Goal: Information Seeking & Learning: Learn about a topic

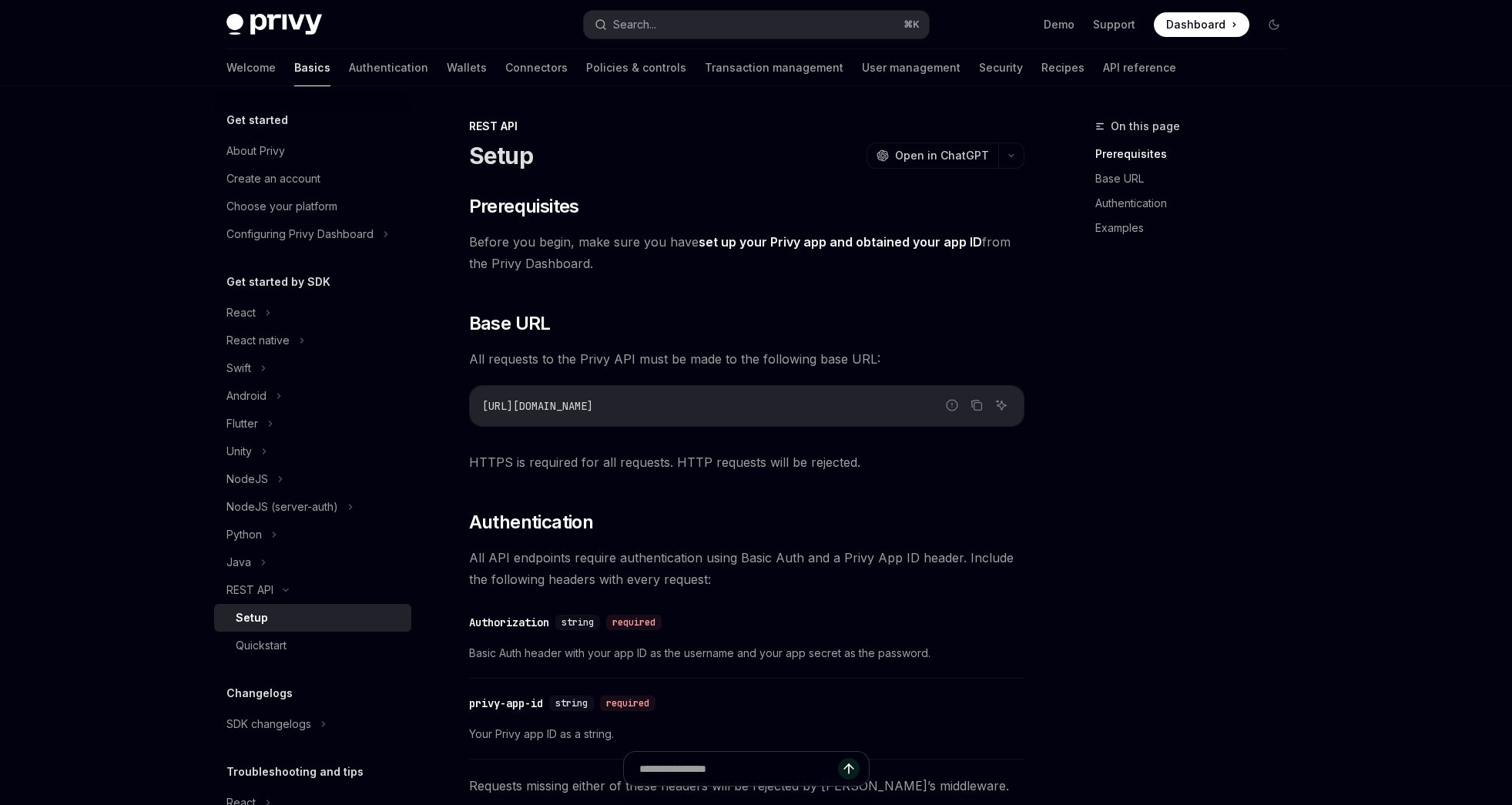
type textarea "*"
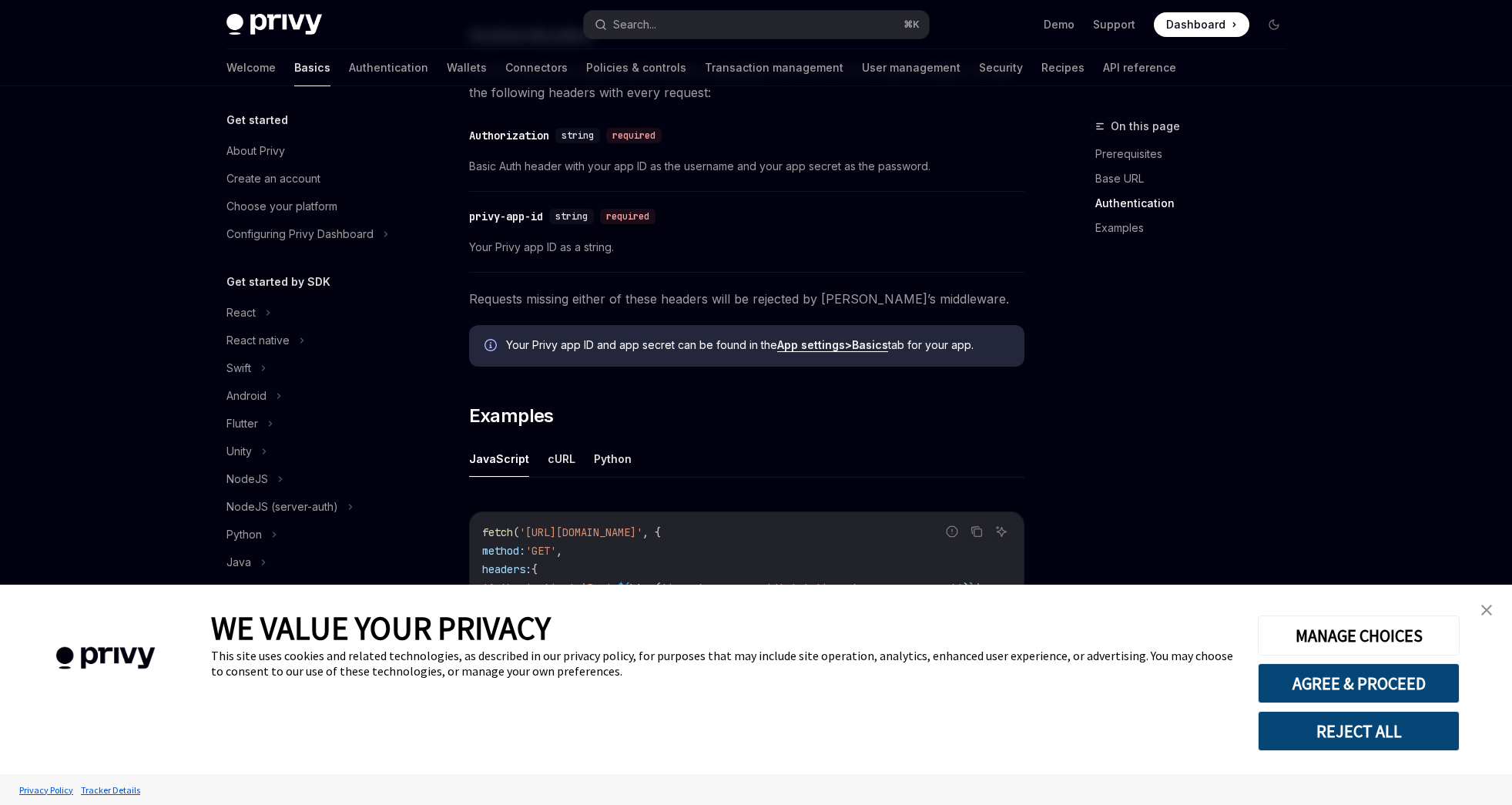
scroll to position [682, 0]
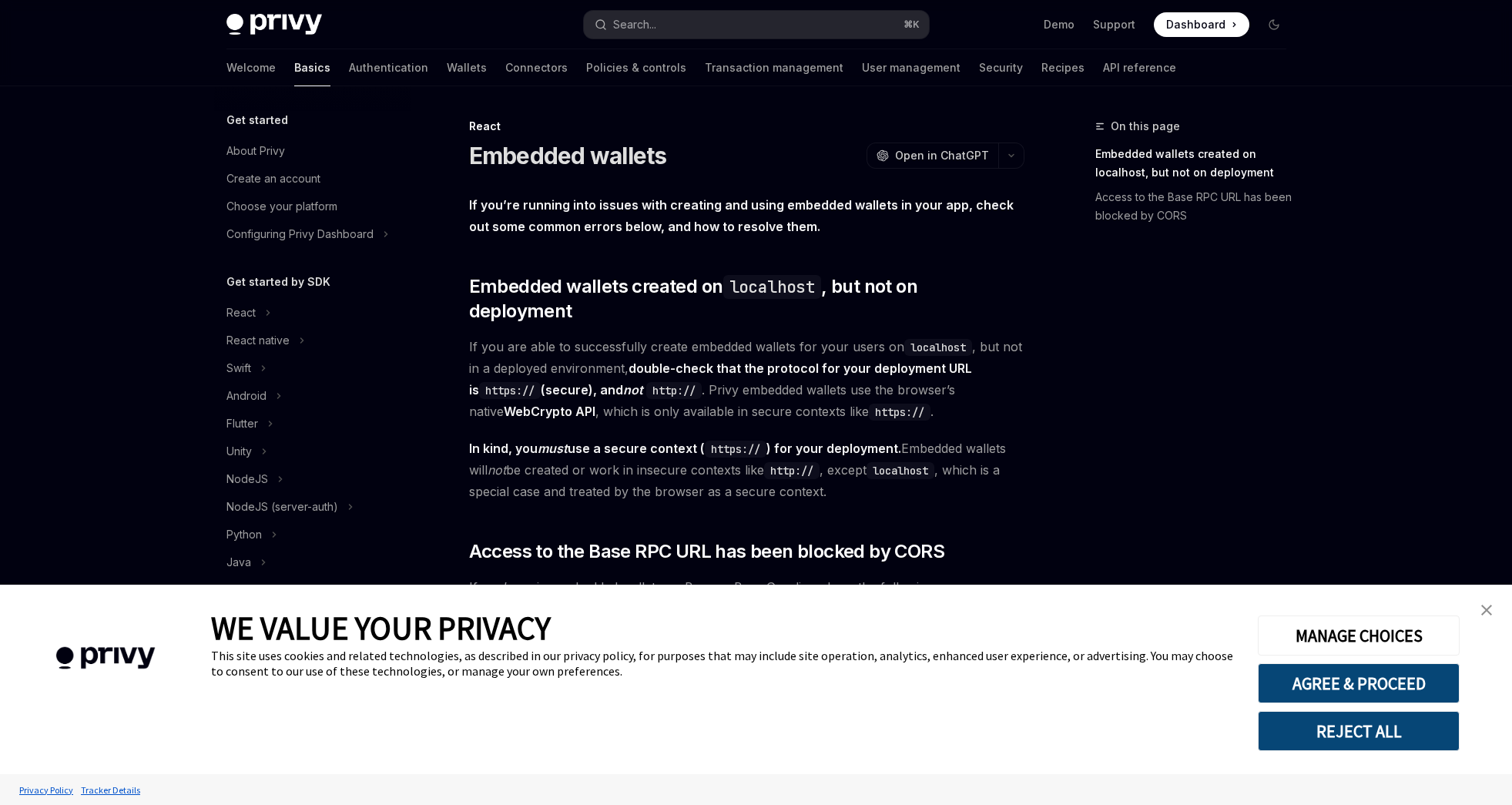
scroll to position [181, 0]
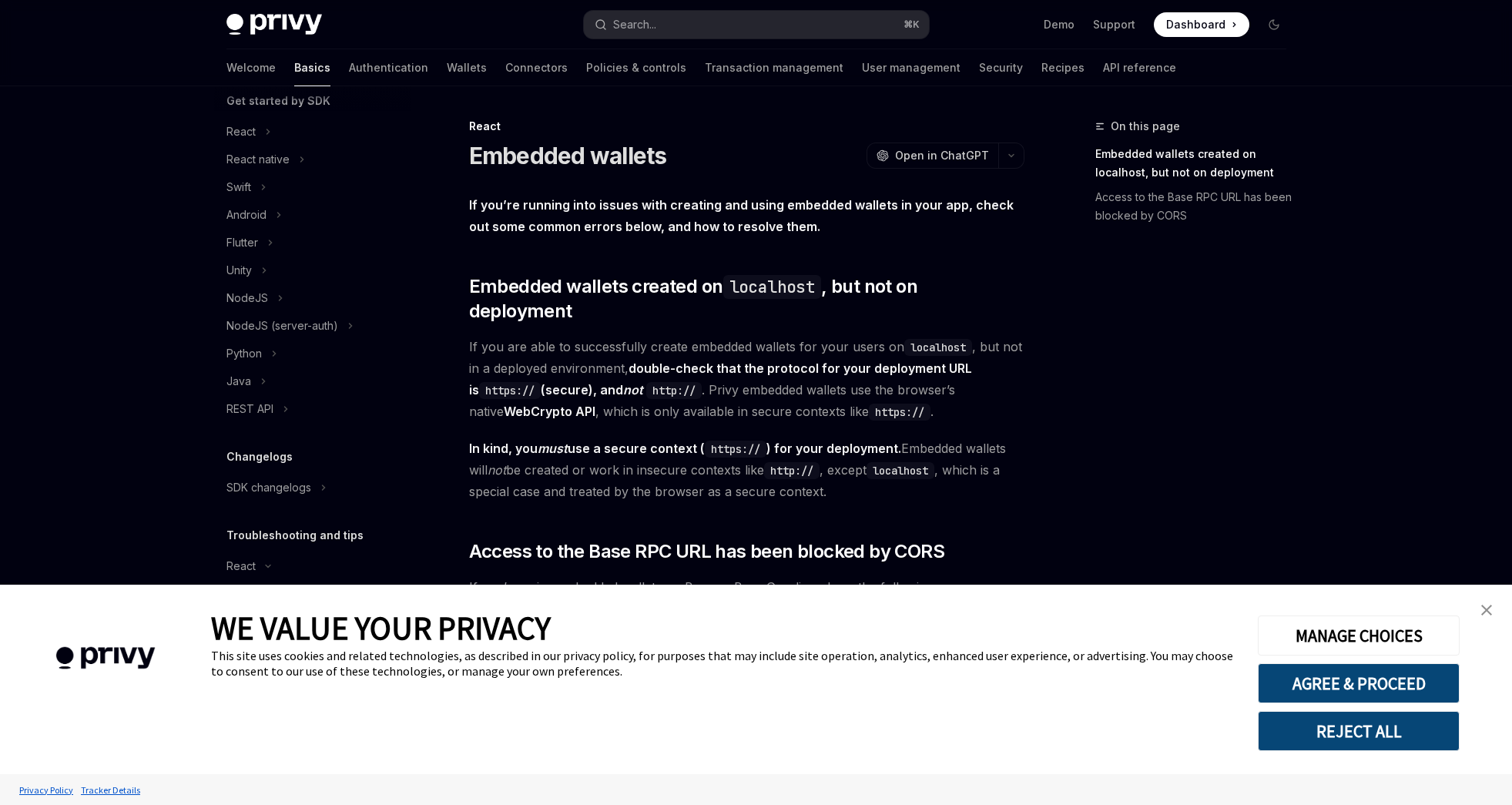
click at [1381, 740] on button "REJECT ALL" at bounding box center [1359, 731] width 202 height 40
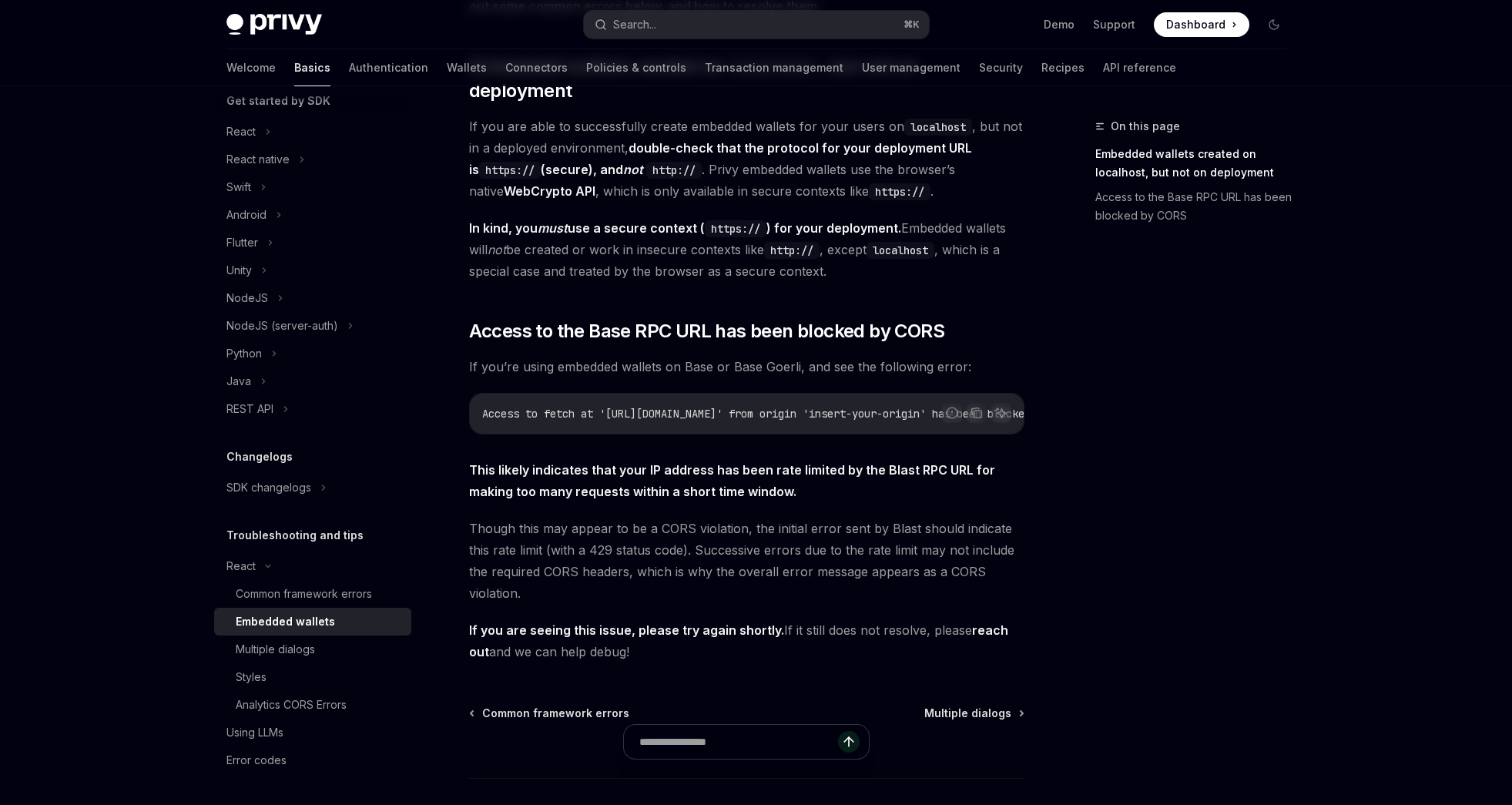
scroll to position [278, 0]
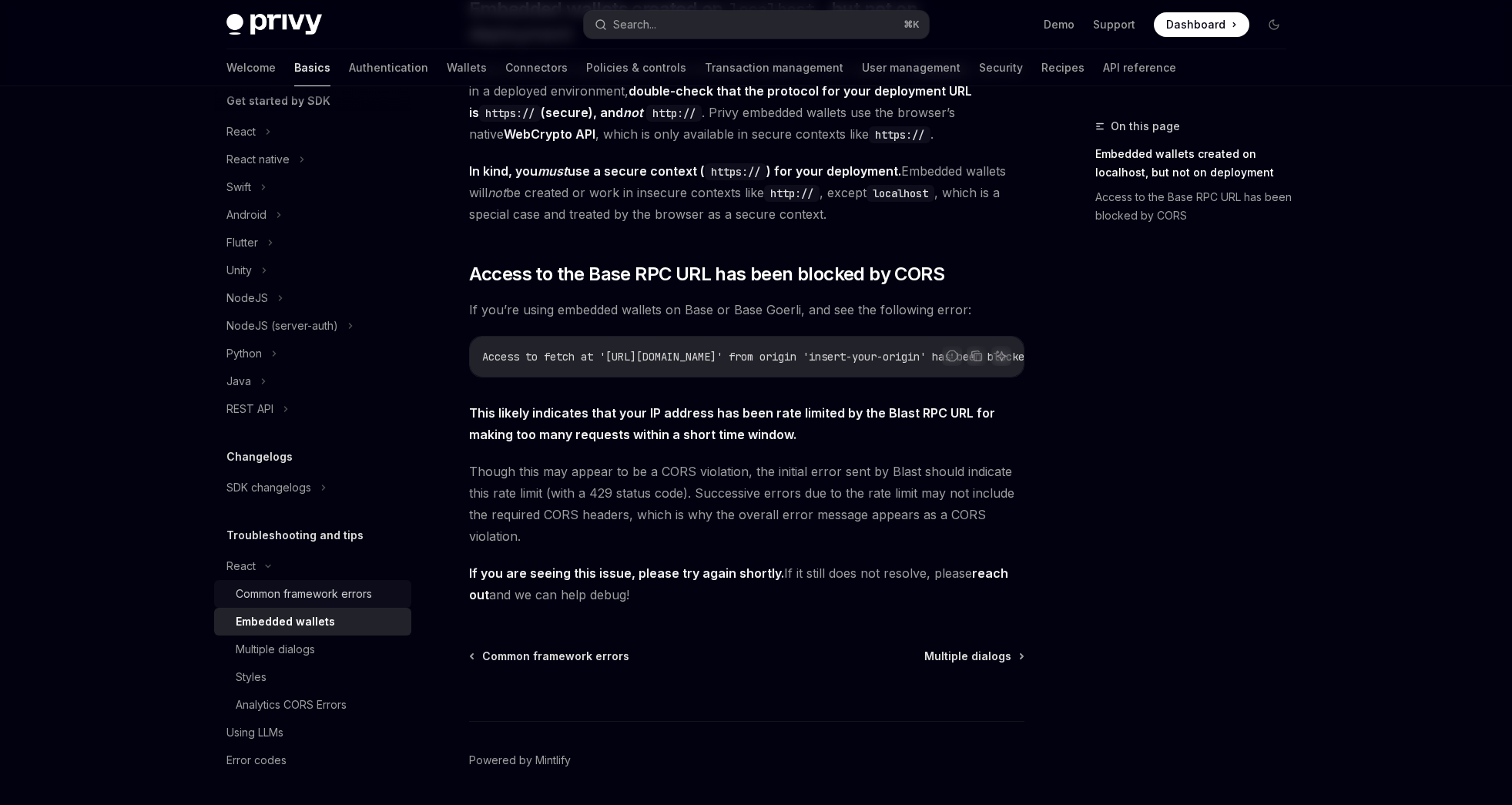
click at [267, 597] on div "Common framework errors" at bounding box center [304, 594] width 136 height 18
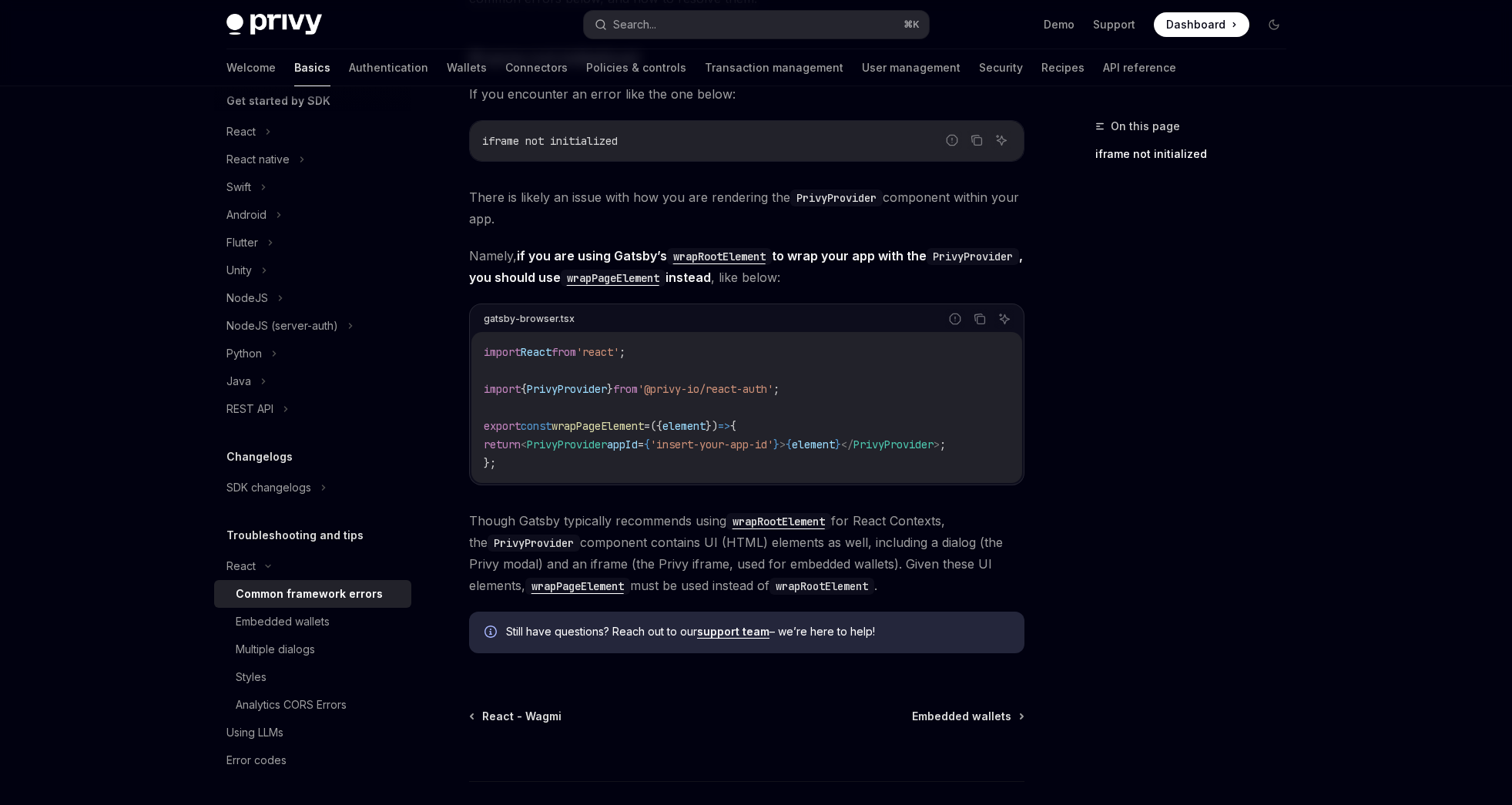
scroll to position [458, 0]
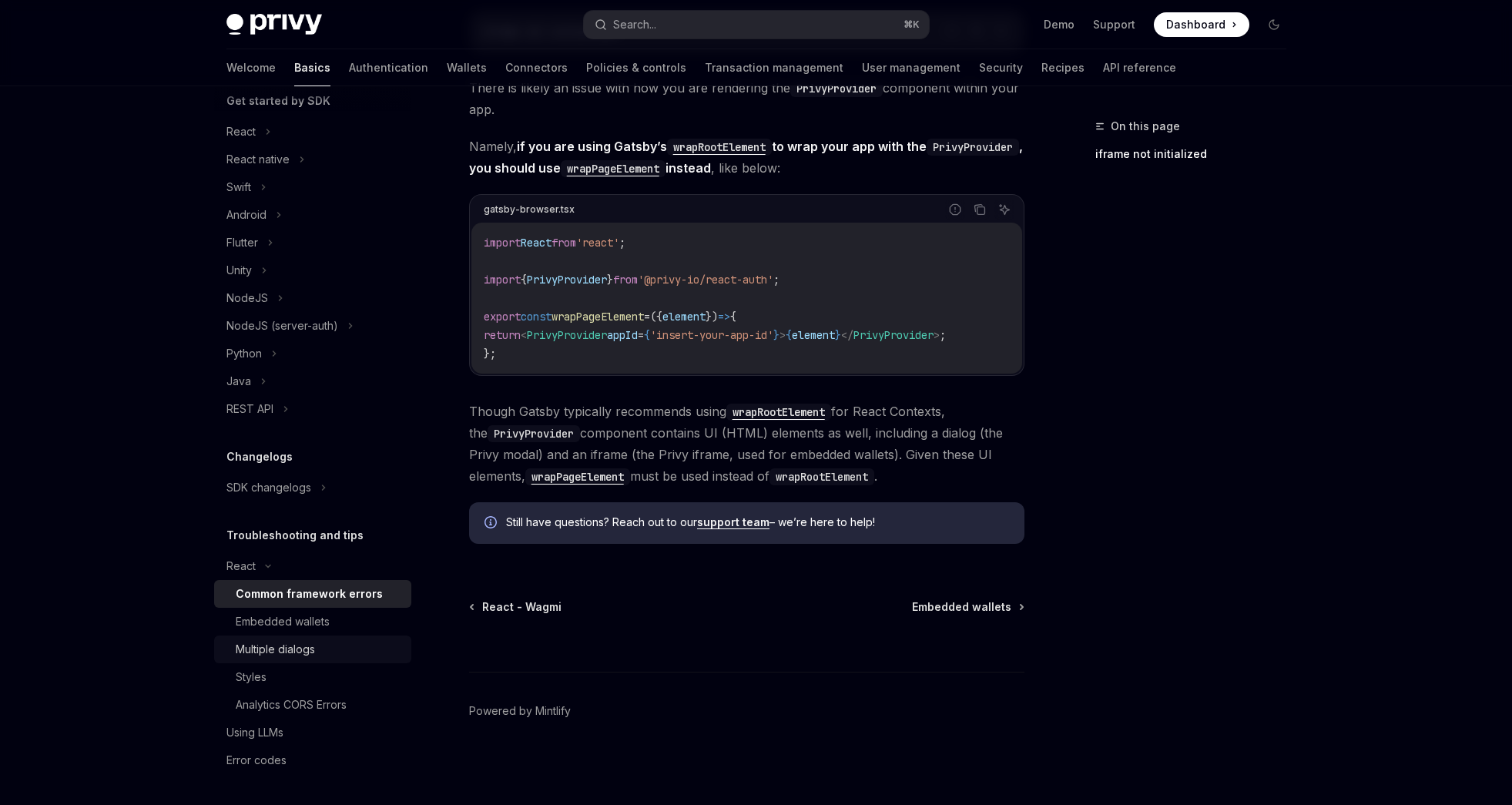
click at [288, 648] on div "Multiple dialogs" at bounding box center [275, 649] width 79 height 18
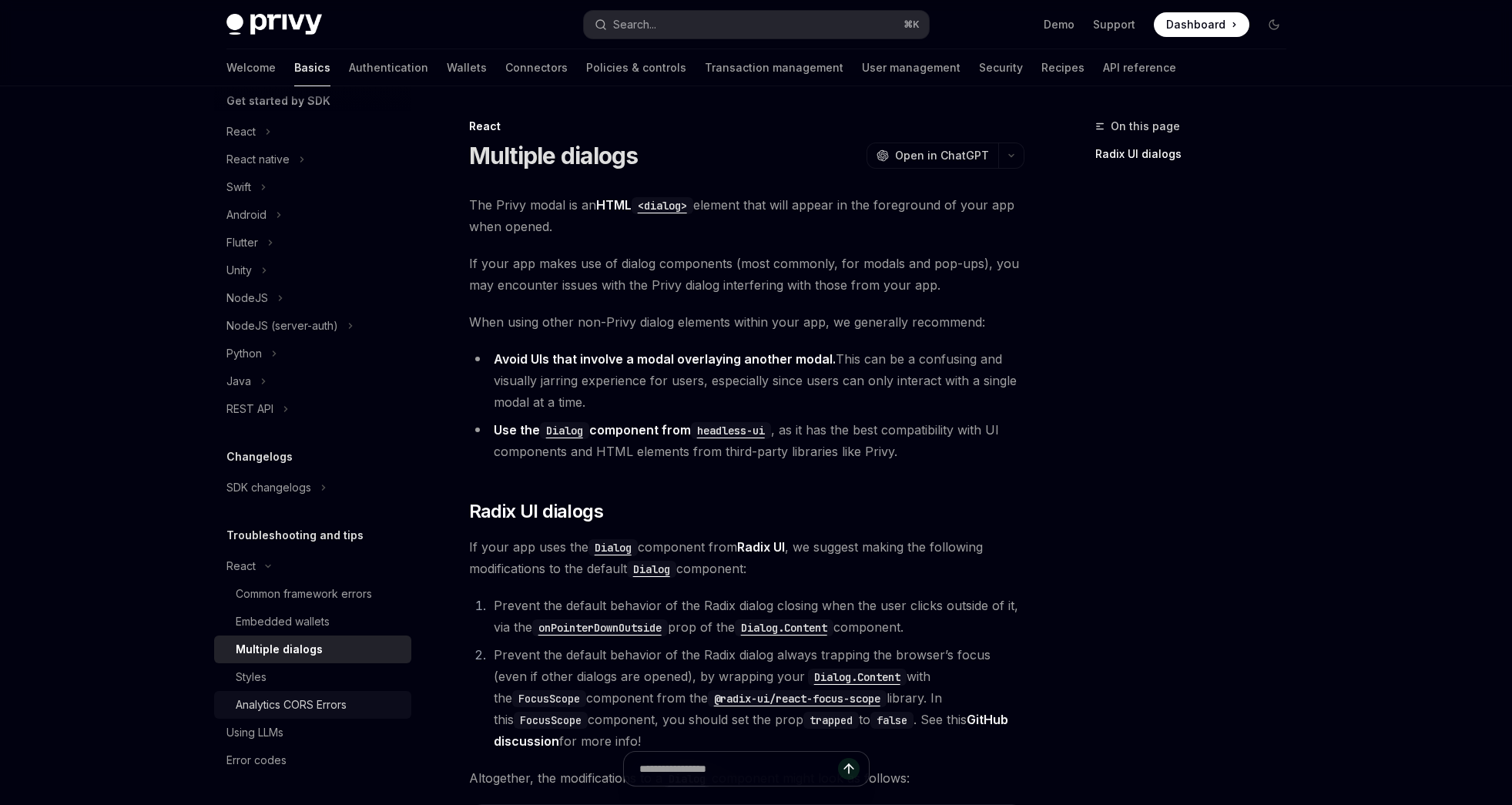
click at [283, 698] on div "Analytics CORS Errors" at bounding box center [291, 704] width 111 height 18
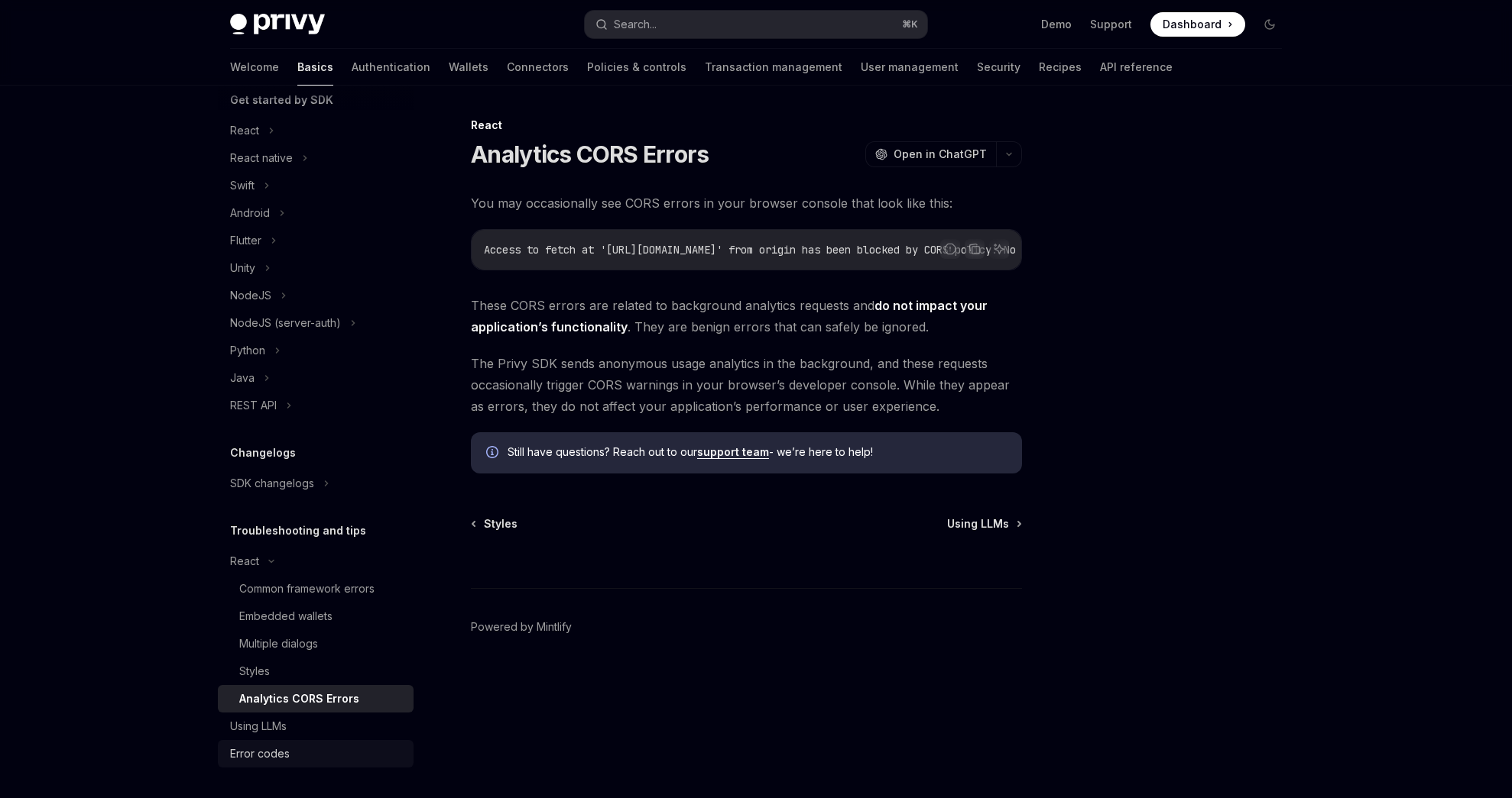
click at [280, 747] on div "Error codes" at bounding box center [260, 753] width 60 height 18
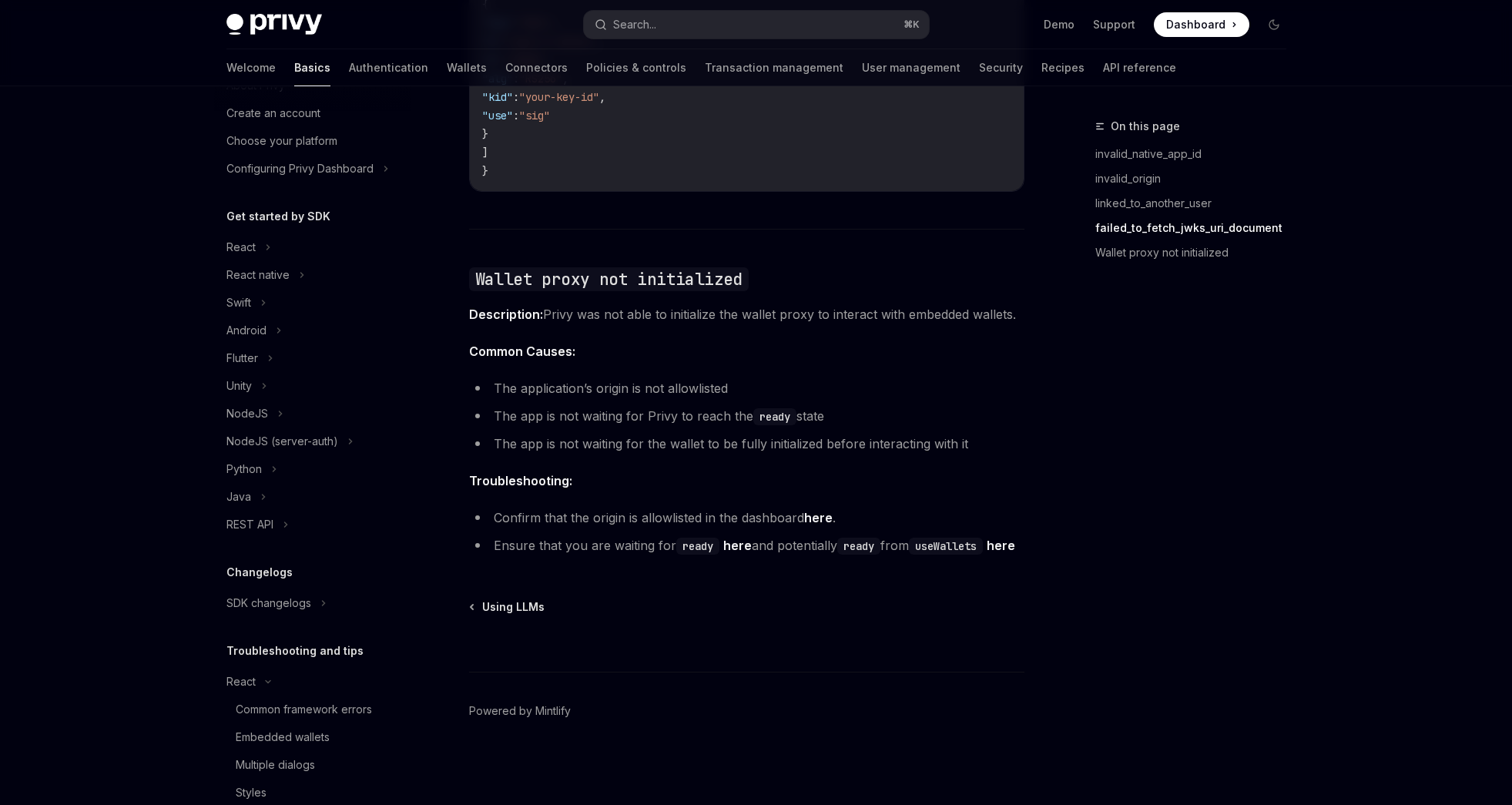
scroll to position [93, 0]
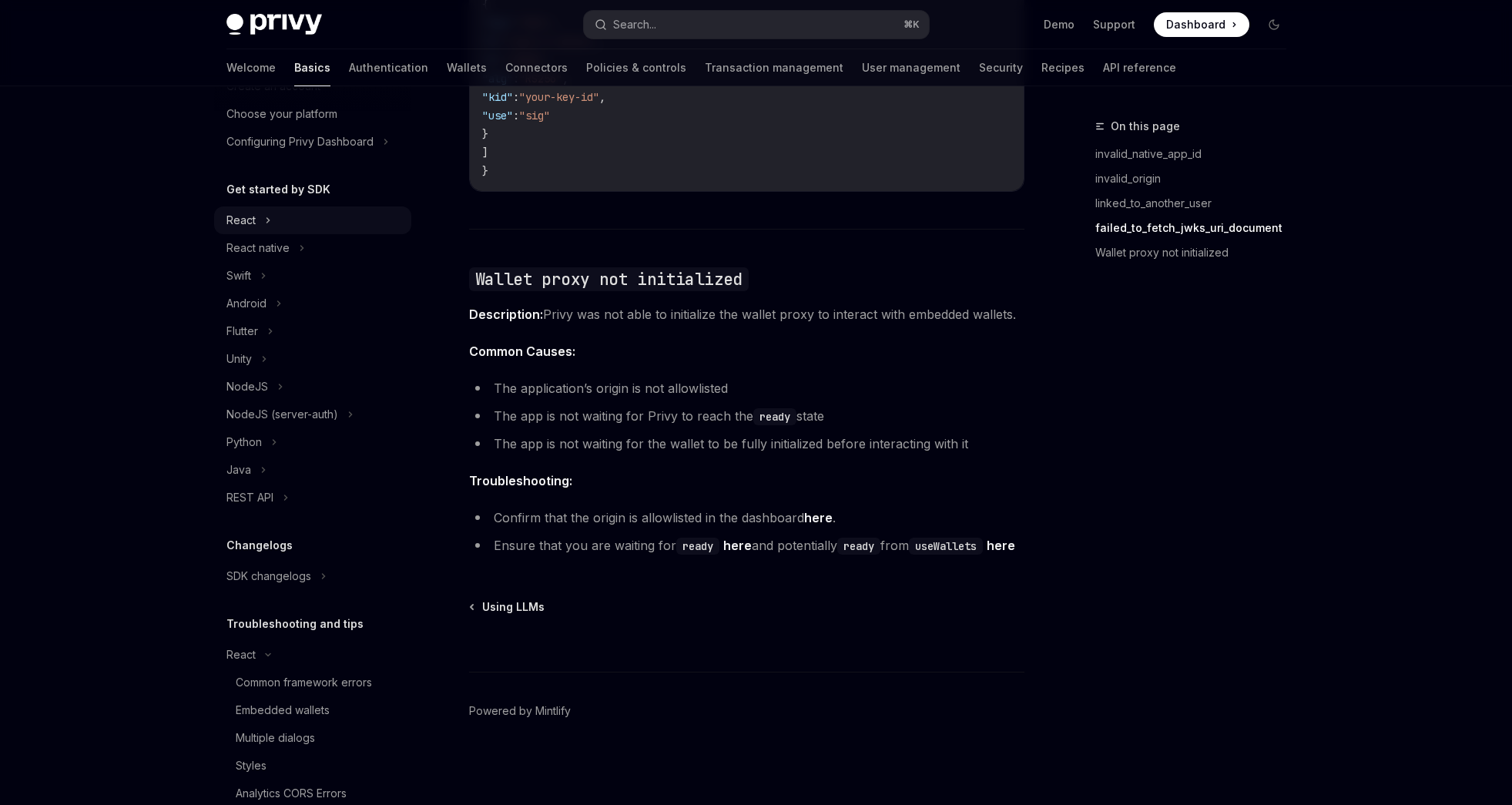
click at [271, 222] on div "React" at bounding box center [313, 220] width 197 height 28
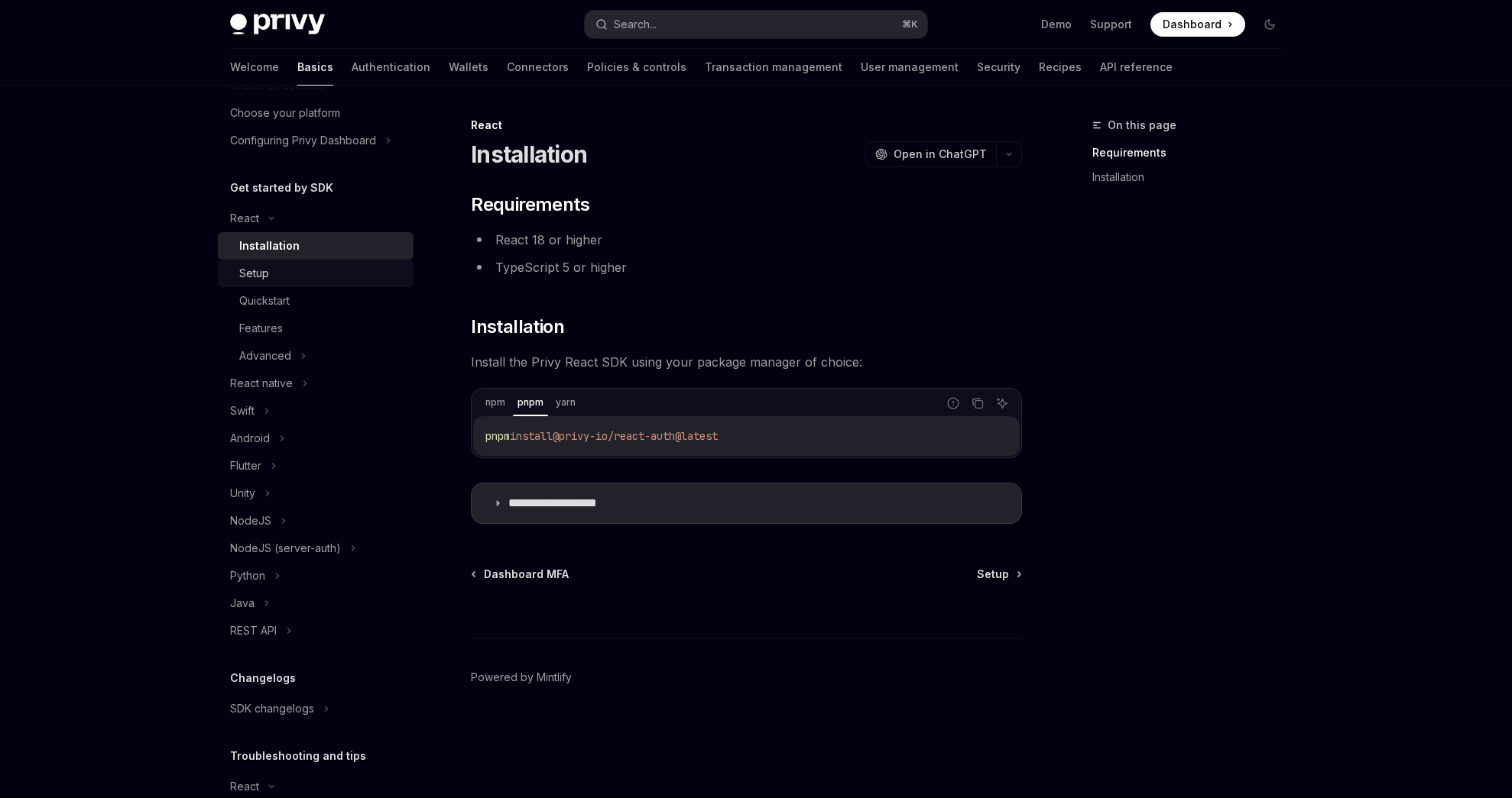
click at [268, 285] on link "Setup" at bounding box center [315, 273] width 195 height 27
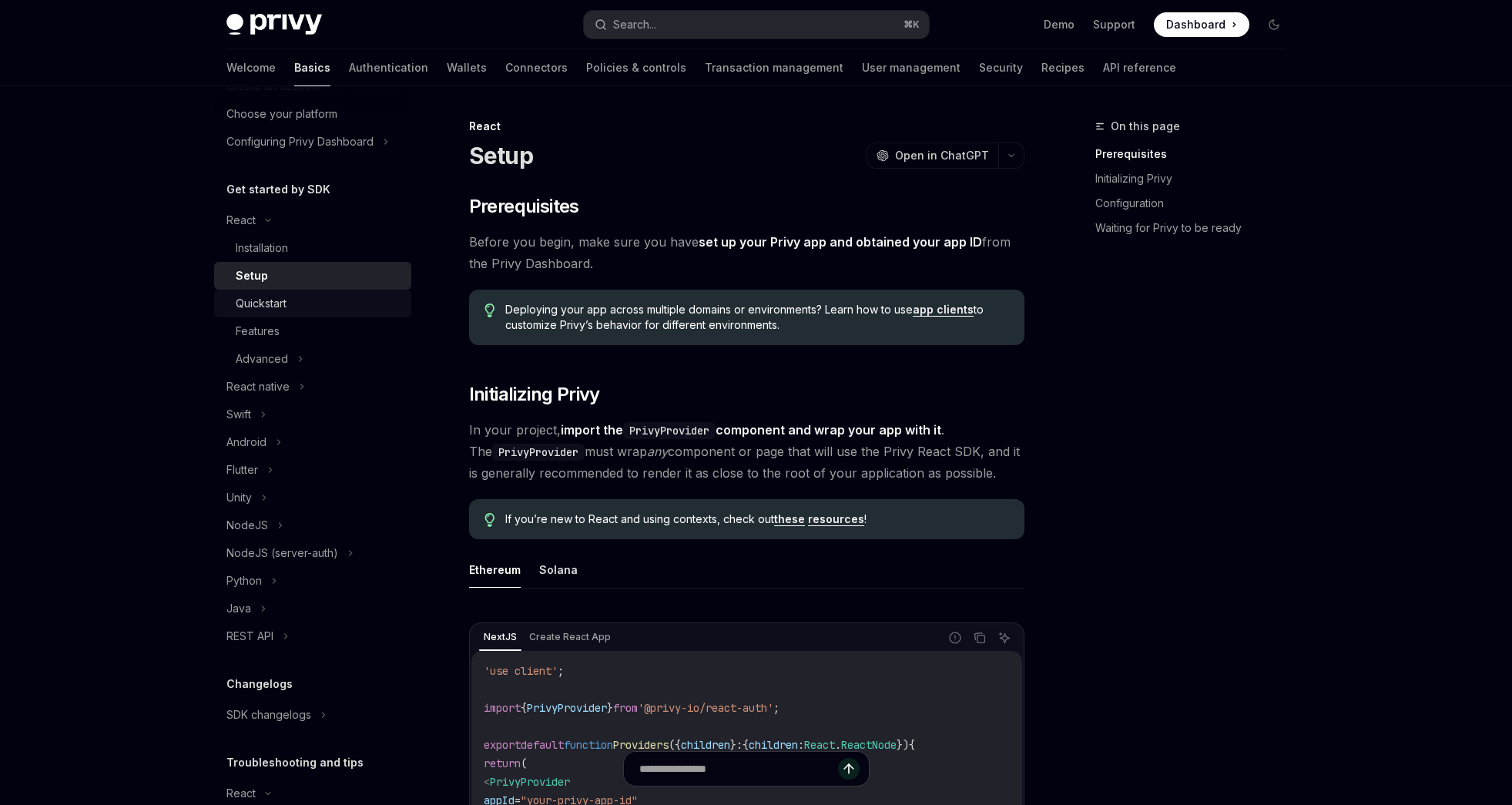
click at [270, 301] on div "Quickstart" at bounding box center [261, 303] width 51 height 18
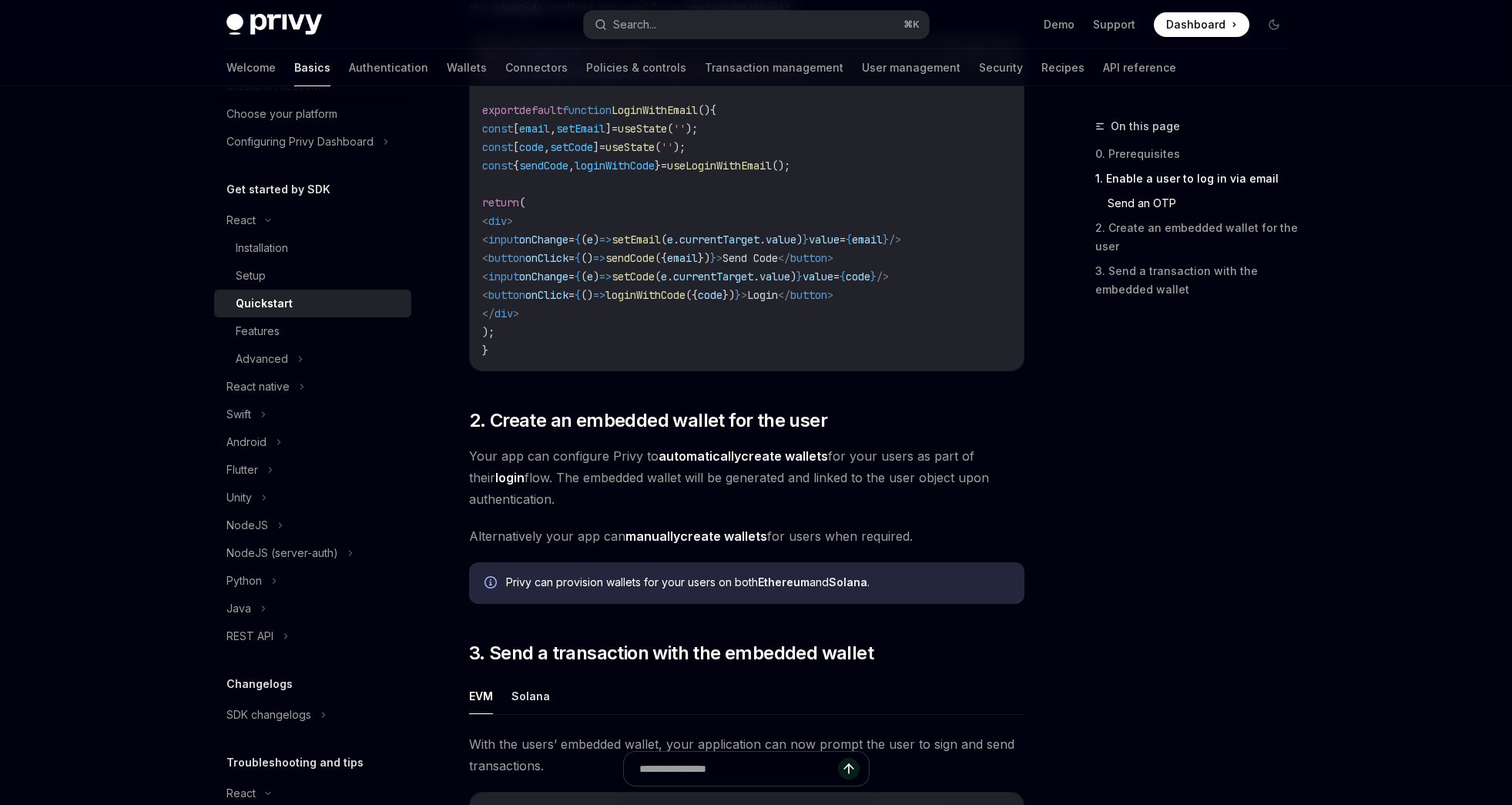
scroll to position [805, 0]
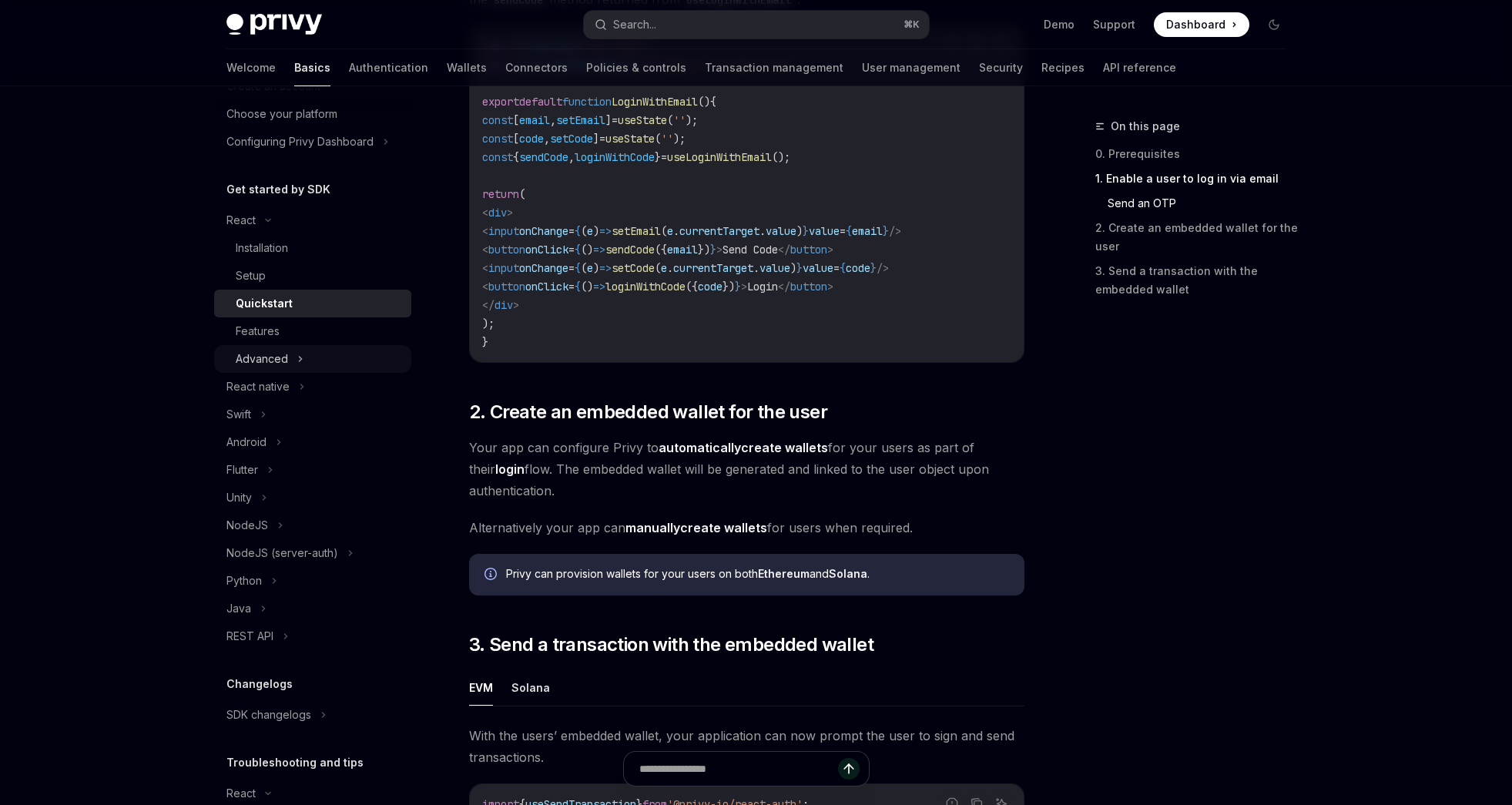
click at [301, 366] on icon at bounding box center [301, 359] width 6 height 18
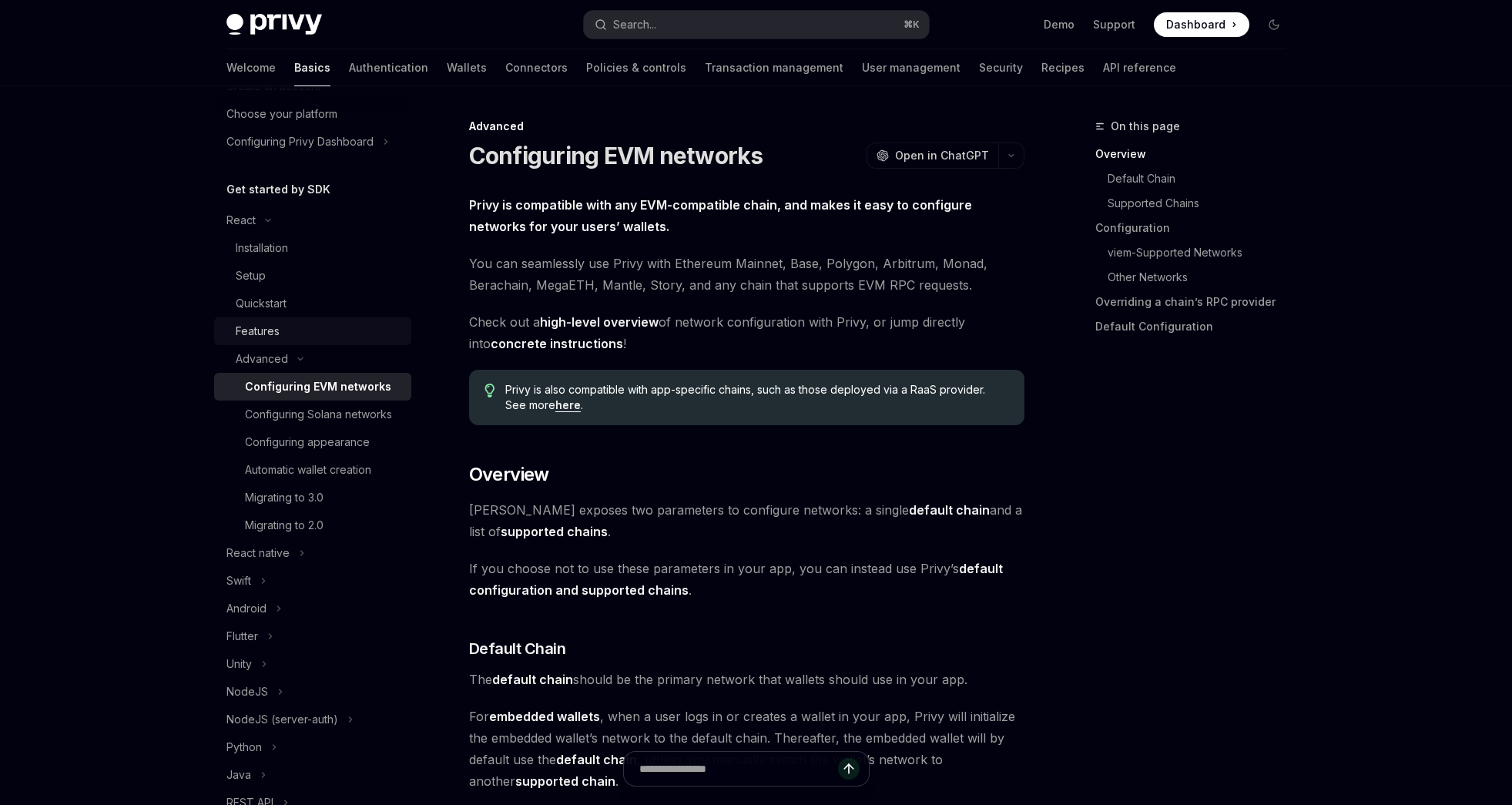
click at [297, 341] on link "Features" at bounding box center [313, 331] width 197 height 28
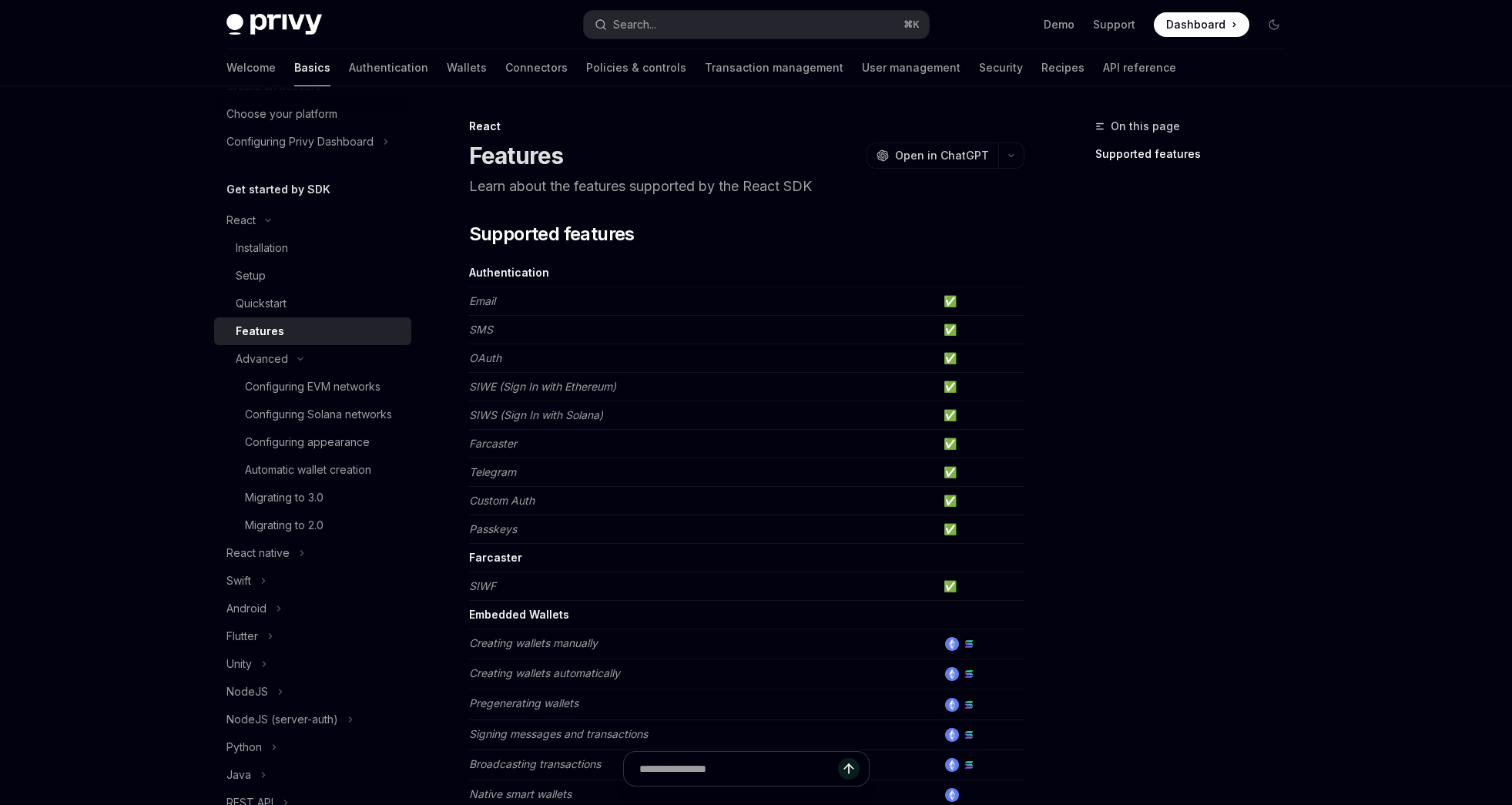
scroll to position [278, 0]
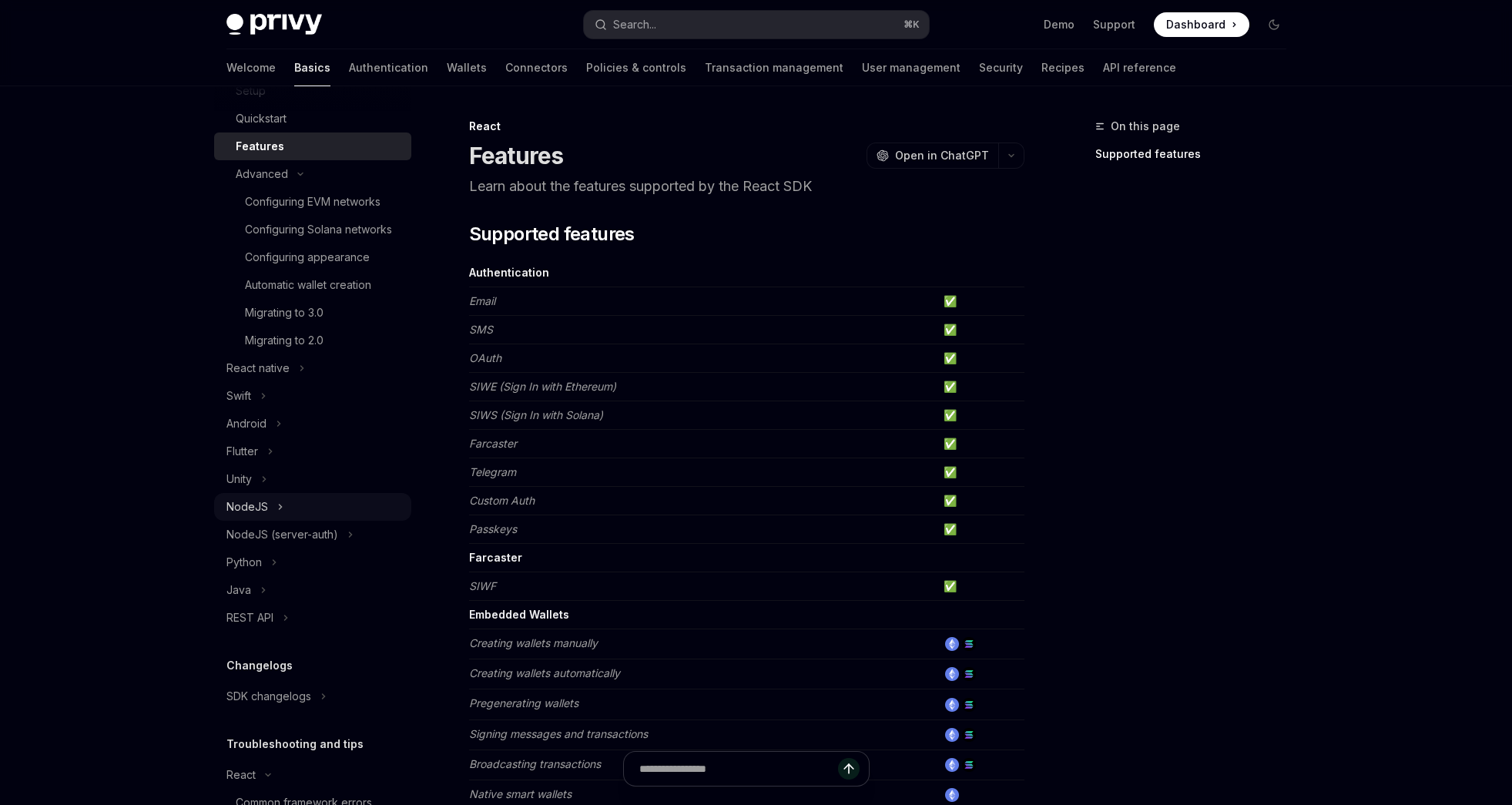
click at [309, 521] on div "NodeJS" at bounding box center [313, 507] width 197 height 28
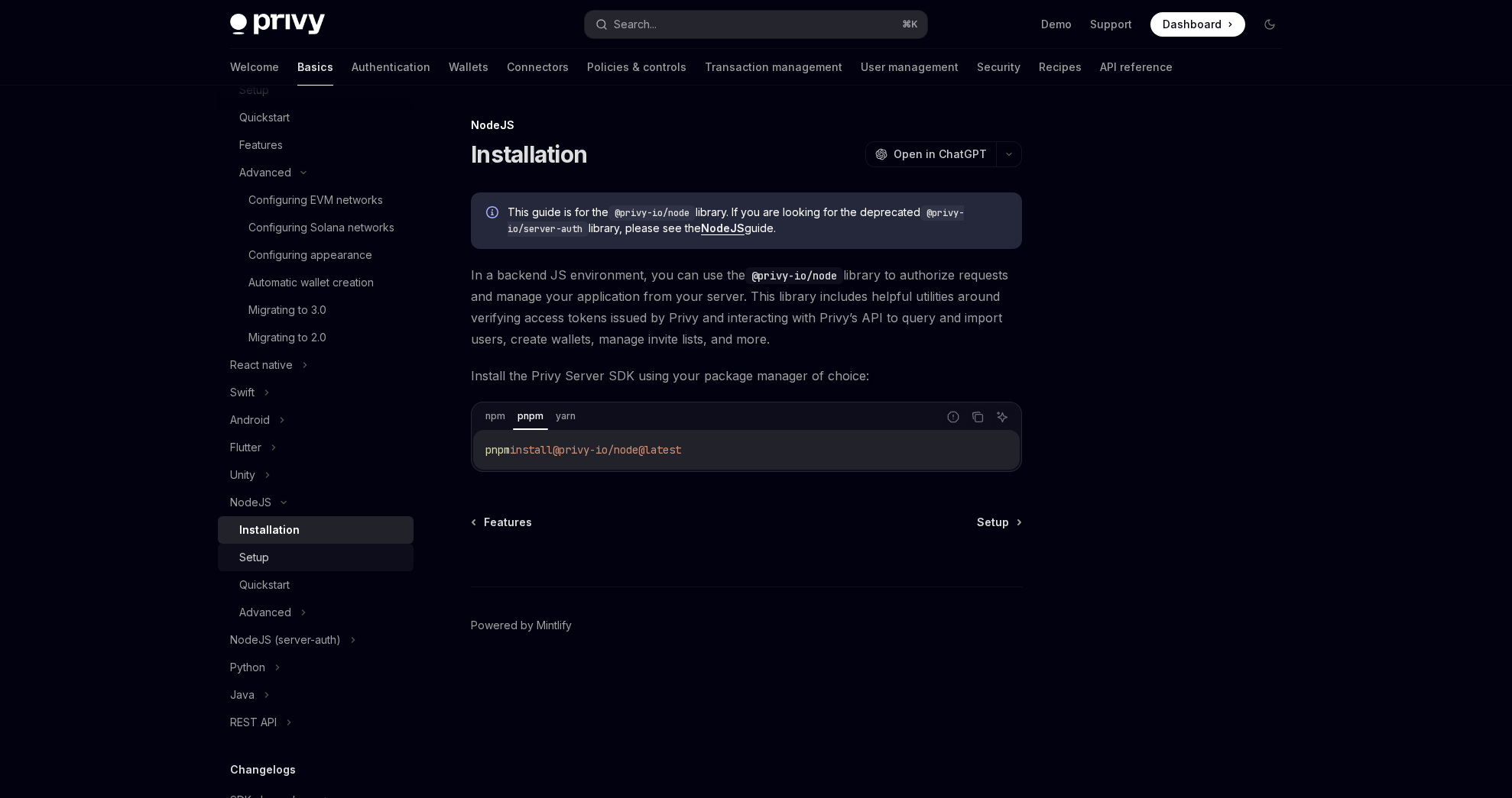
click at [267, 565] on link "Setup" at bounding box center [315, 557] width 195 height 27
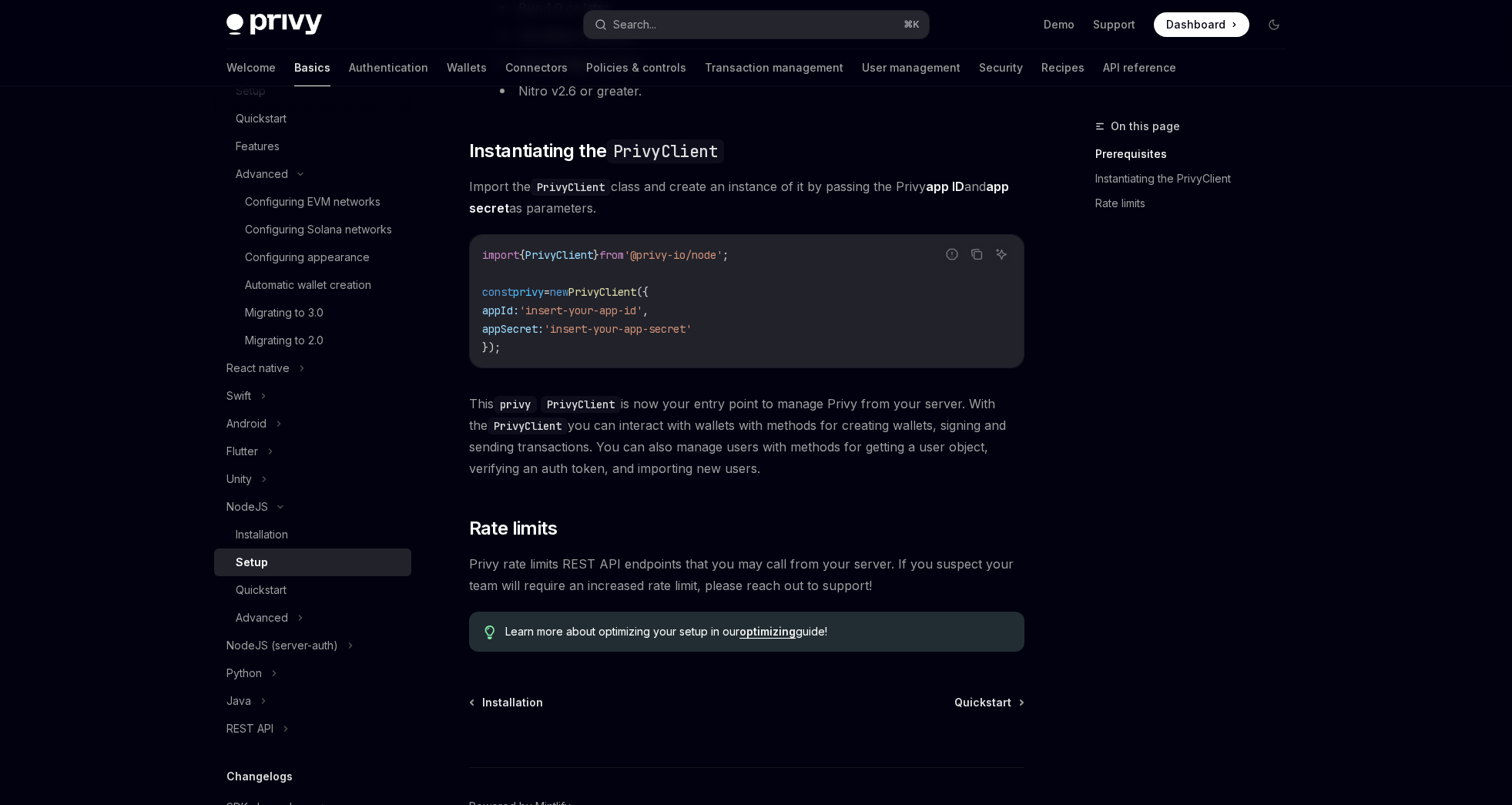
scroll to position [481, 0]
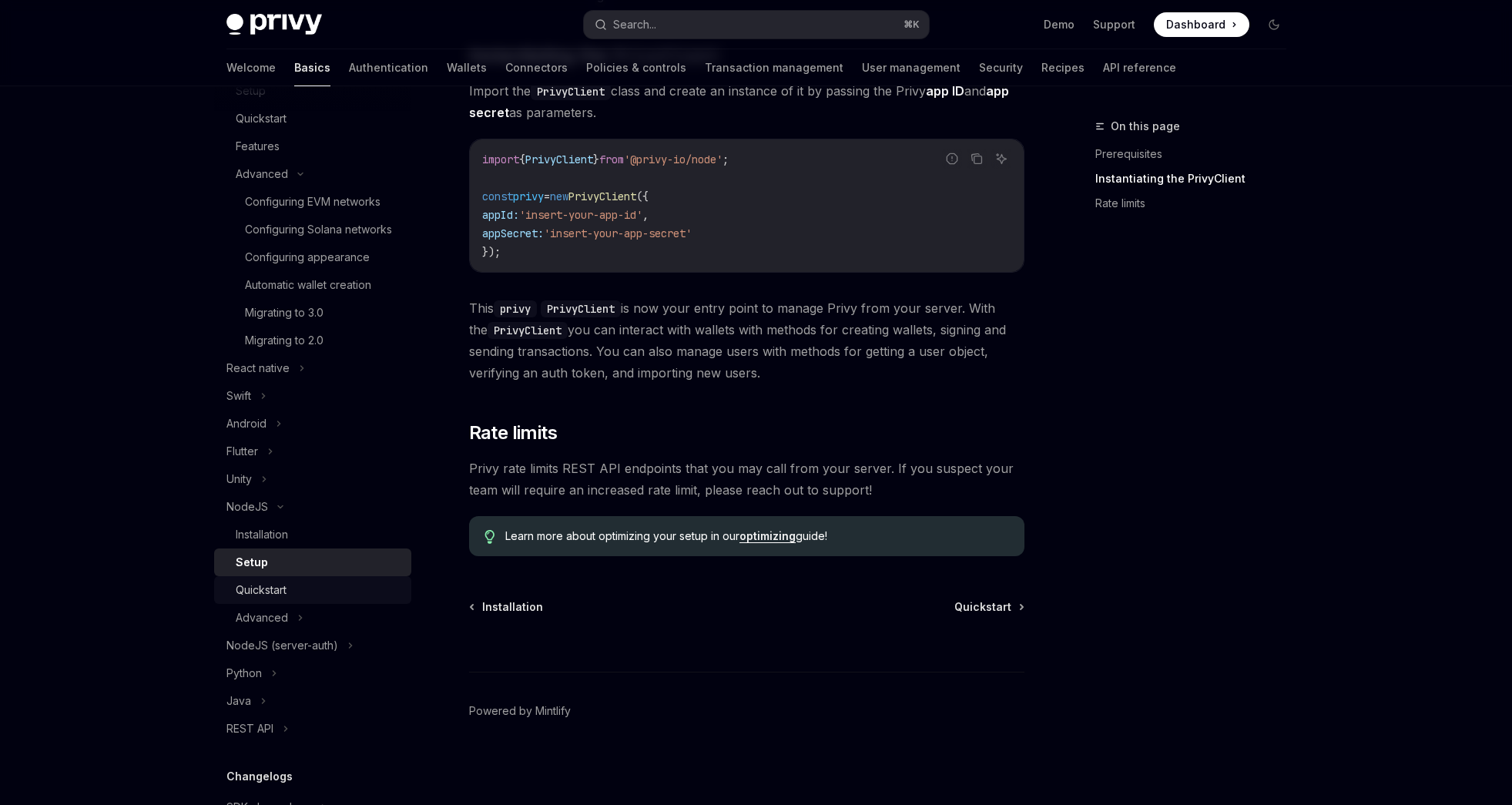
click at [339, 600] on div "Quickstart" at bounding box center [319, 590] width 166 height 18
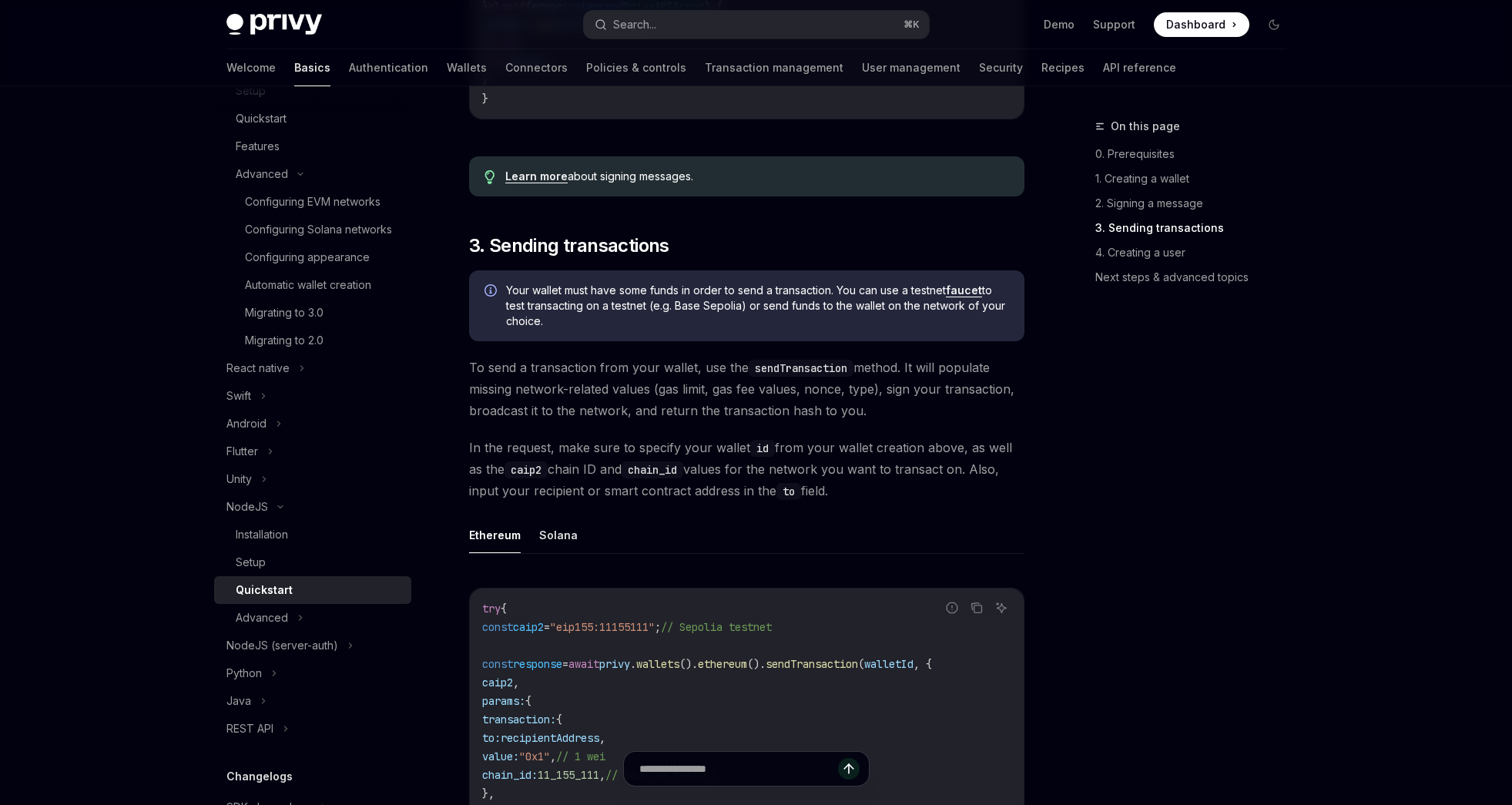
scroll to position [1816, 0]
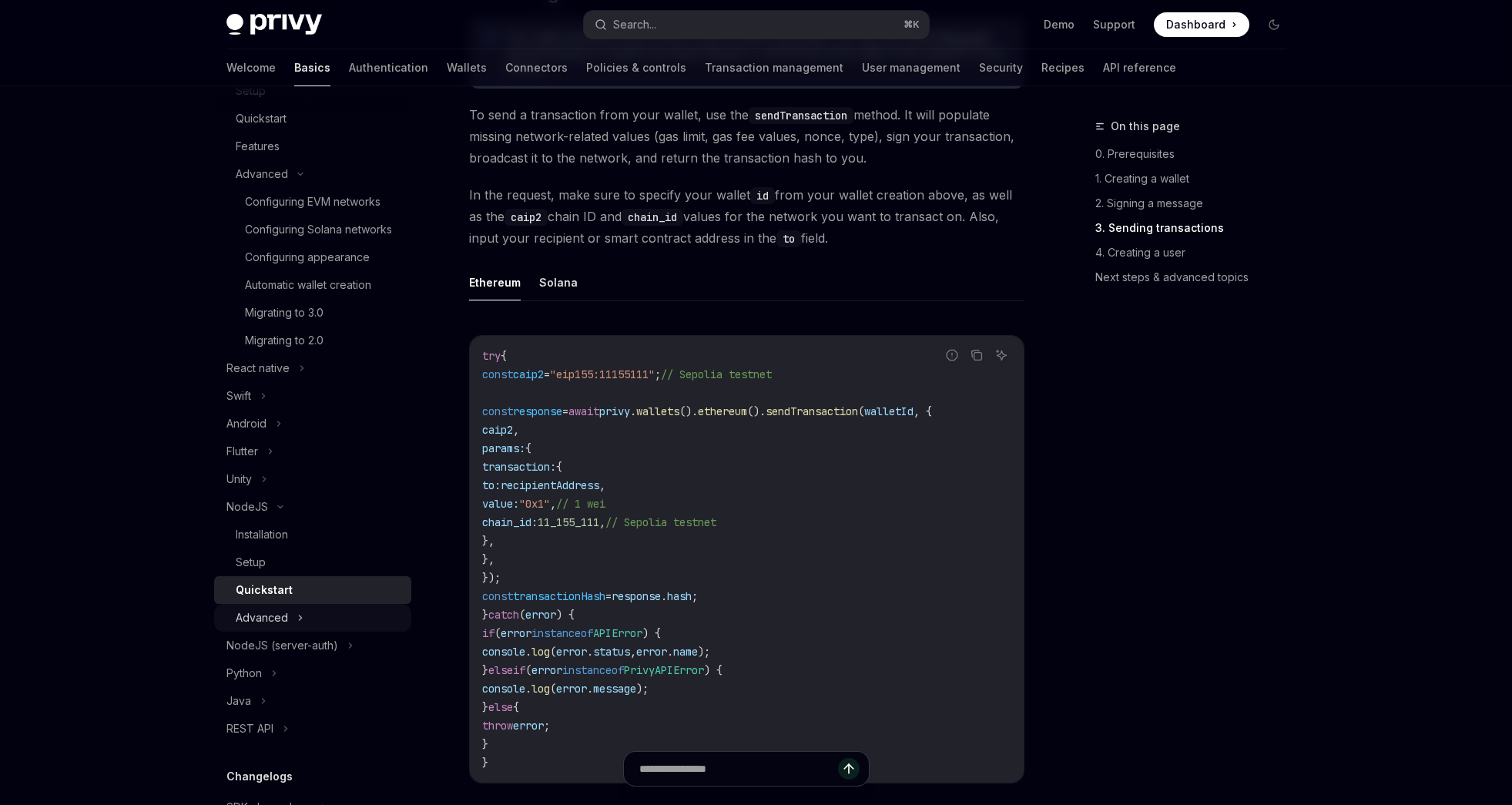
click at [244, 628] on div "Advanced" at bounding box center [262, 617] width 52 height 18
type textarea "*"
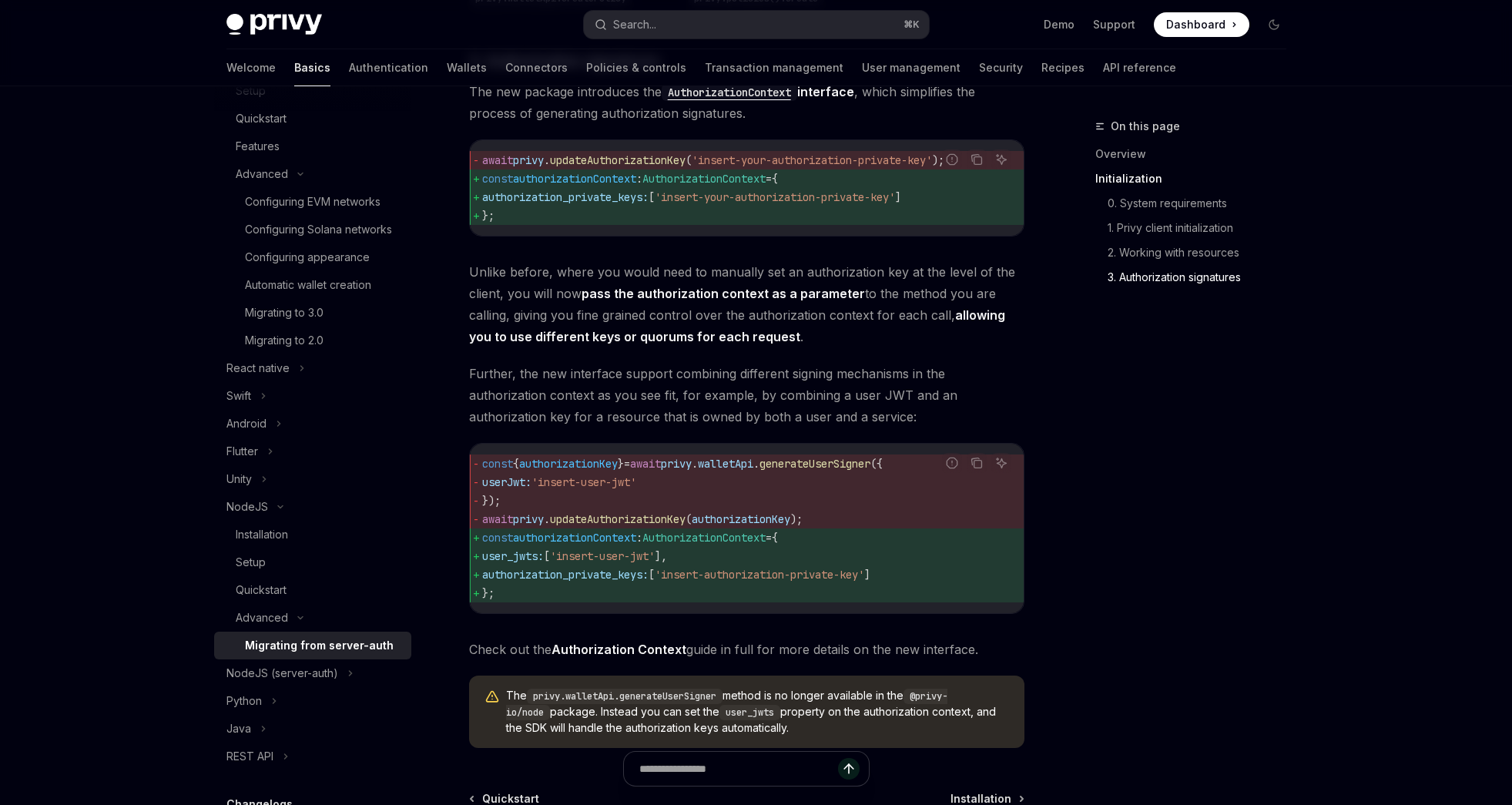
scroll to position [1792, 0]
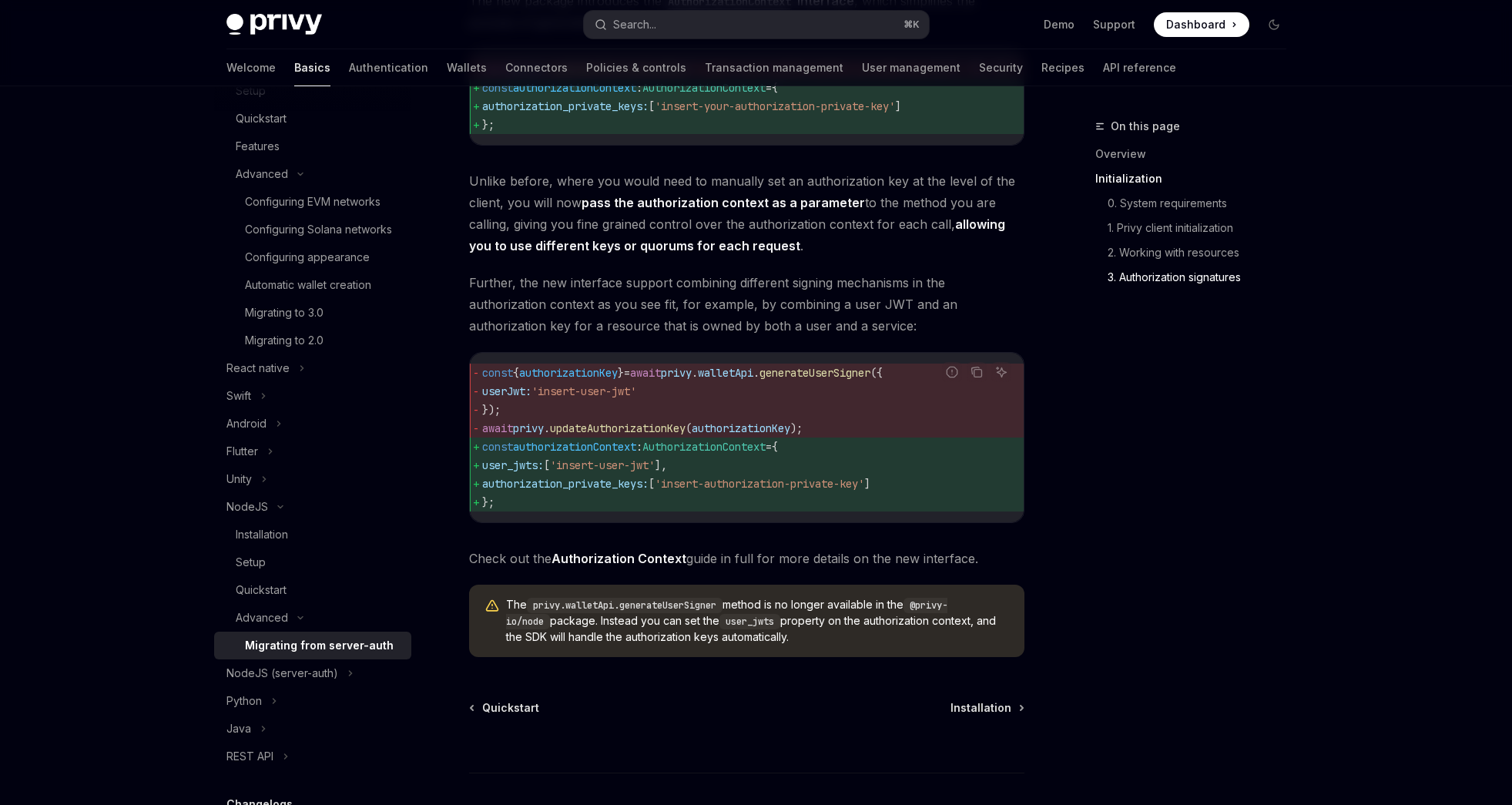
click at [676, 38] on div "Privy Docs home page Search... ⌘ K Demo Support Dashboard Dashboard Search..." at bounding box center [756, 25] width 1060 height 49
click at [679, 32] on button "Search... ⌘ K" at bounding box center [756, 25] width 345 height 28
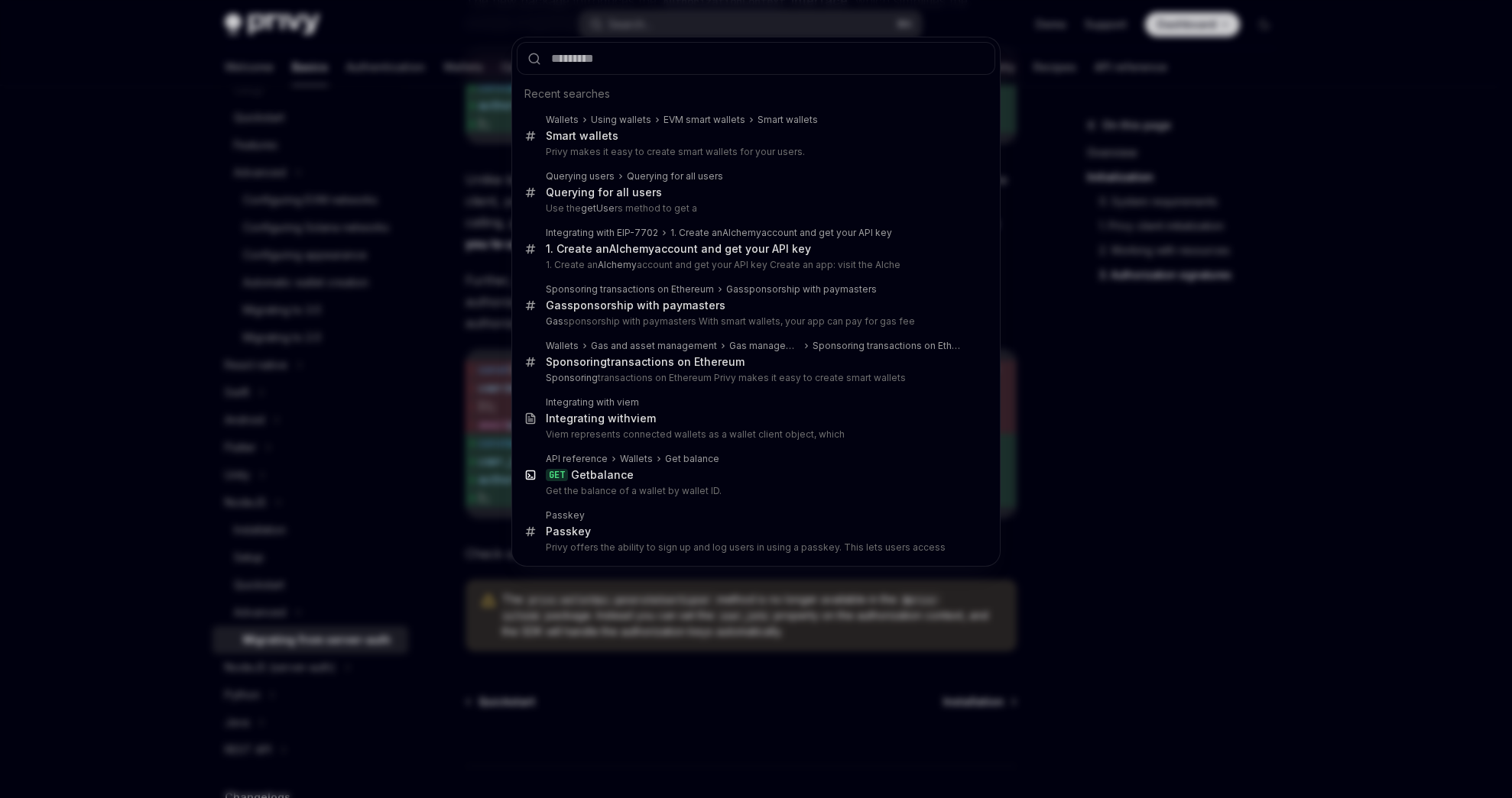
type input "**********"
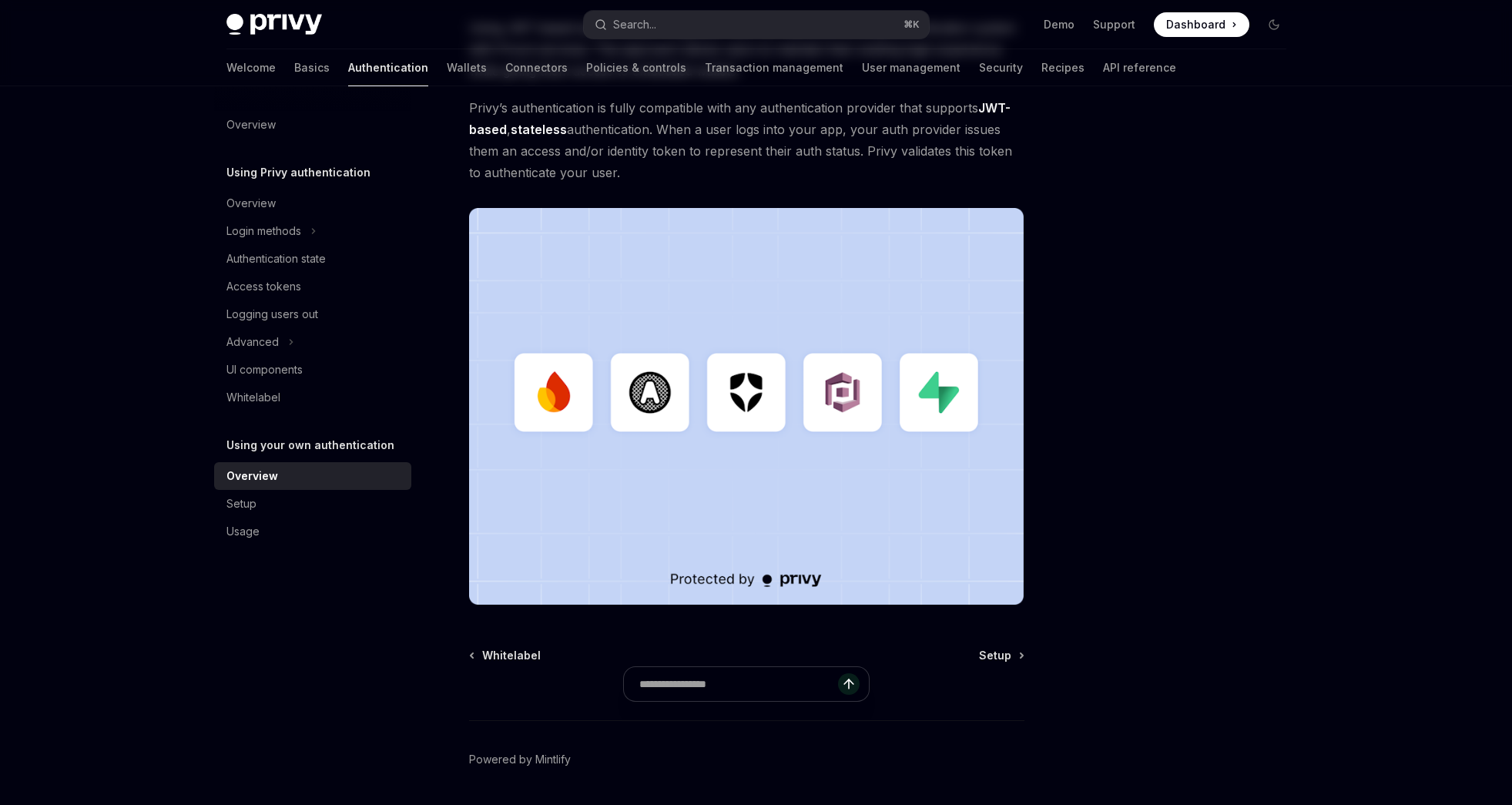
scroll to position [312, 0]
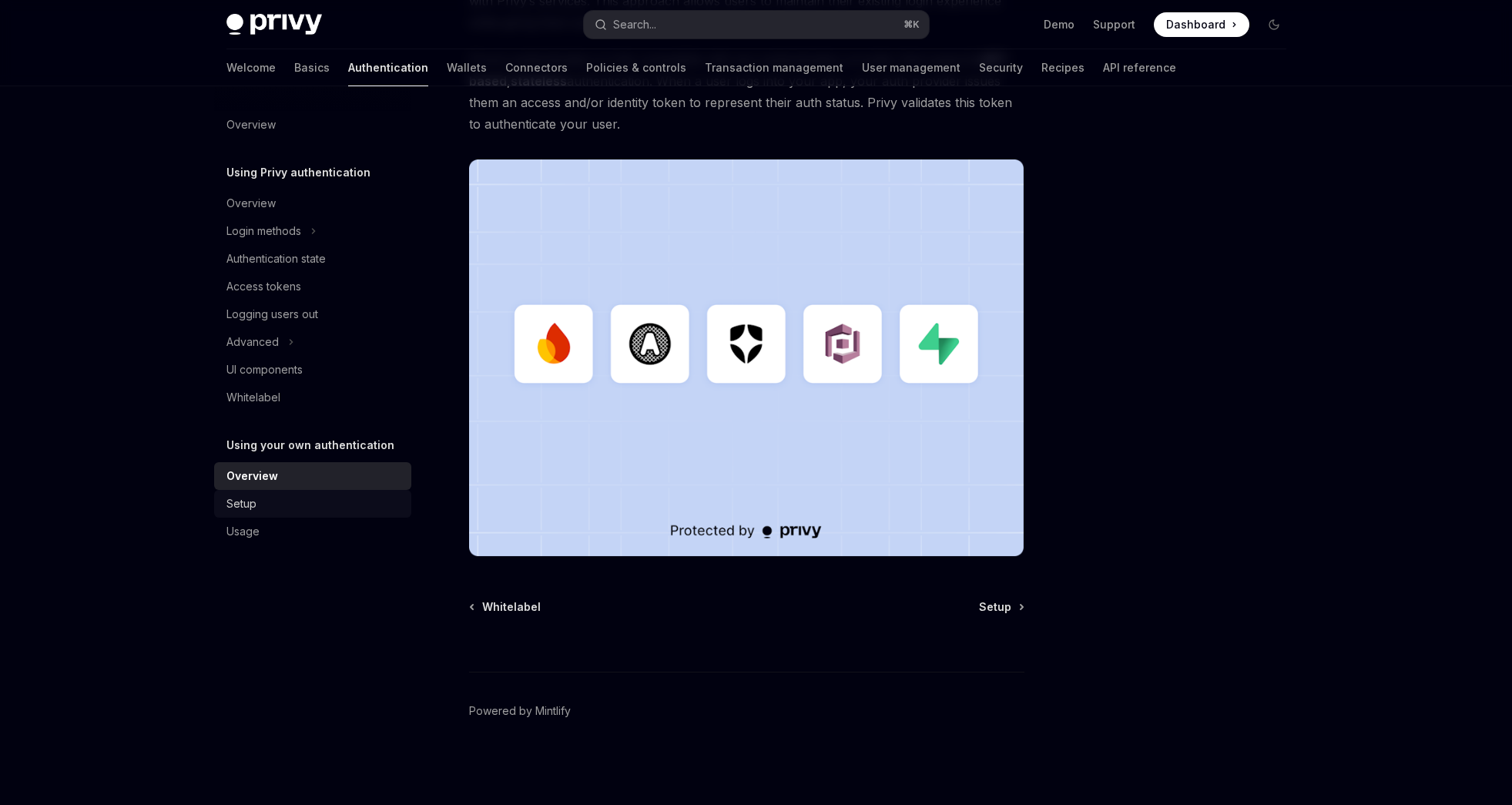
click at [304, 511] on div "Setup" at bounding box center [314, 503] width 176 height 18
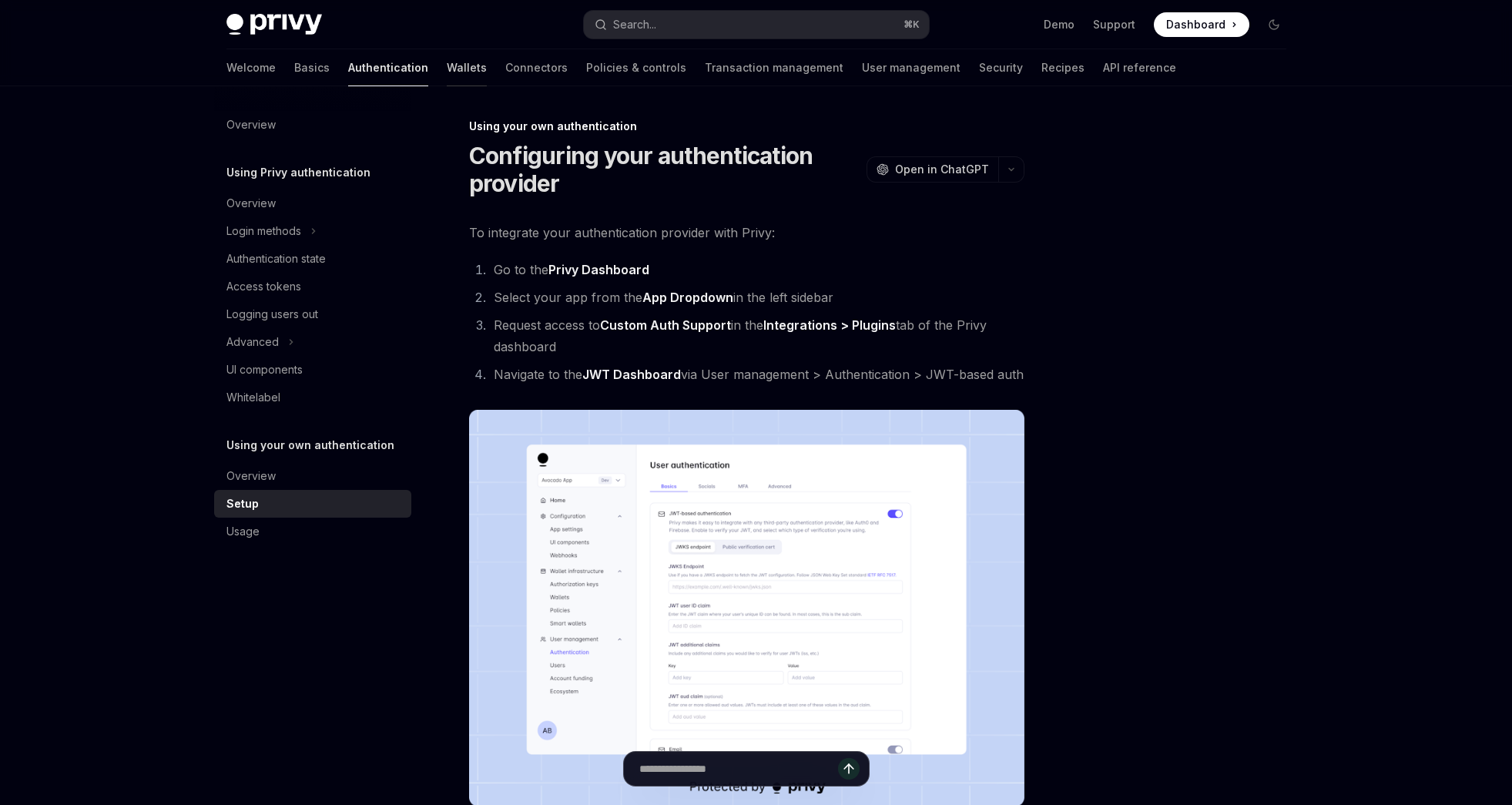
click at [447, 70] on link "Wallets" at bounding box center [467, 67] width 40 height 37
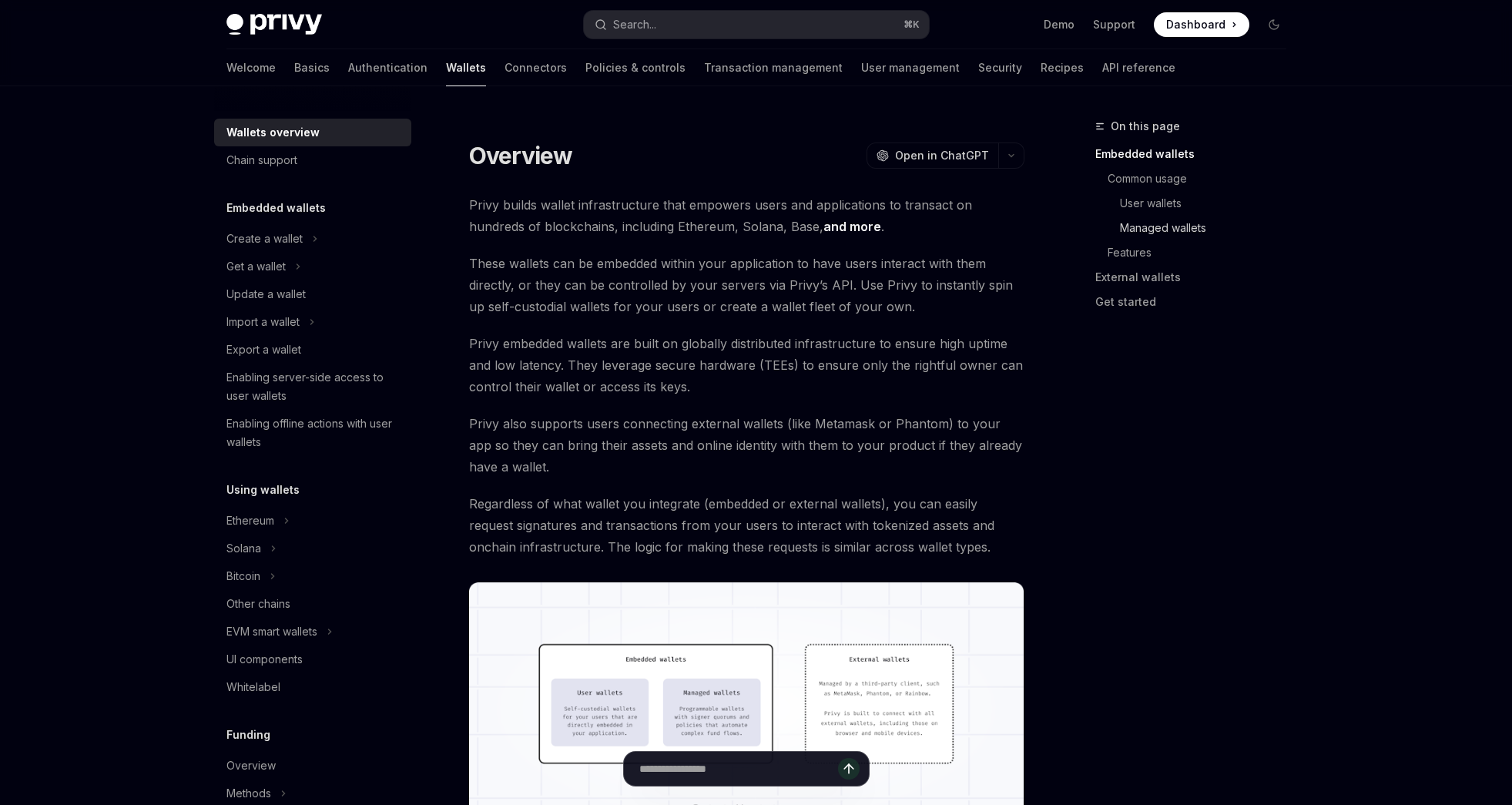
click at [1215, 234] on link "Managed wallets" at bounding box center [1210, 228] width 179 height 25
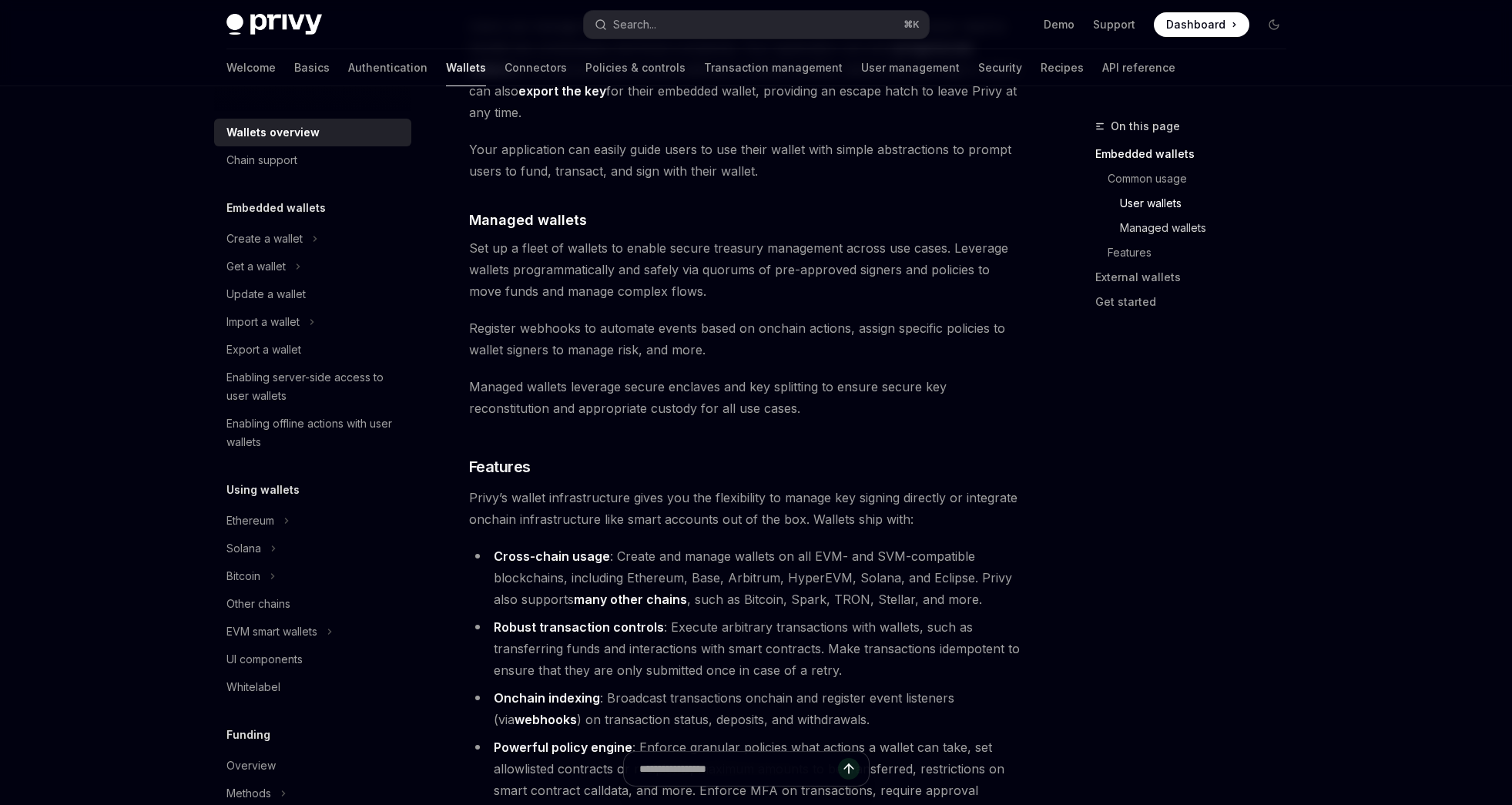
scroll to position [1403, 0]
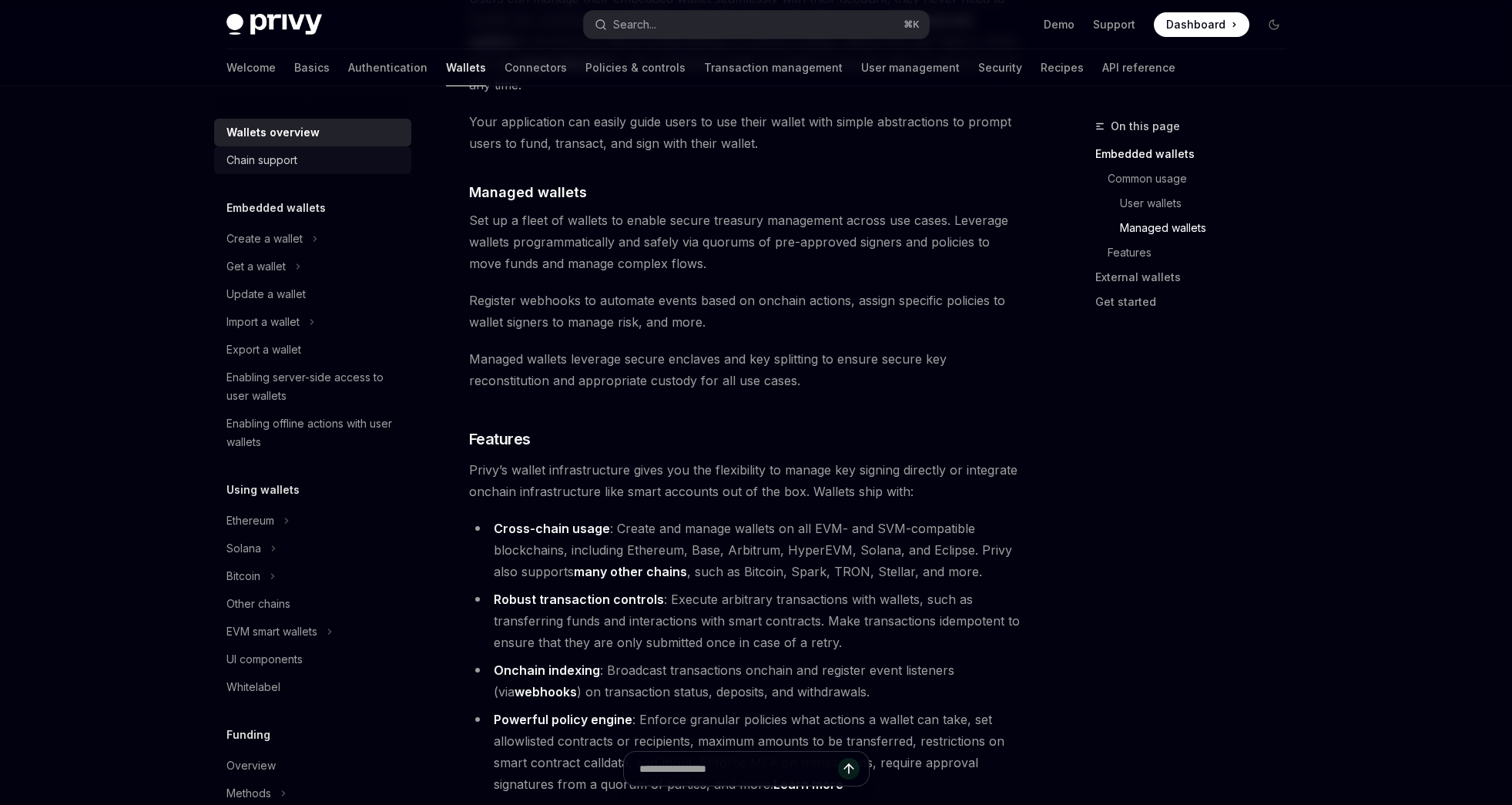
click at [269, 165] on div "Chain support" at bounding box center [262, 160] width 71 height 18
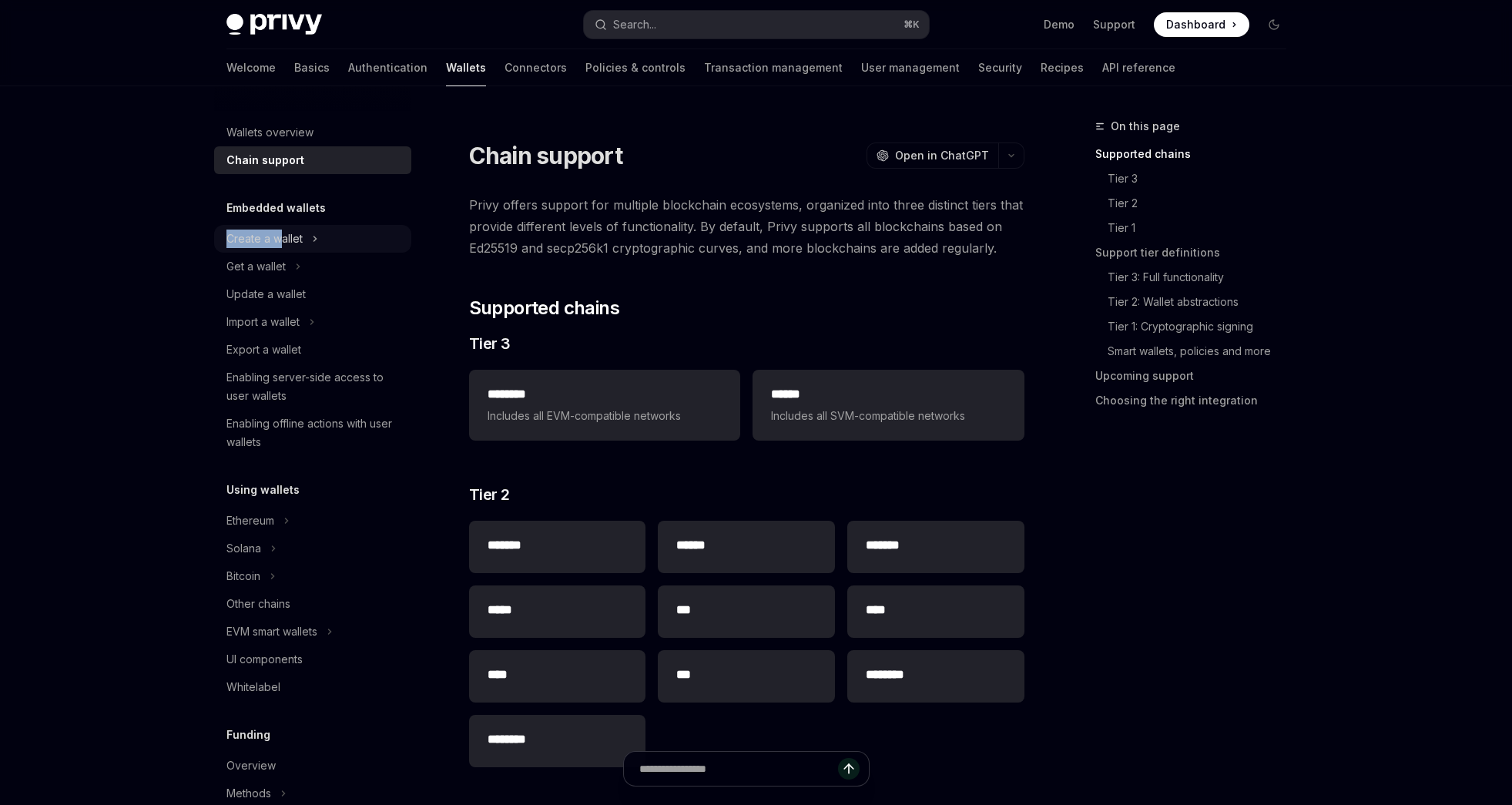
click at [279, 230] on div "Create a wallet" at bounding box center [264, 238] width 76 height 18
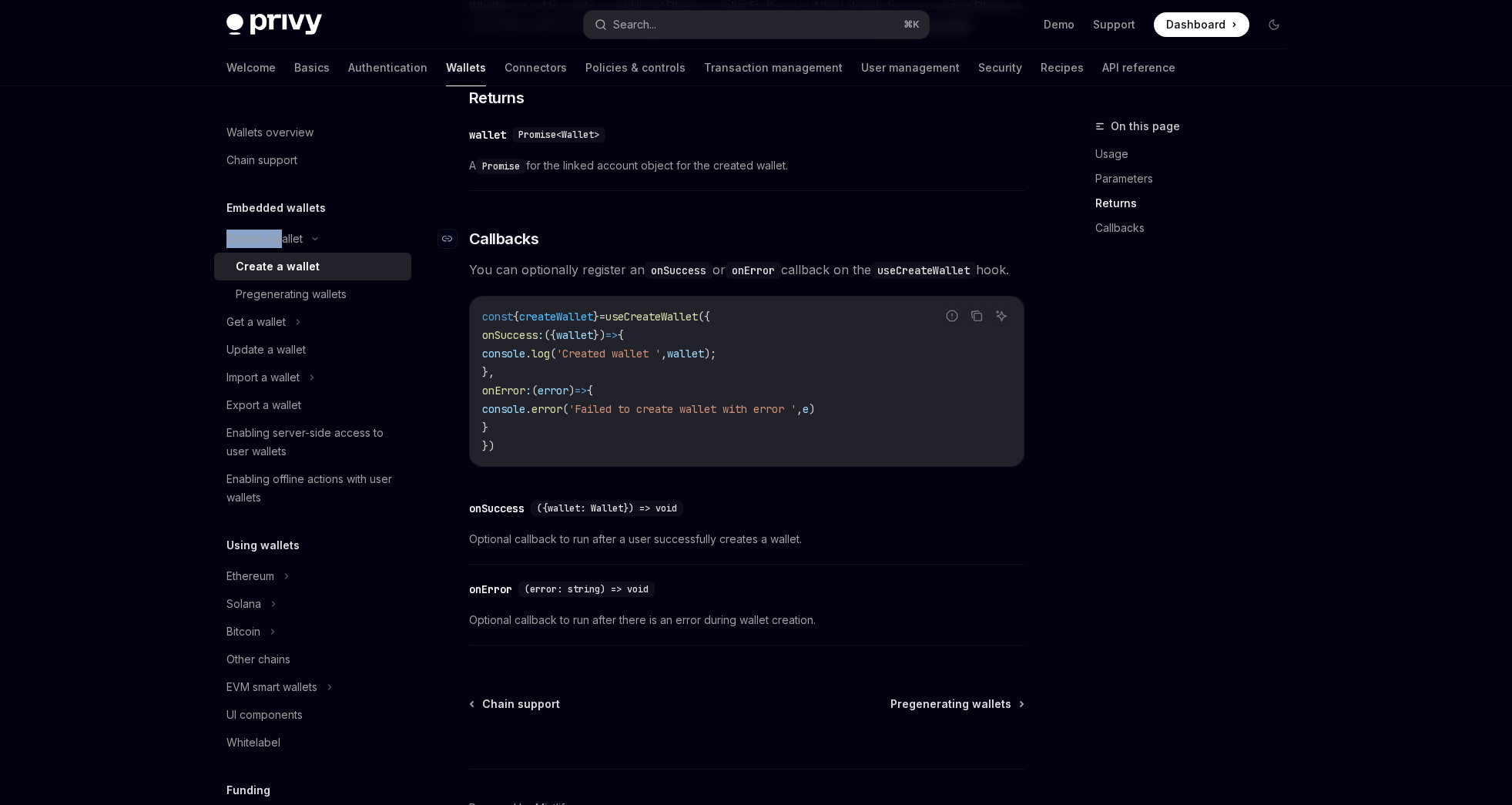
scroll to position [1069, 0]
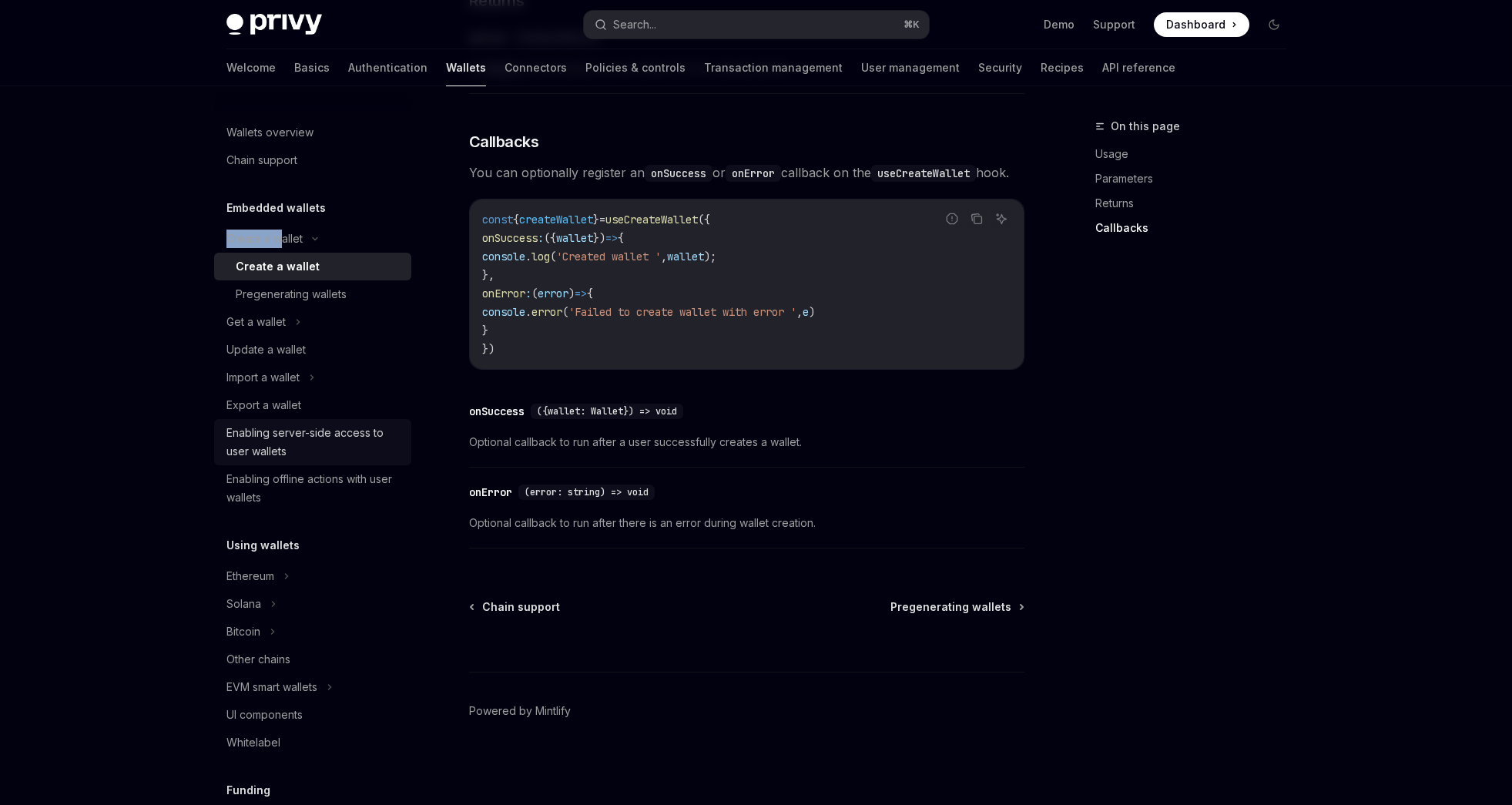
click at [331, 426] on div "Enabling server-side access to user wallets" at bounding box center [314, 442] width 176 height 37
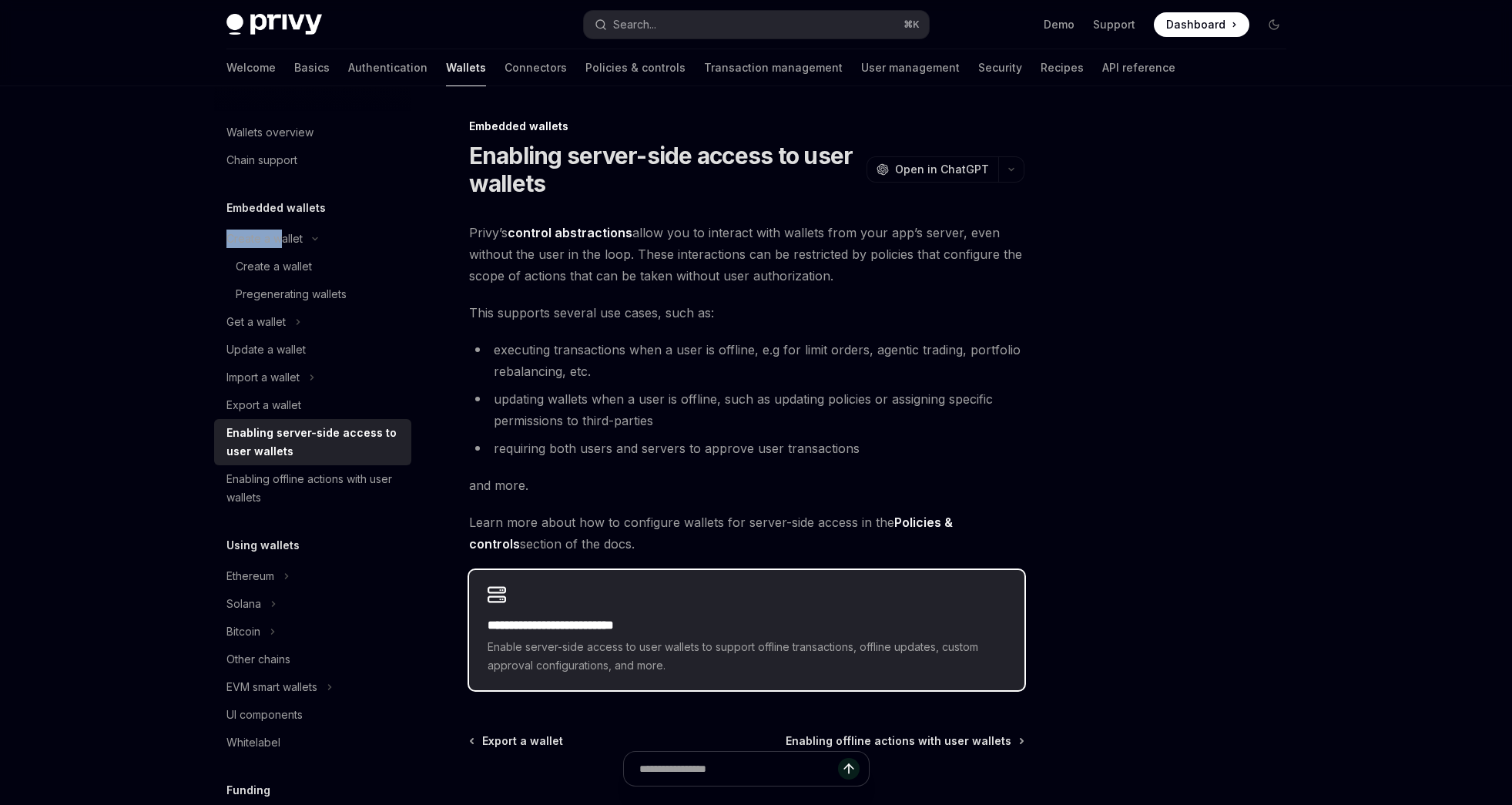
click at [794, 630] on h2 "**********" at bounding box center [746, 625] width 518 height 18
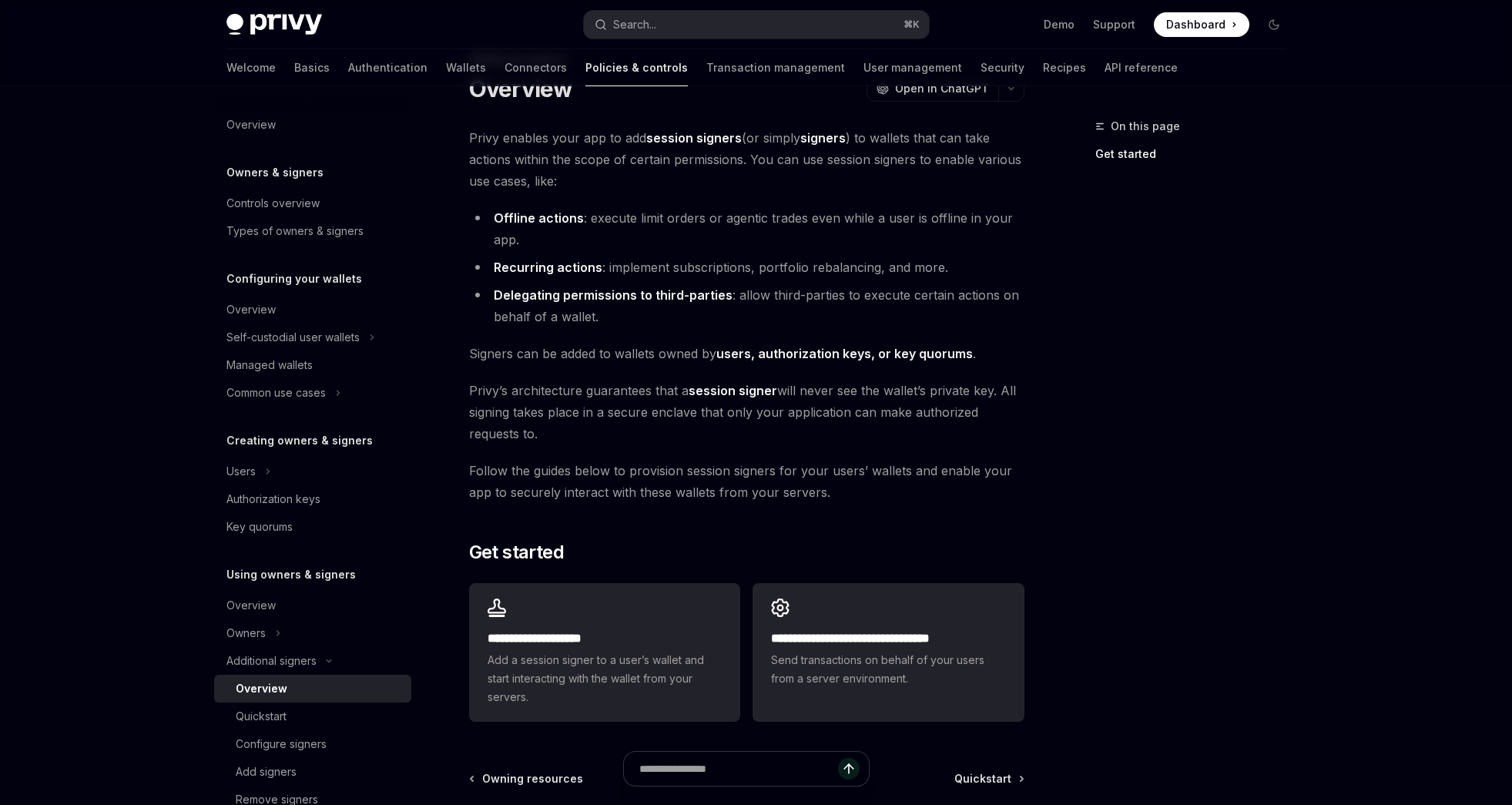
scroll to position [93, 0]
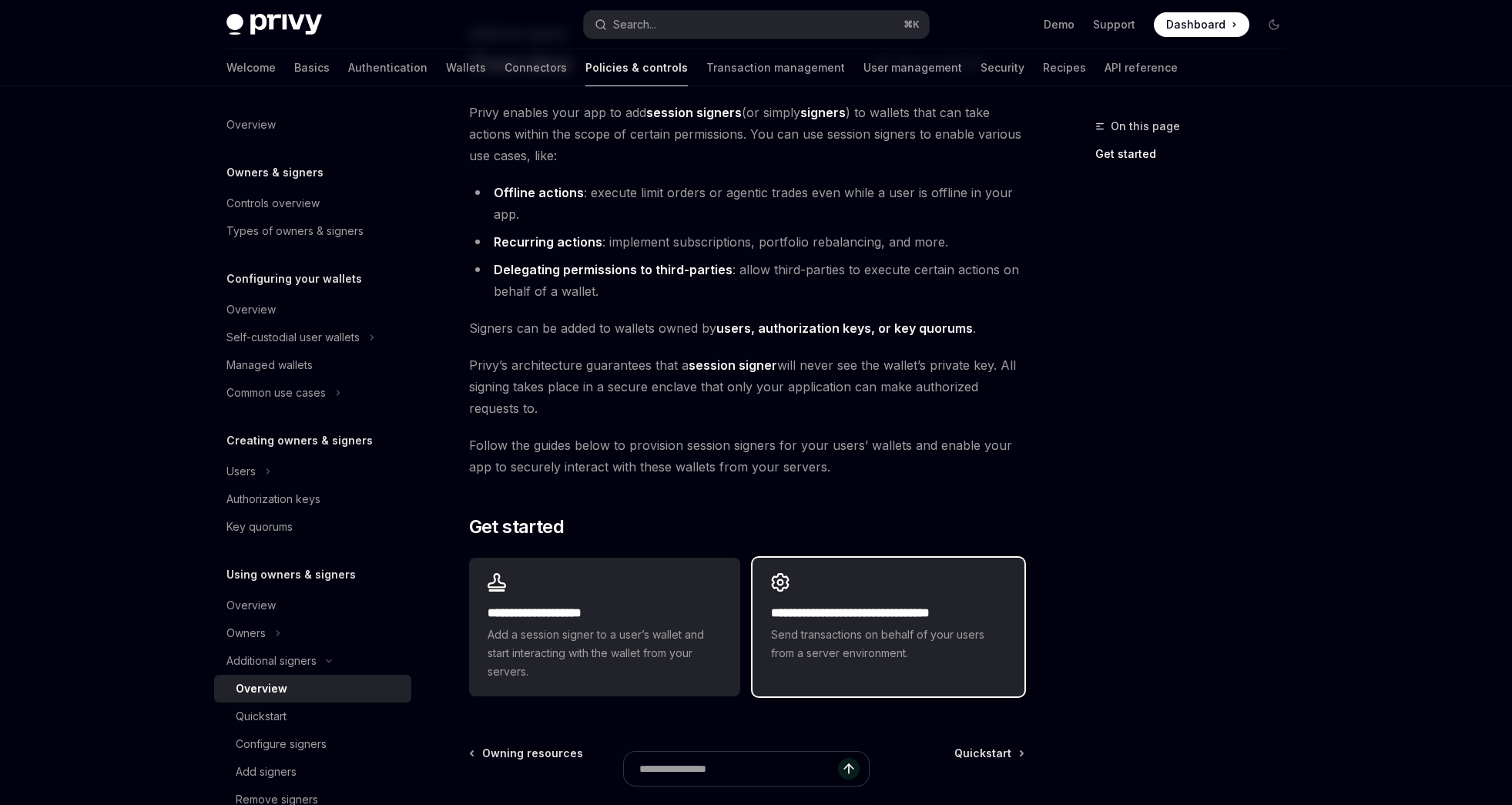
click at [781, 592] on div "**********" at bounding box center [888, 618] width 271 height 120
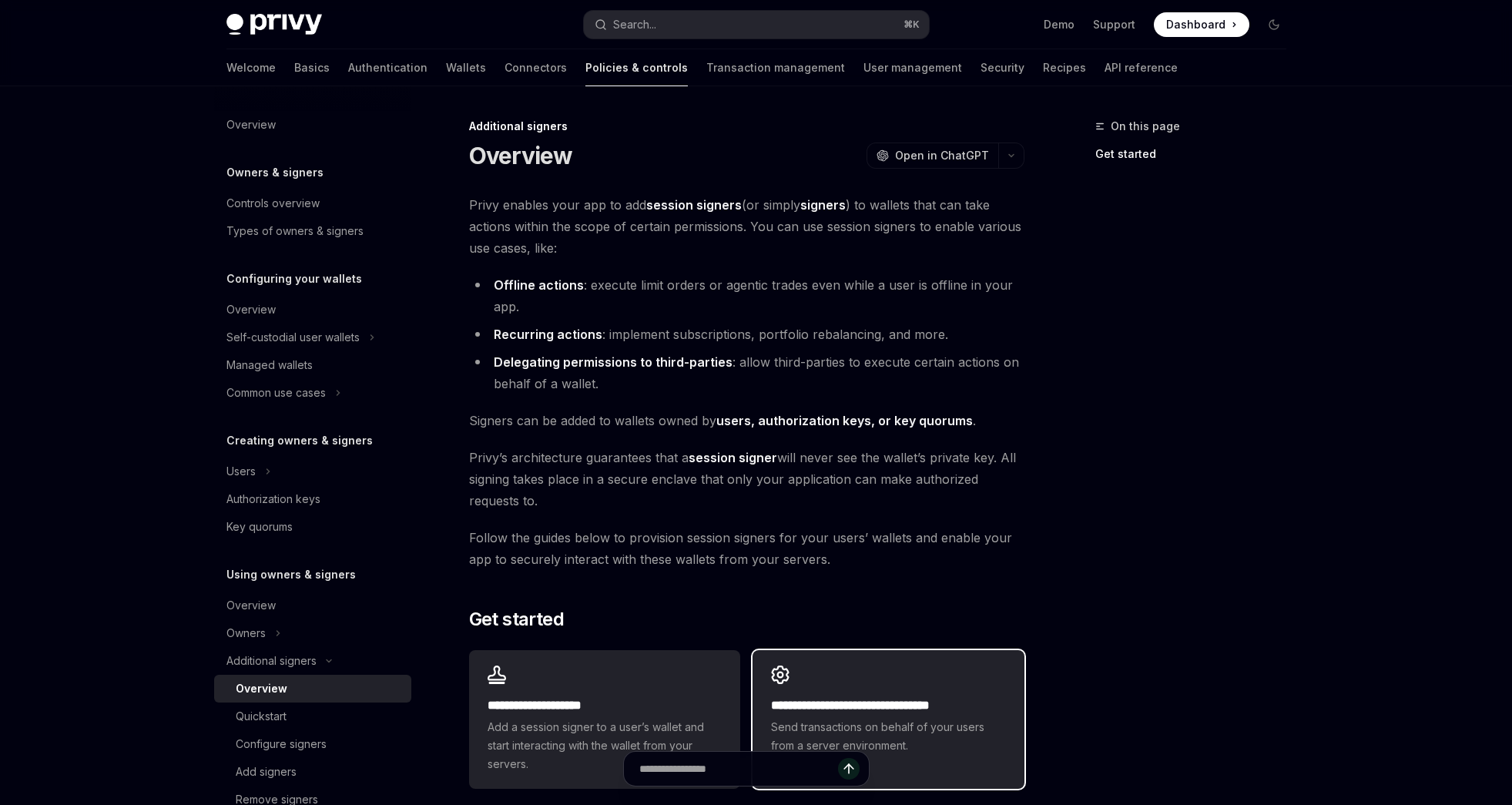
scroll to position [382, 0]
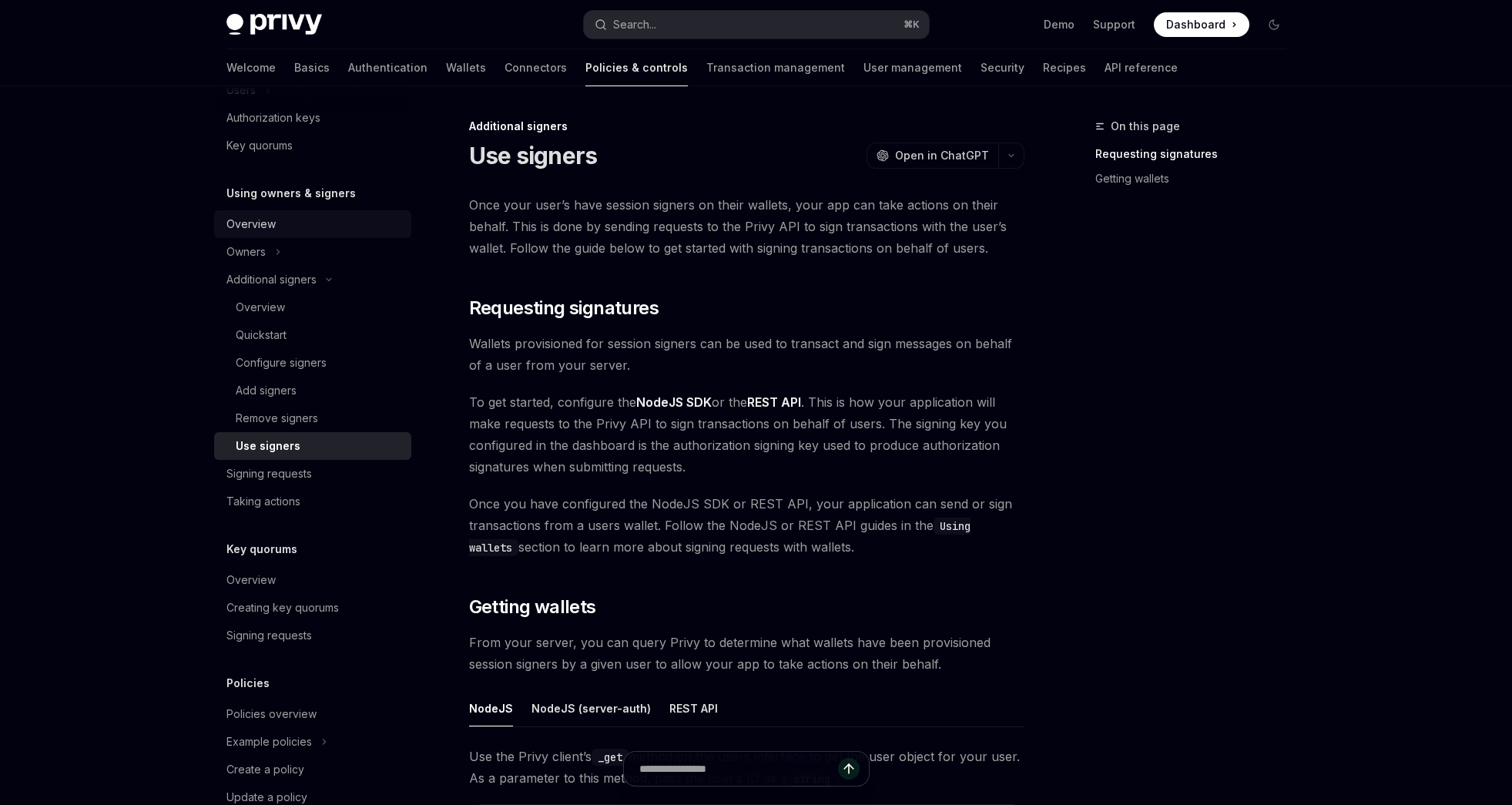
click at [284, 234] on link "Overview" at bounding box center [313, 224] width 197 height 28
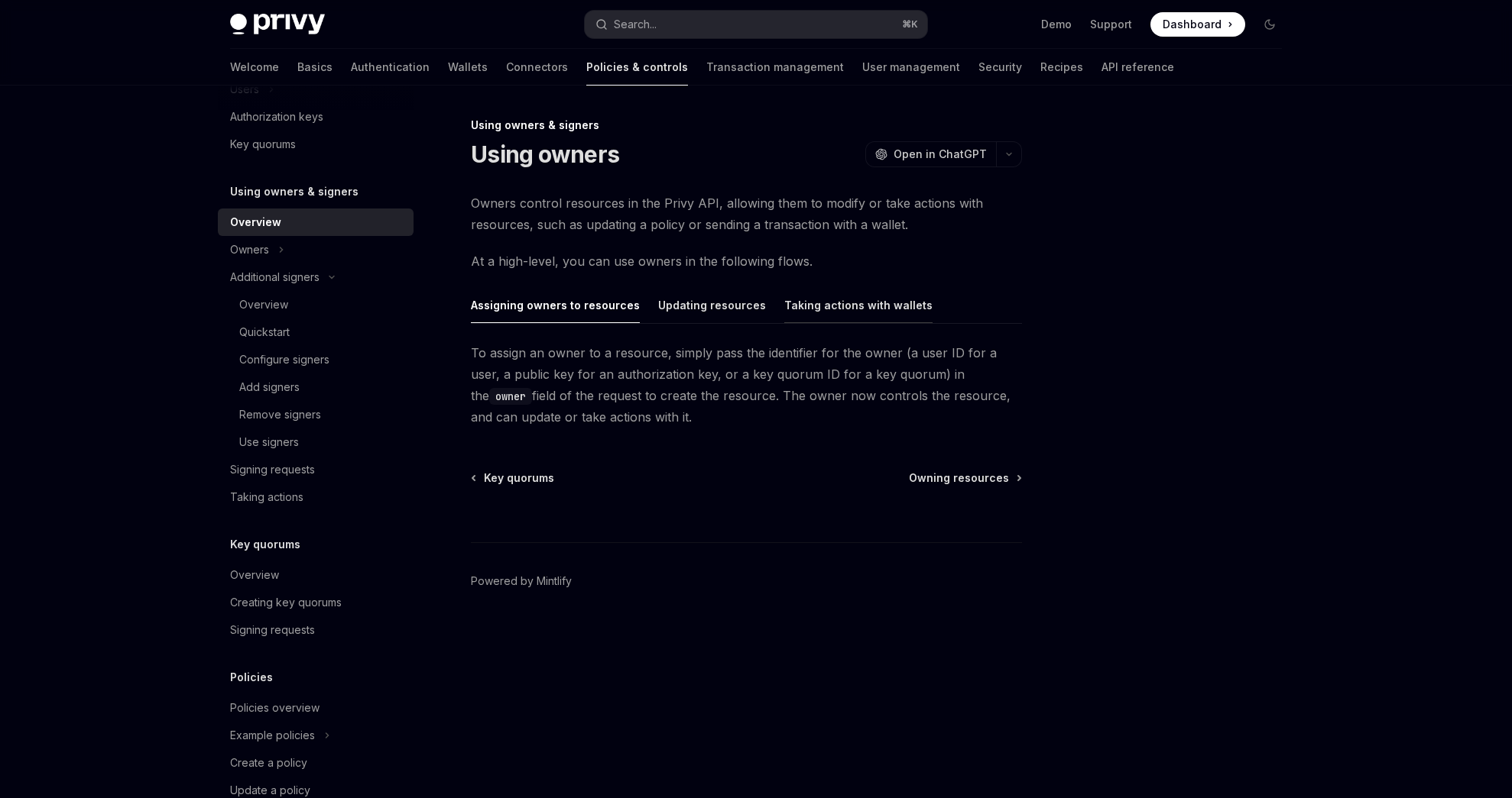
click at [890, 309] on button "Taking actions with wallets" at bounding box center [858, 305] width 148 height 36
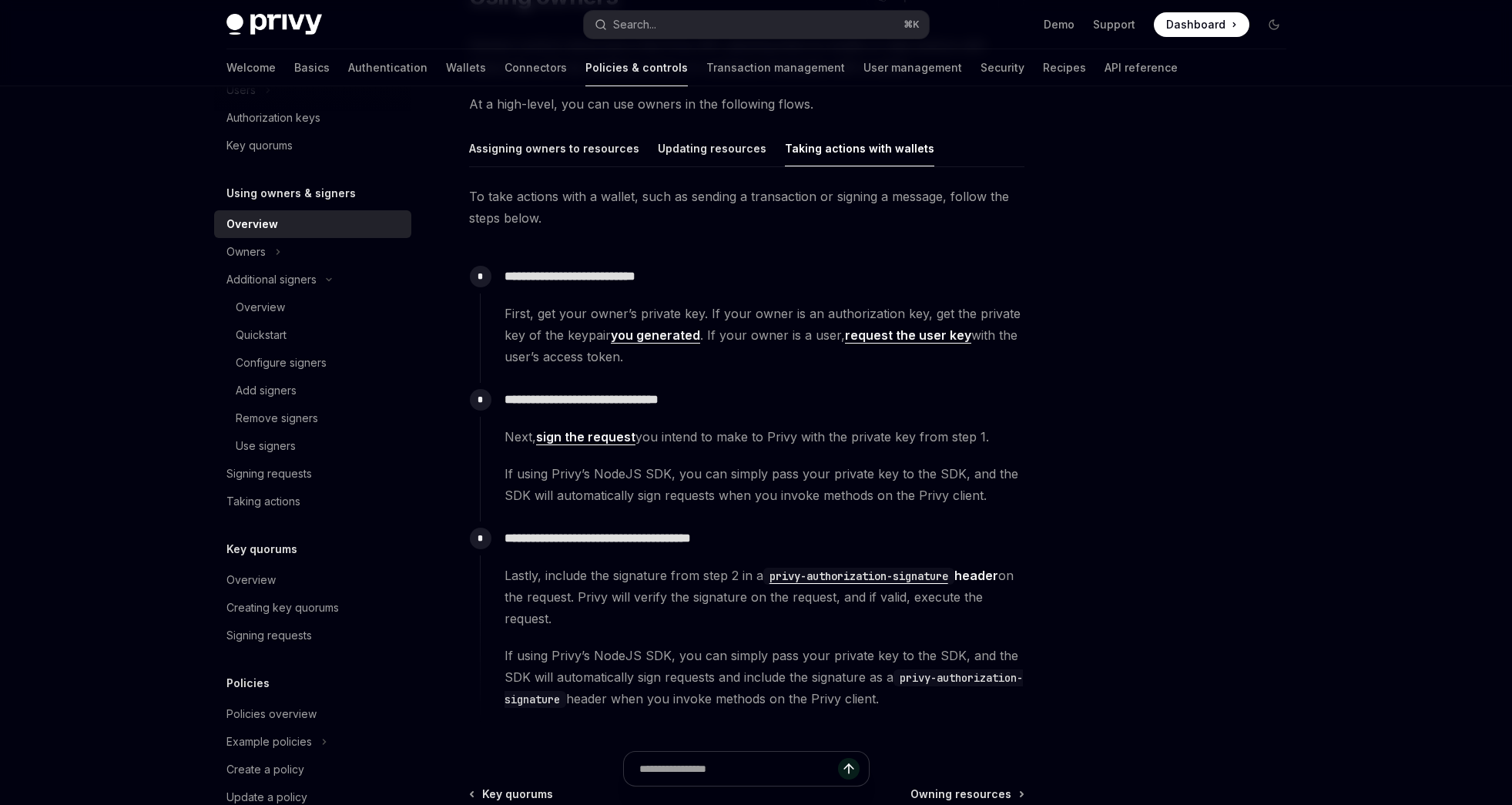
scroll to position [185, 0]
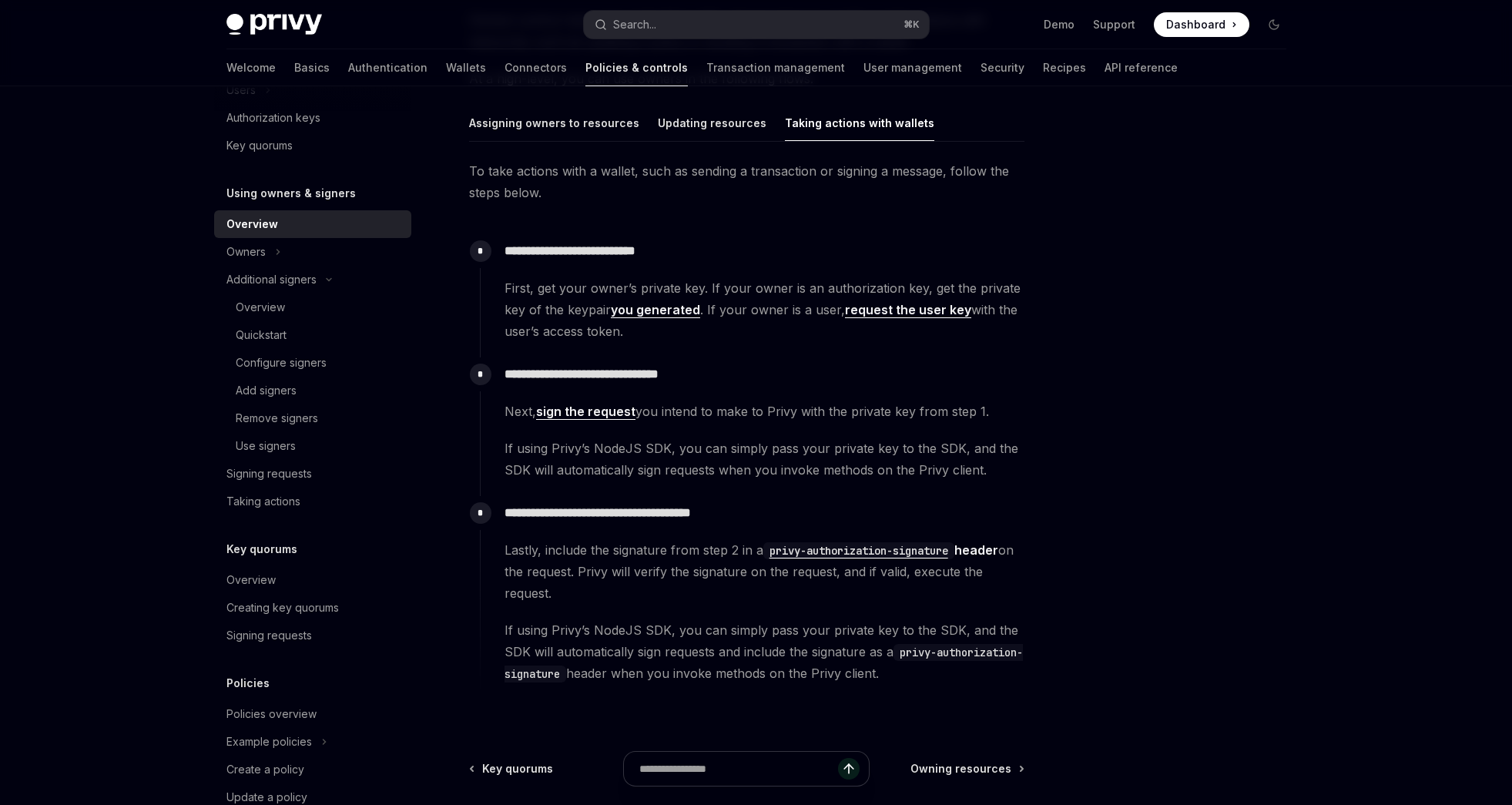
click at [901, 313] on link "request the user key" at bounding box center [908, 310] width 127 height 16
type textarea "*"
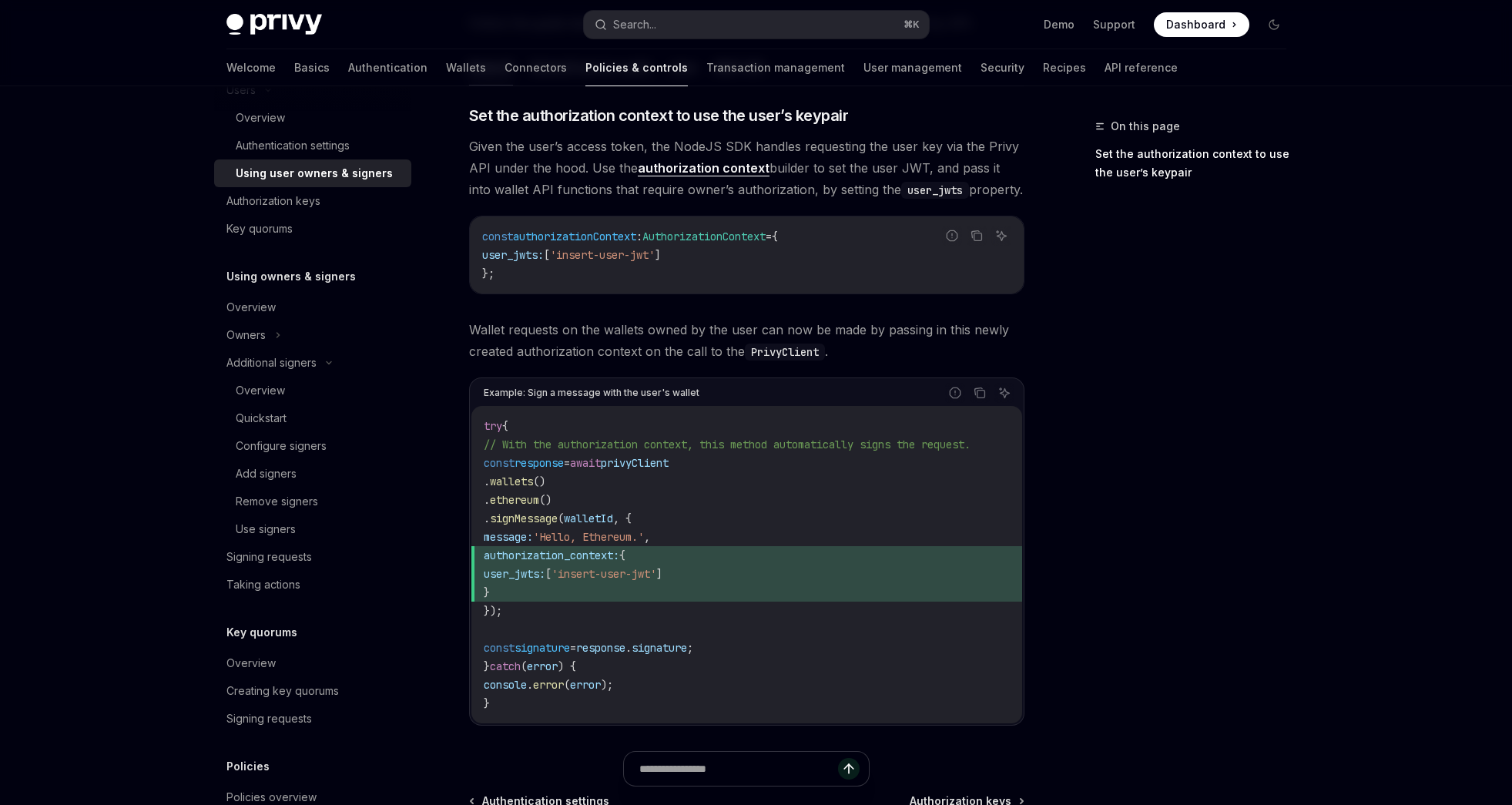
scroll to position [647, 0]
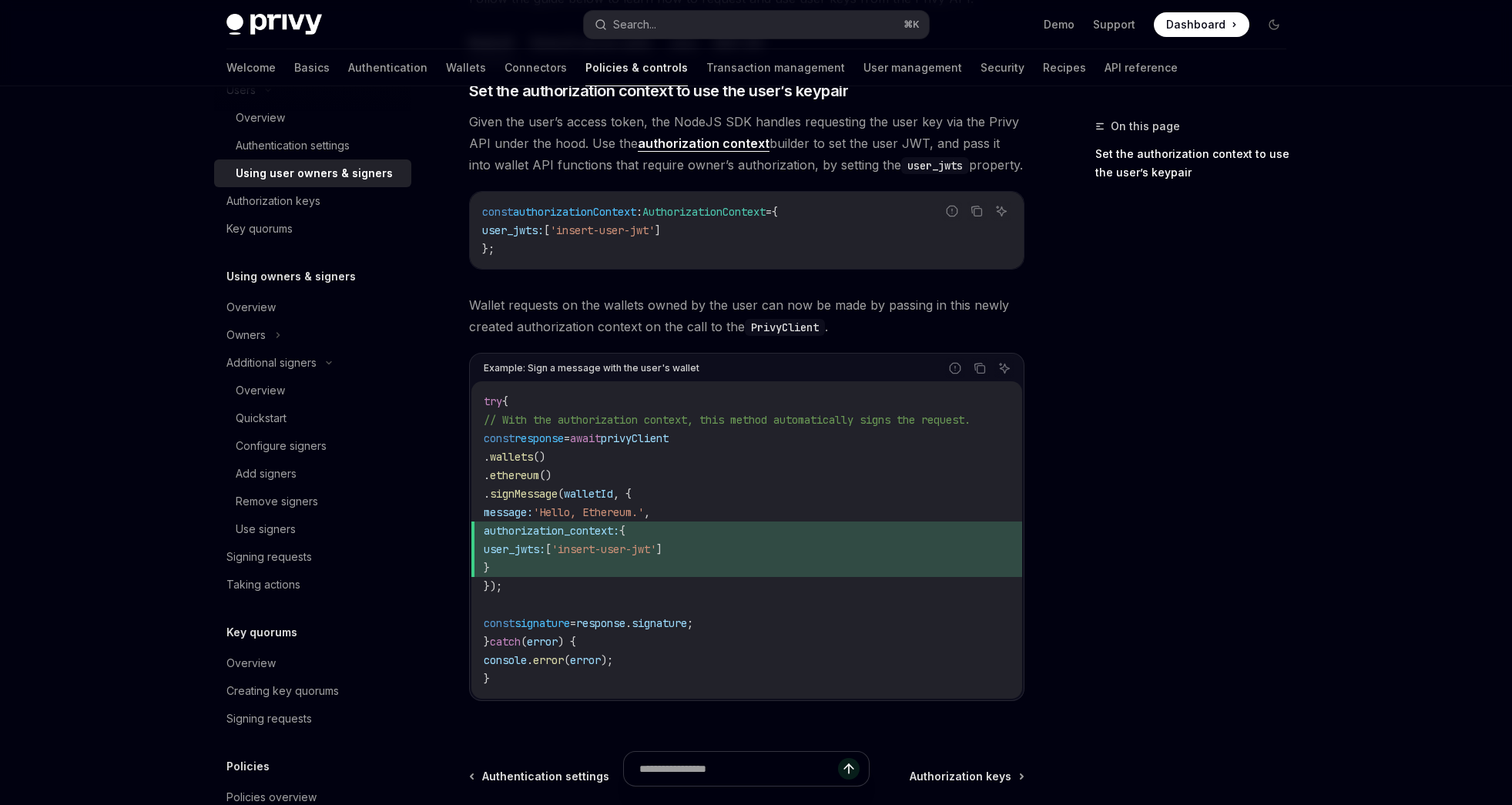
drag, startPoint x: 574, startPoint y: 587, endPoint x: 496, endPoint y: 440, distance: 166.4
click at [496, 440] on code "try { // With the authorization context, this method automatically signs the re…" at bounding box center [746, 541] width 526 height 296
copy code "const response = await privyClient . wallets () . ethereum () . signMessage ( w…"
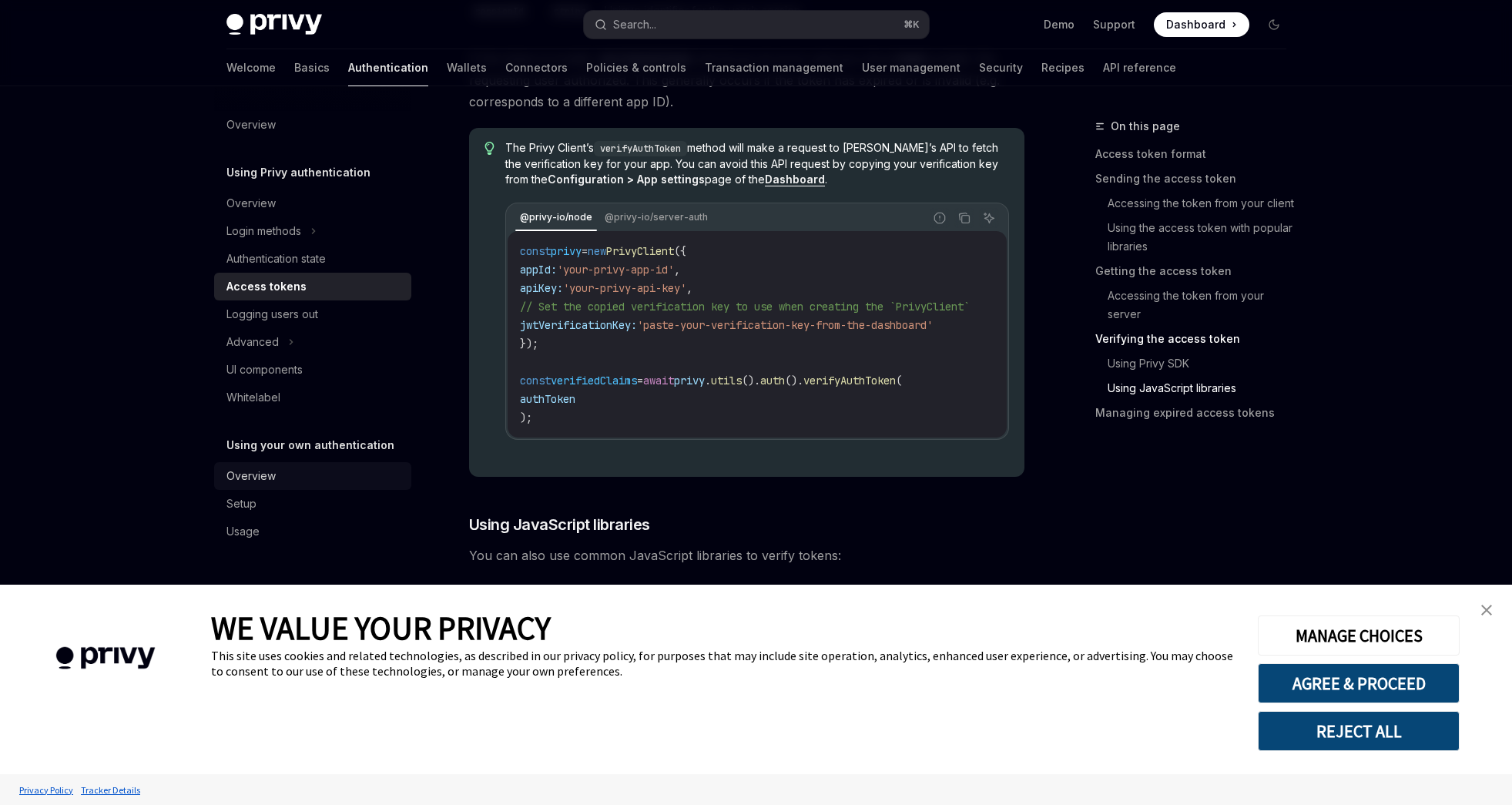
scroll to position [3599, 0]
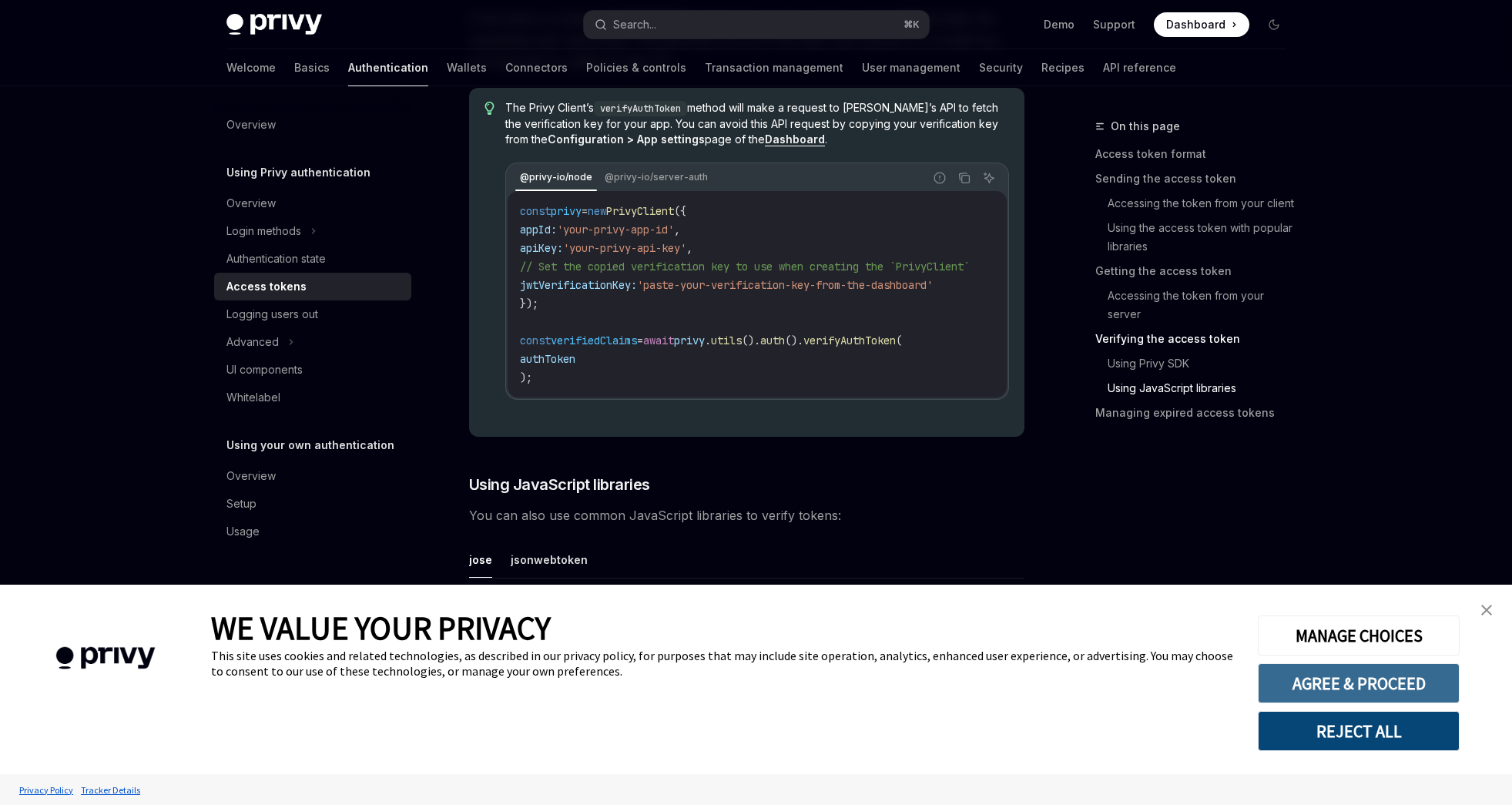
click at [1336, 697] on button "AGREE & PROCEED" at bounding box center [1359, 683] width 202 height 40
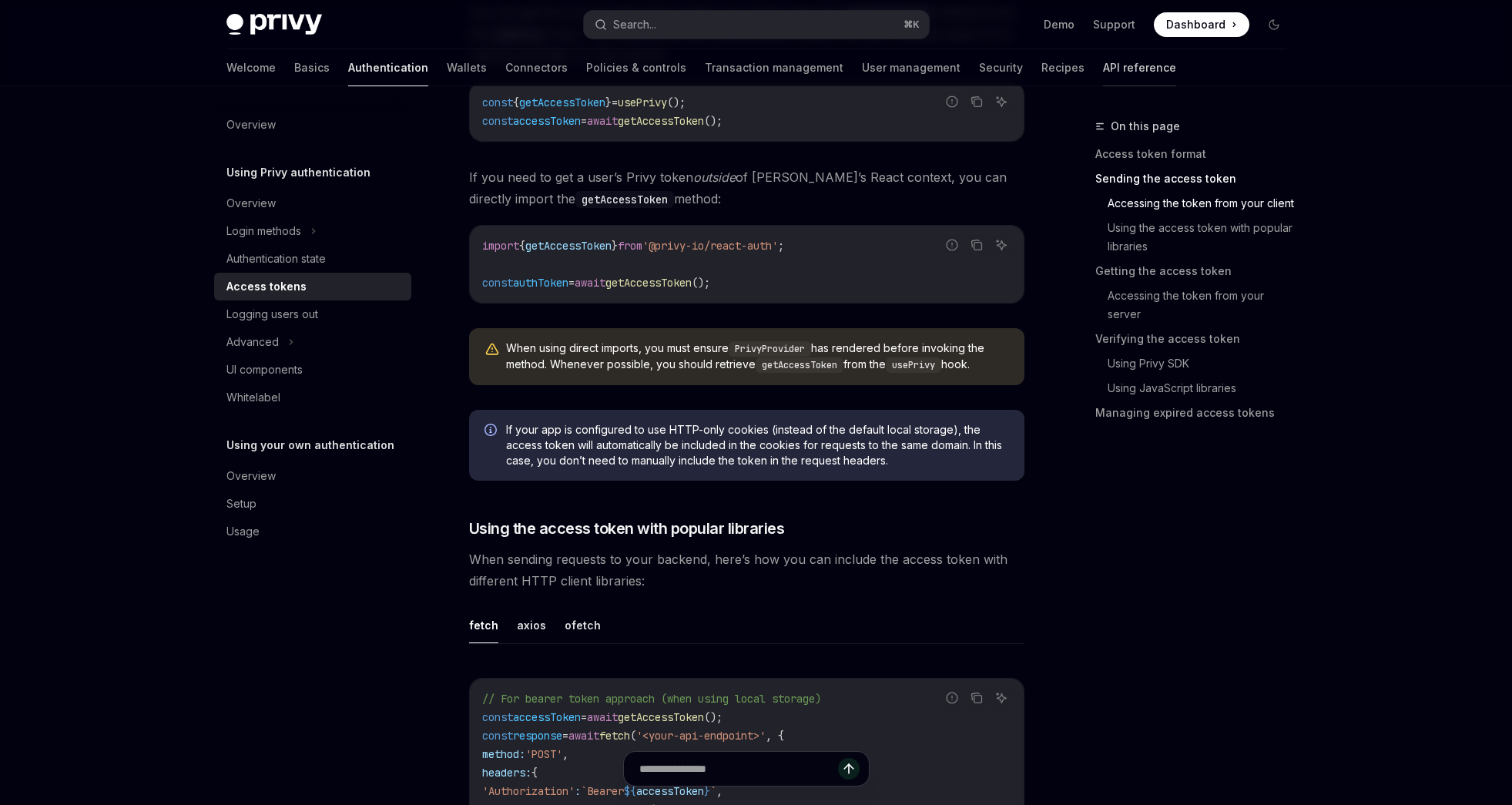
click at [1103, 62] on link "API reference" at bounding box center [1139, 67] width 73 height 37
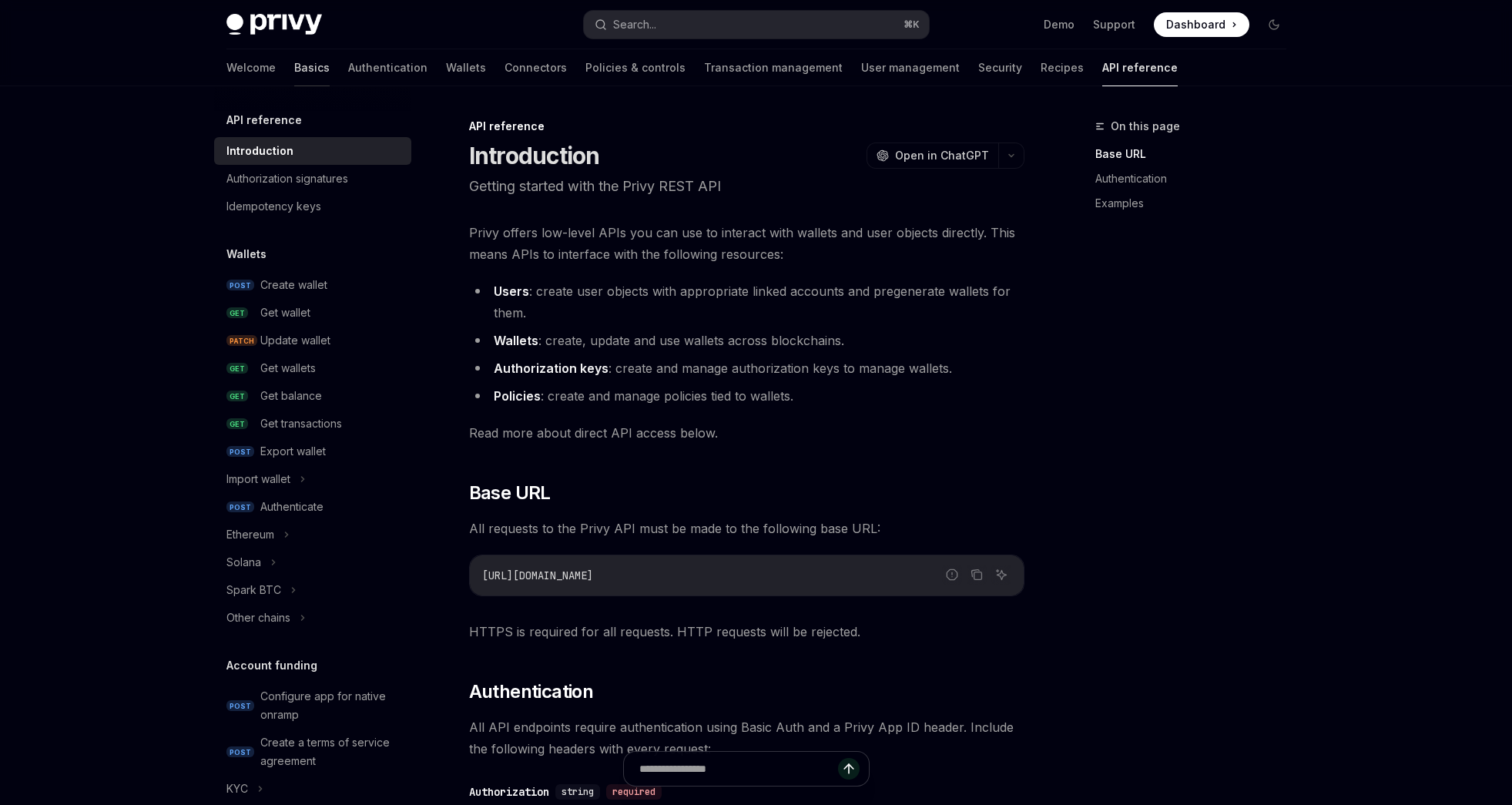
click at [294, 66] on link "Basics" at bounding box center [312, 67] width 36 height 37
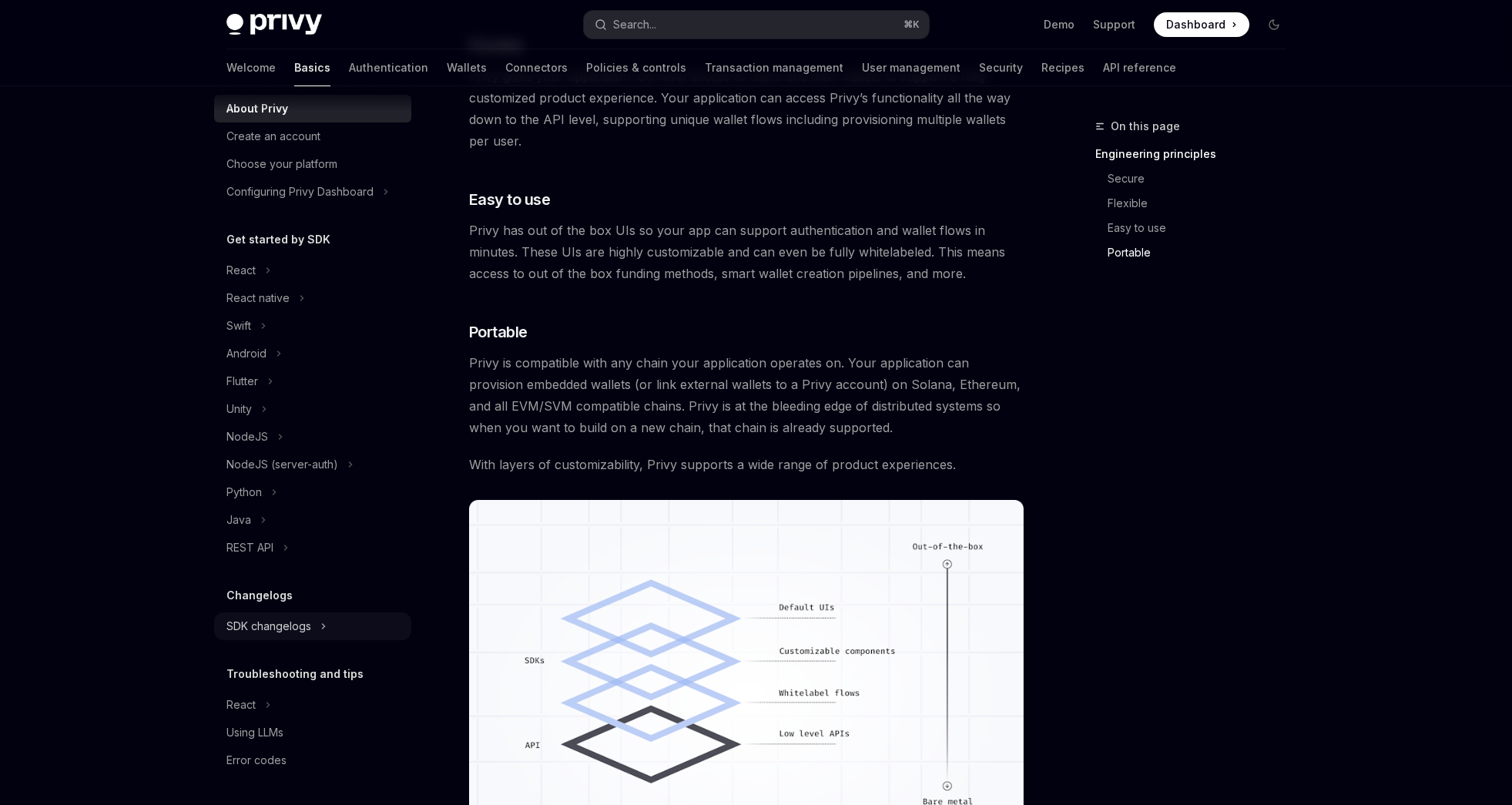
scroll to position [1231, 0]
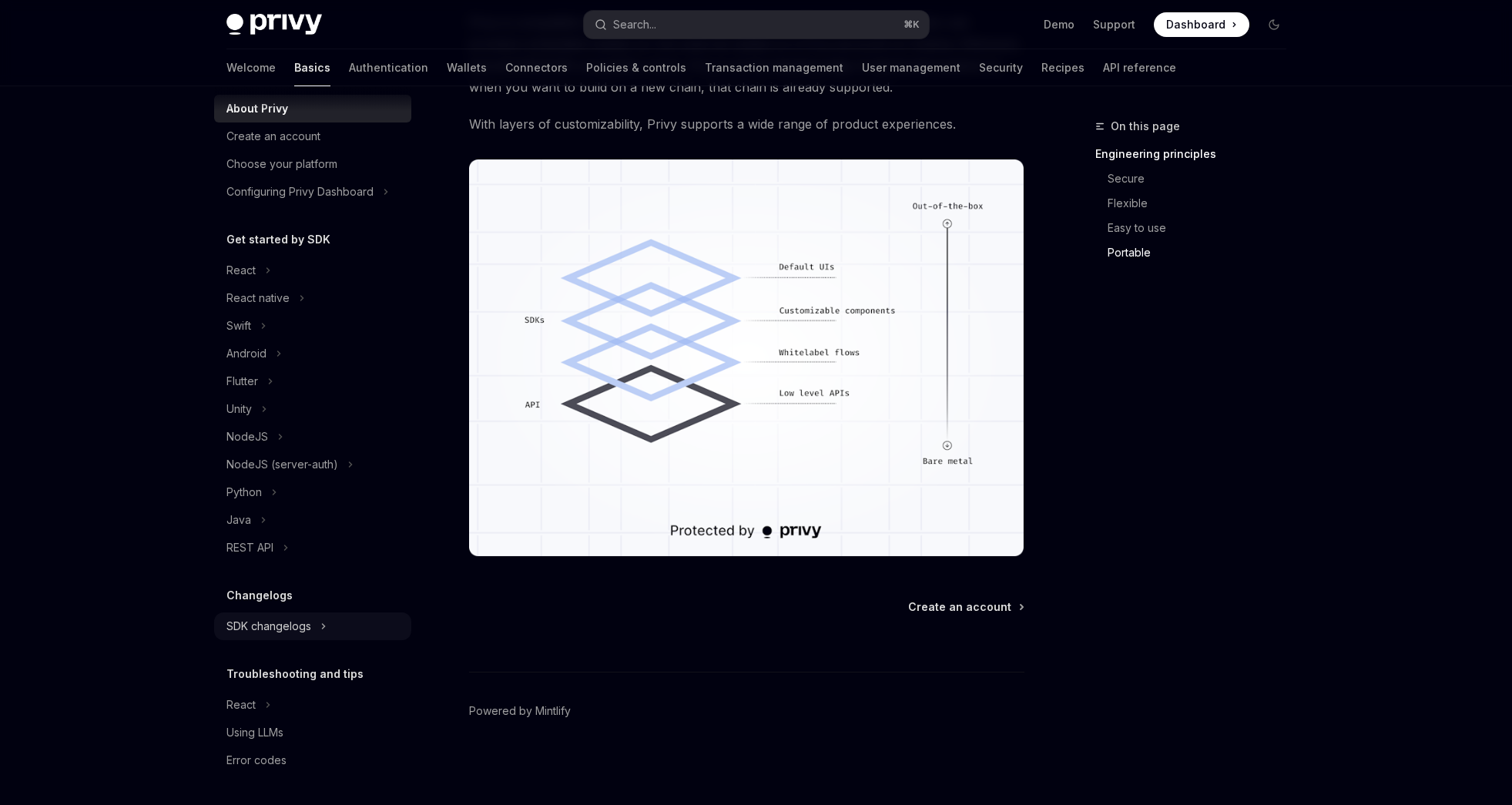
click at [286, 617] on div "SDK changelogs" at bounding box center [313, 626] width 197 height 28
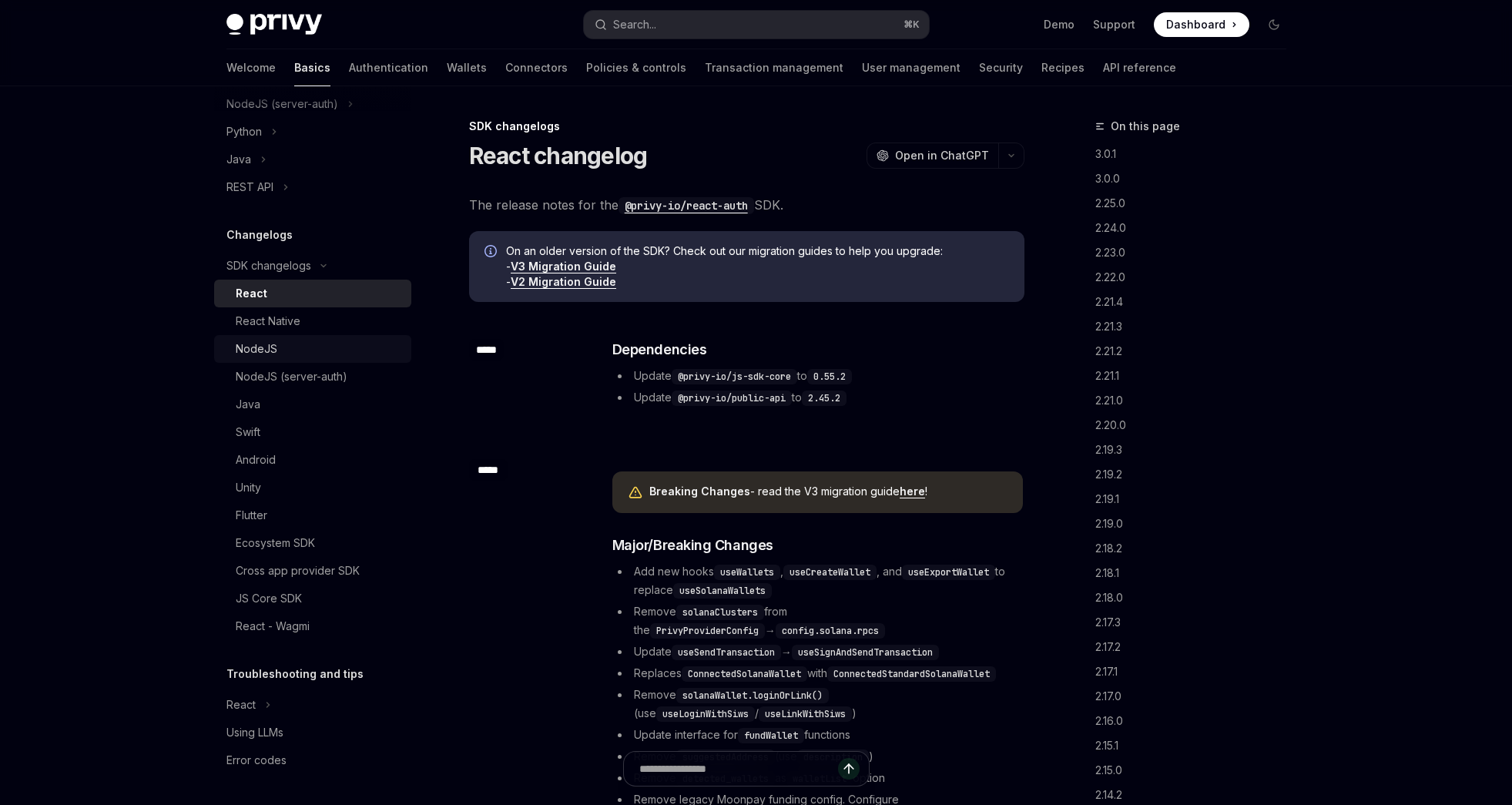
click at [264, 338] on link "NodeJS" at bounding box center [313, 349] width 197 height 28
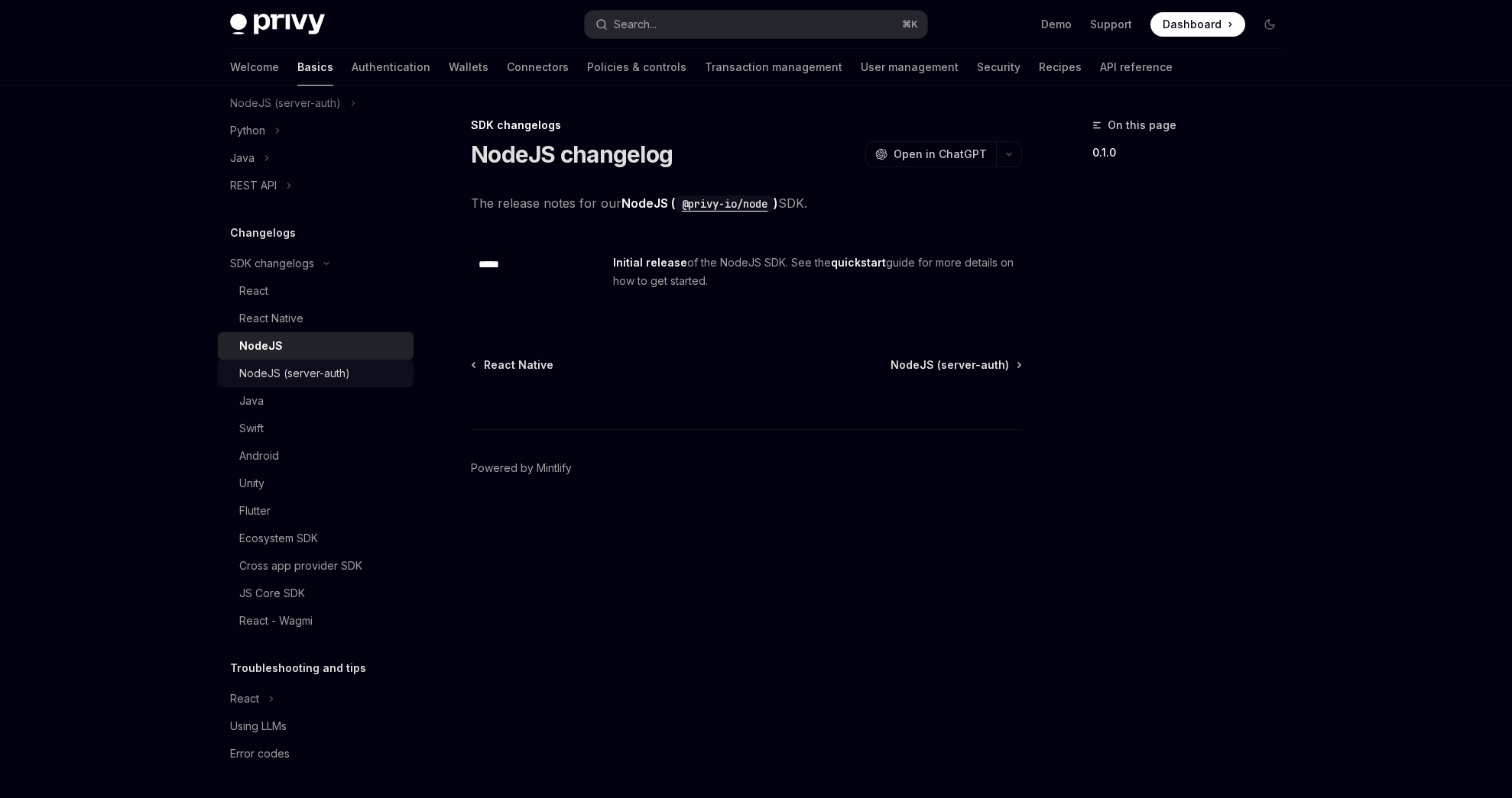
click at [349, 370] on div "NodeJS (server-auth)" at bounding box center [322, 373] width 165 height 18
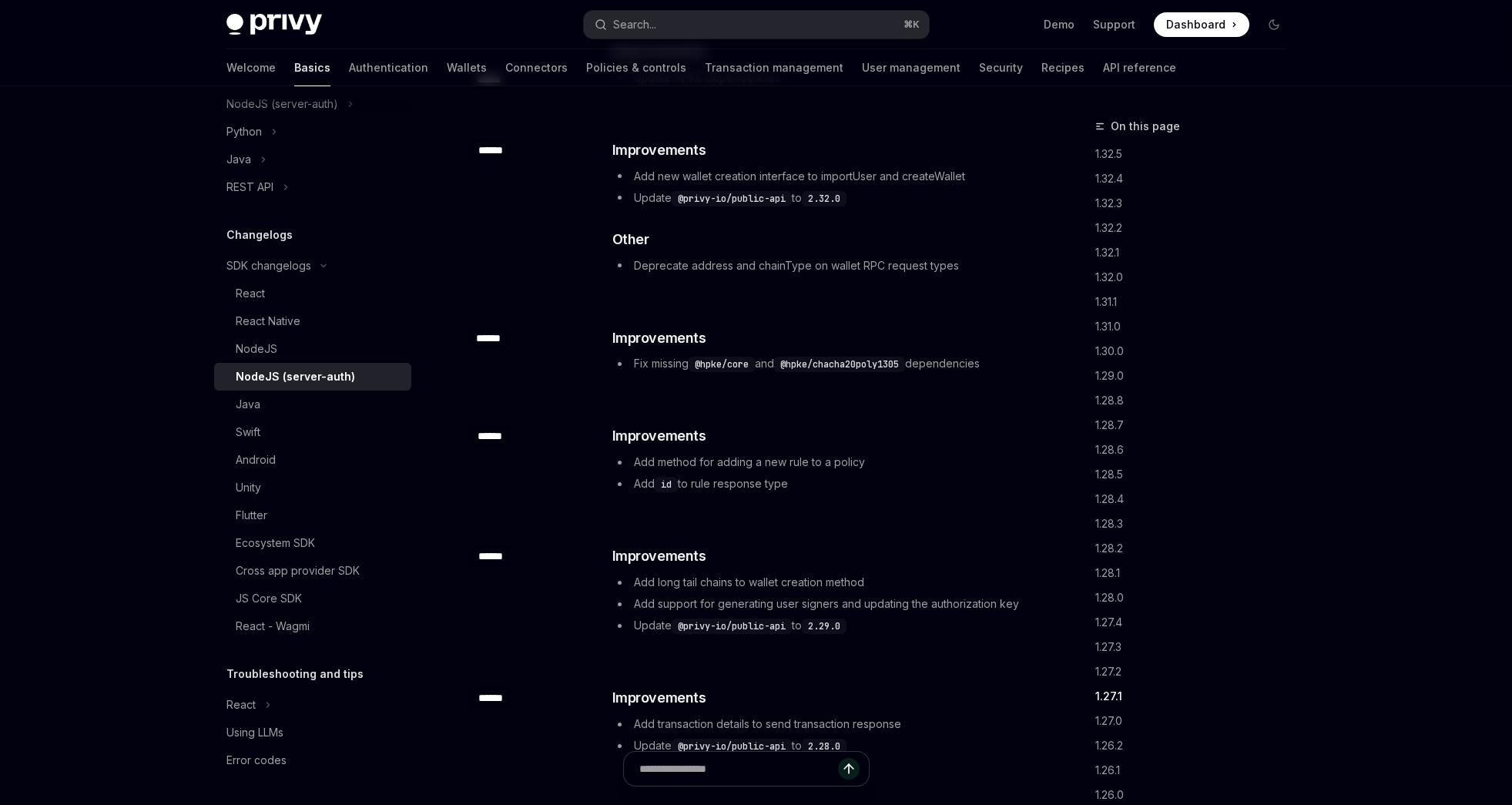
scroll to position [2763, 0]
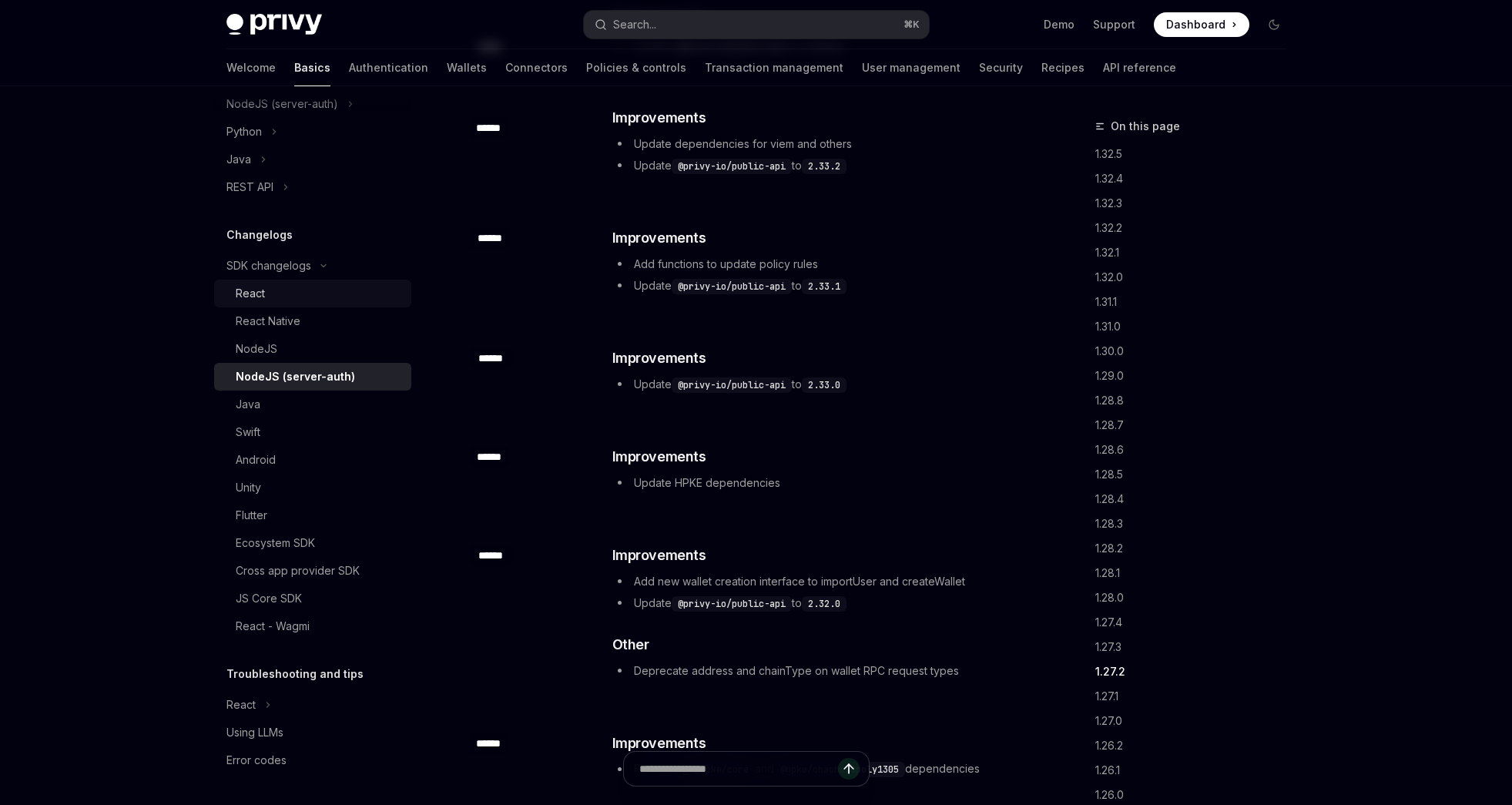
click at [265, 292] on div "React" at bounding box center [319, 293] width 166 height 18
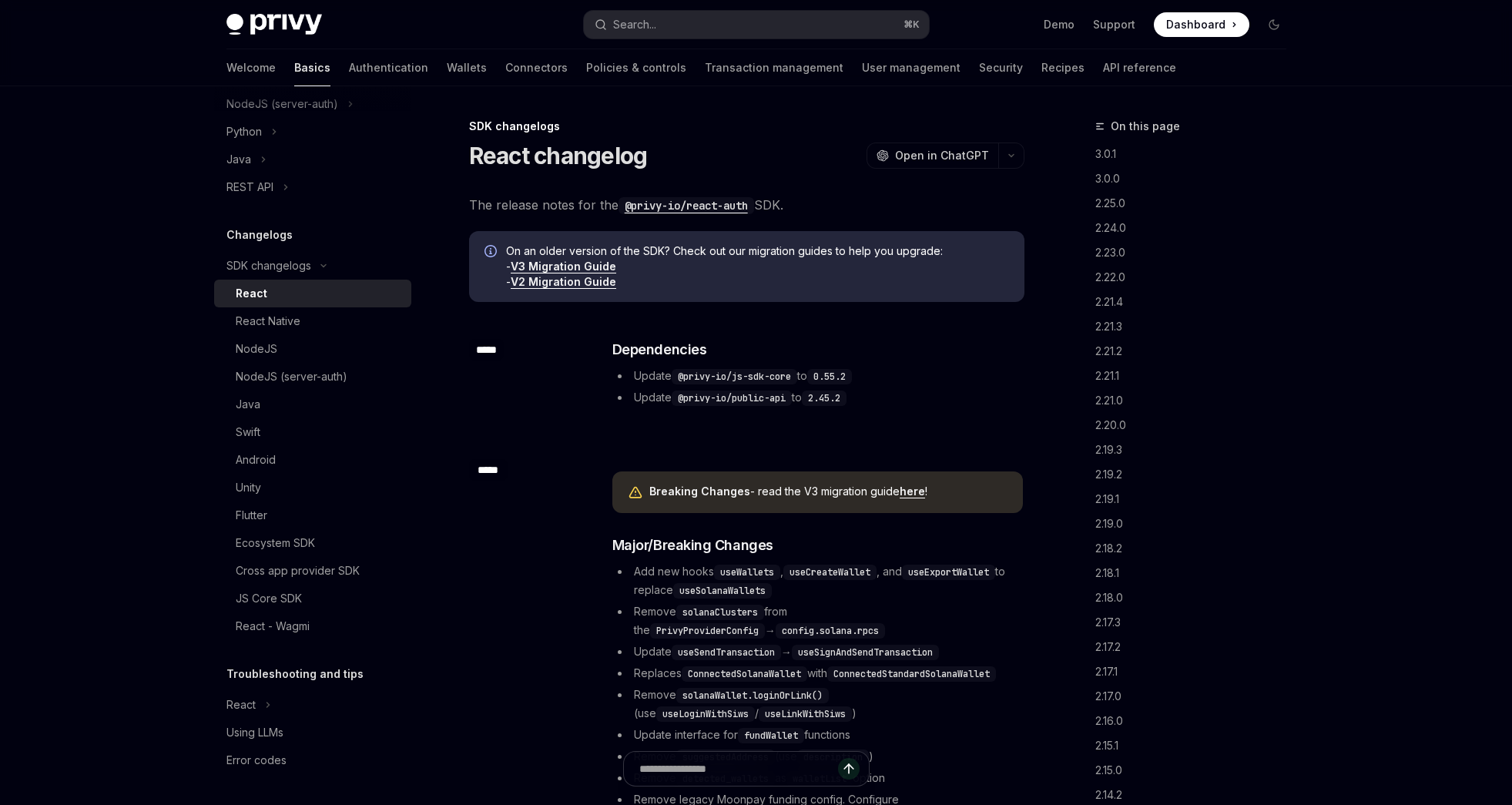
click at [908, 485] on link "here" at bounding box center [912, 492] width 25 height 14
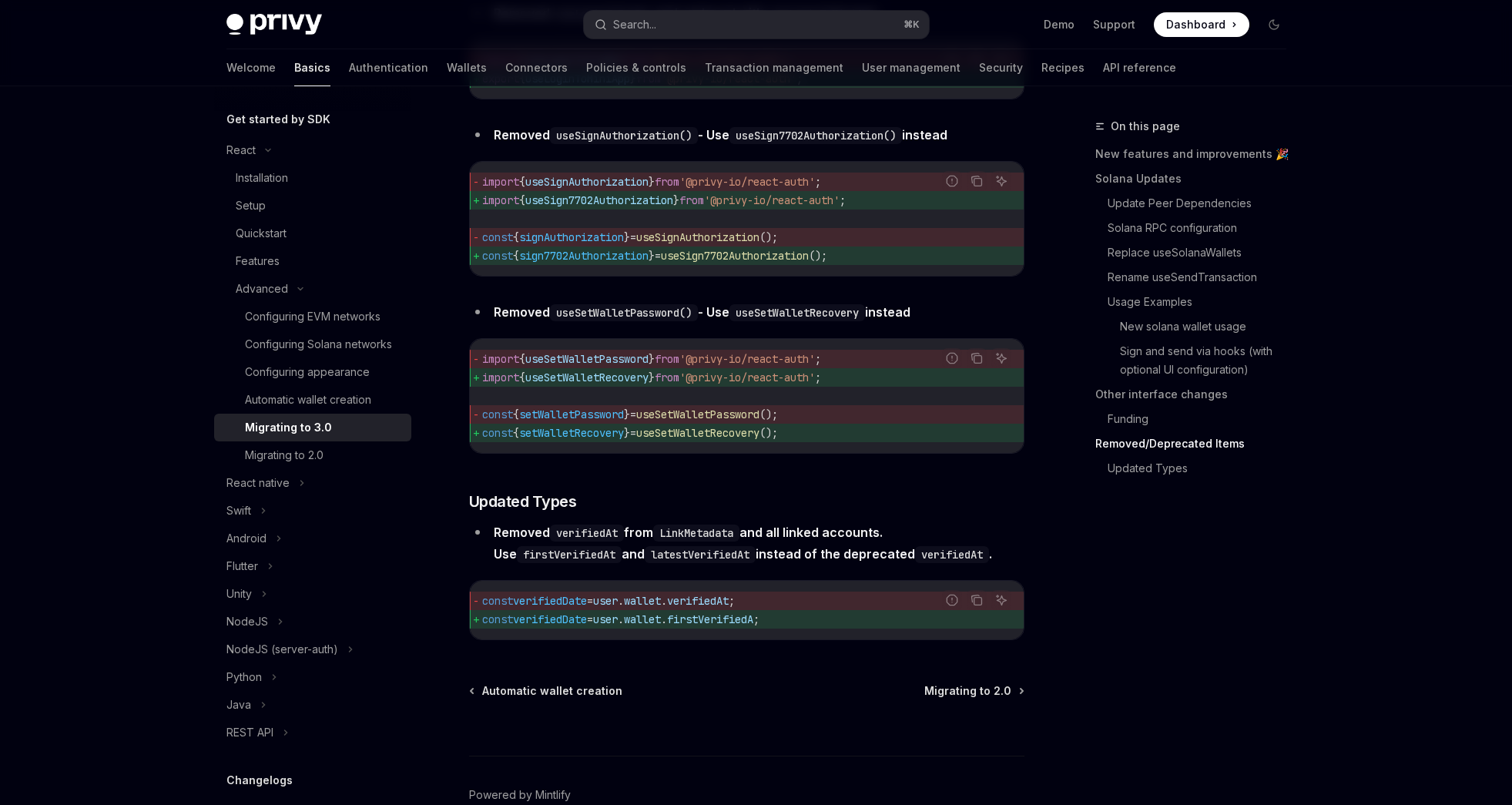
scroll to position [6696, 0]
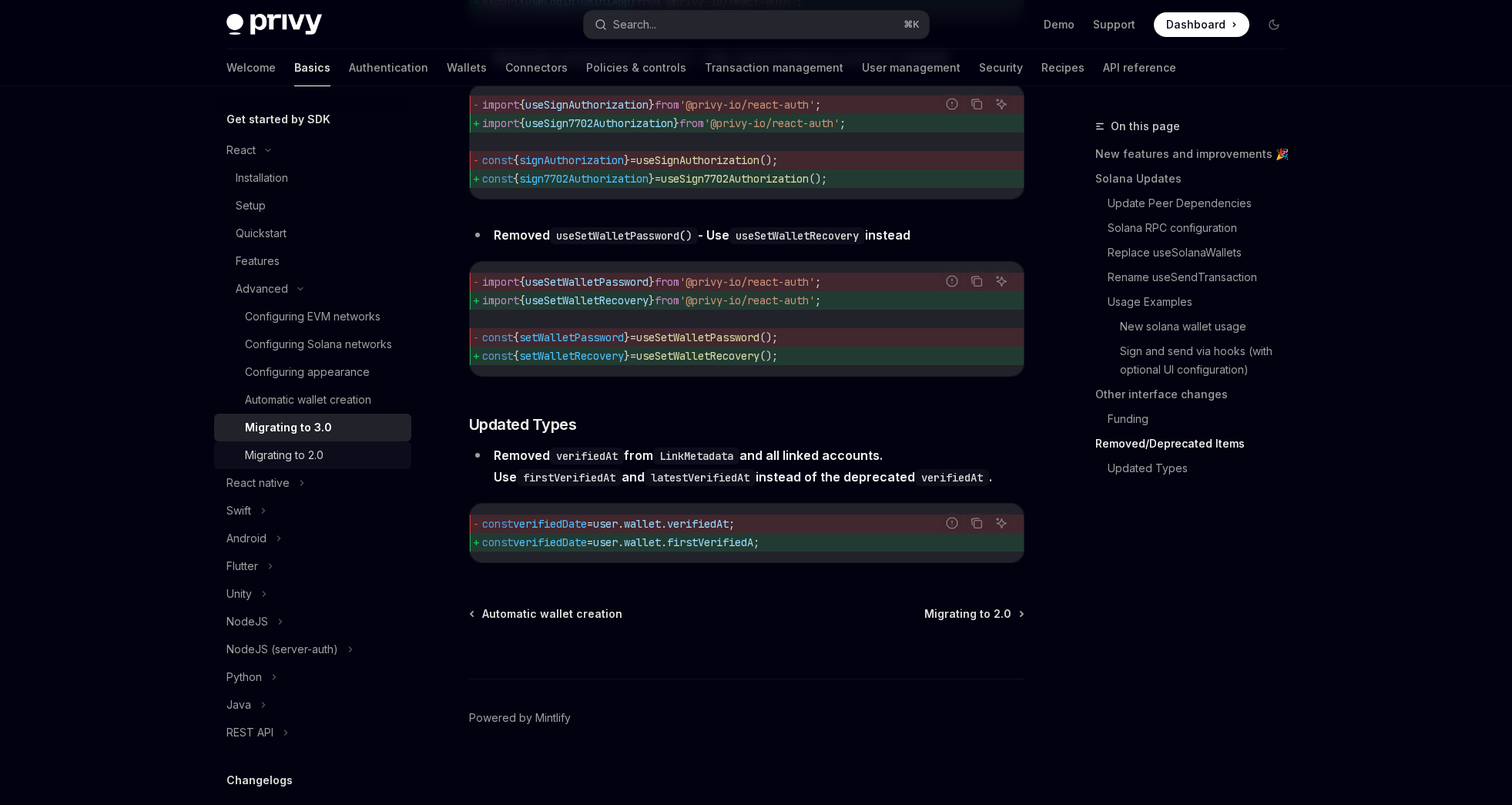
click at [312, 465] on div "Migrating to 2.0" at bounding box center [284, 455] width 78 height 18
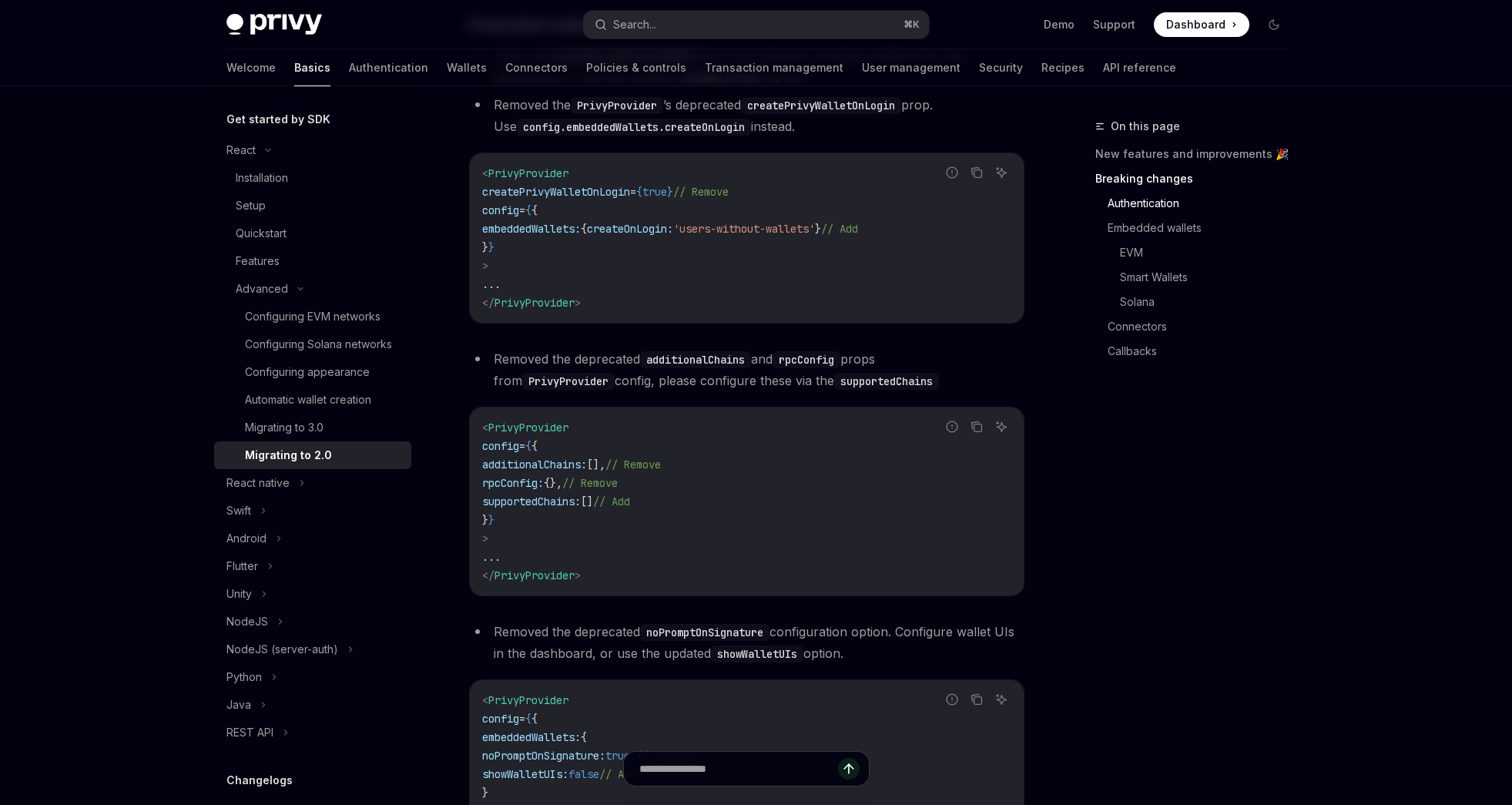
scroll to position [807, 0]
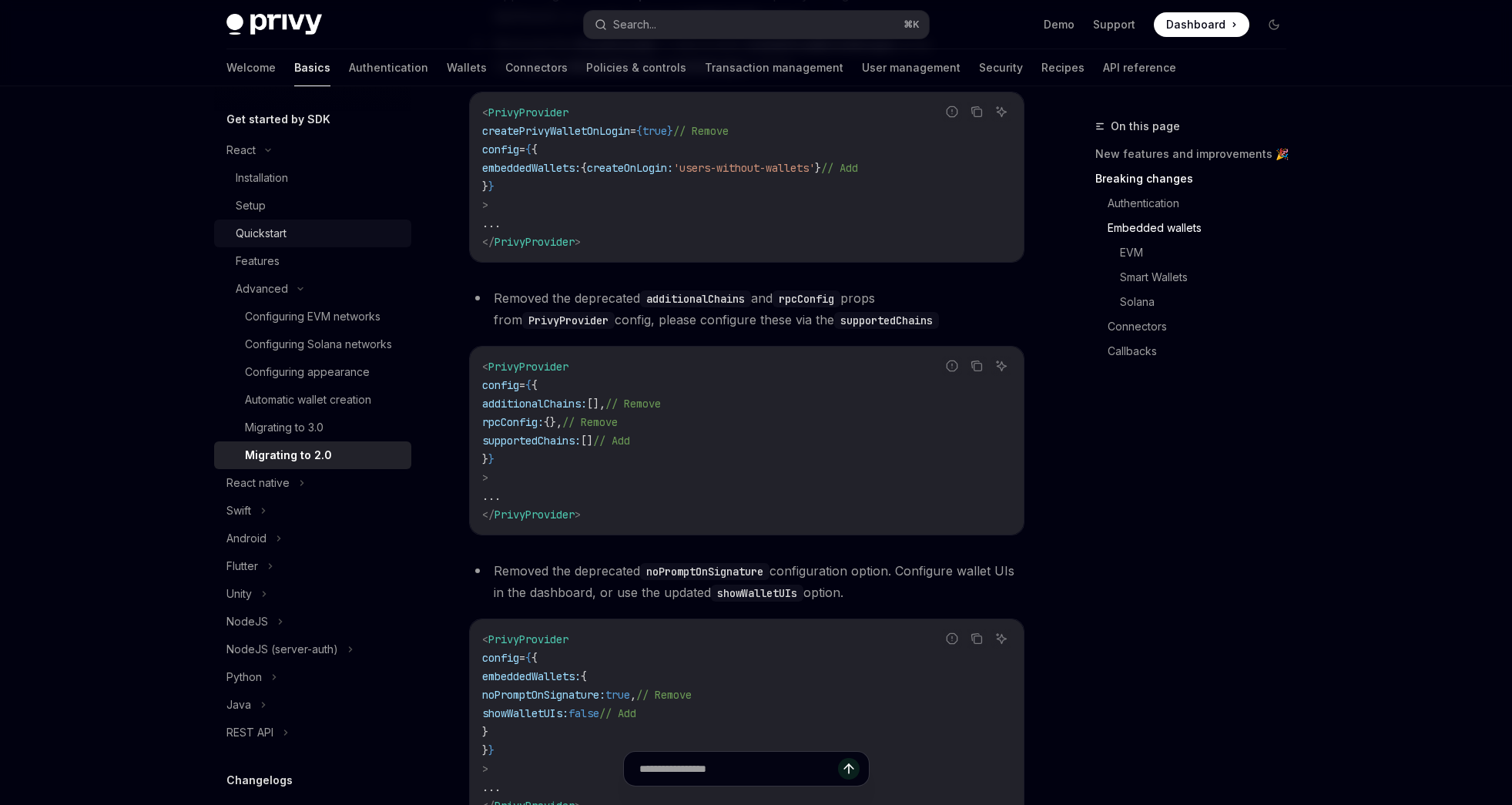
click at [275, 226] on div "Quickstart" at bounding box center [261, 233] width 51 height 18
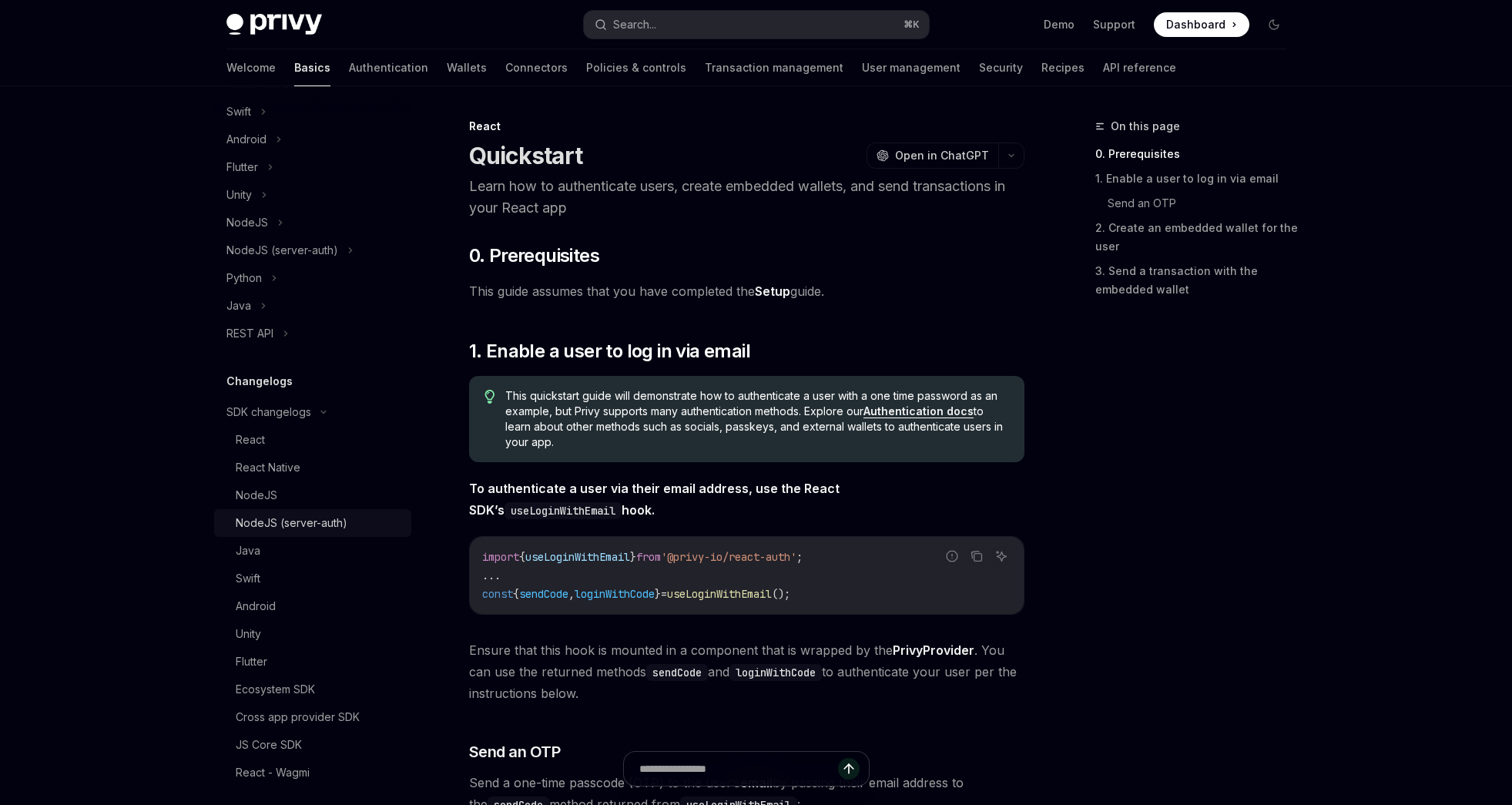
scroll to position [634, 0]
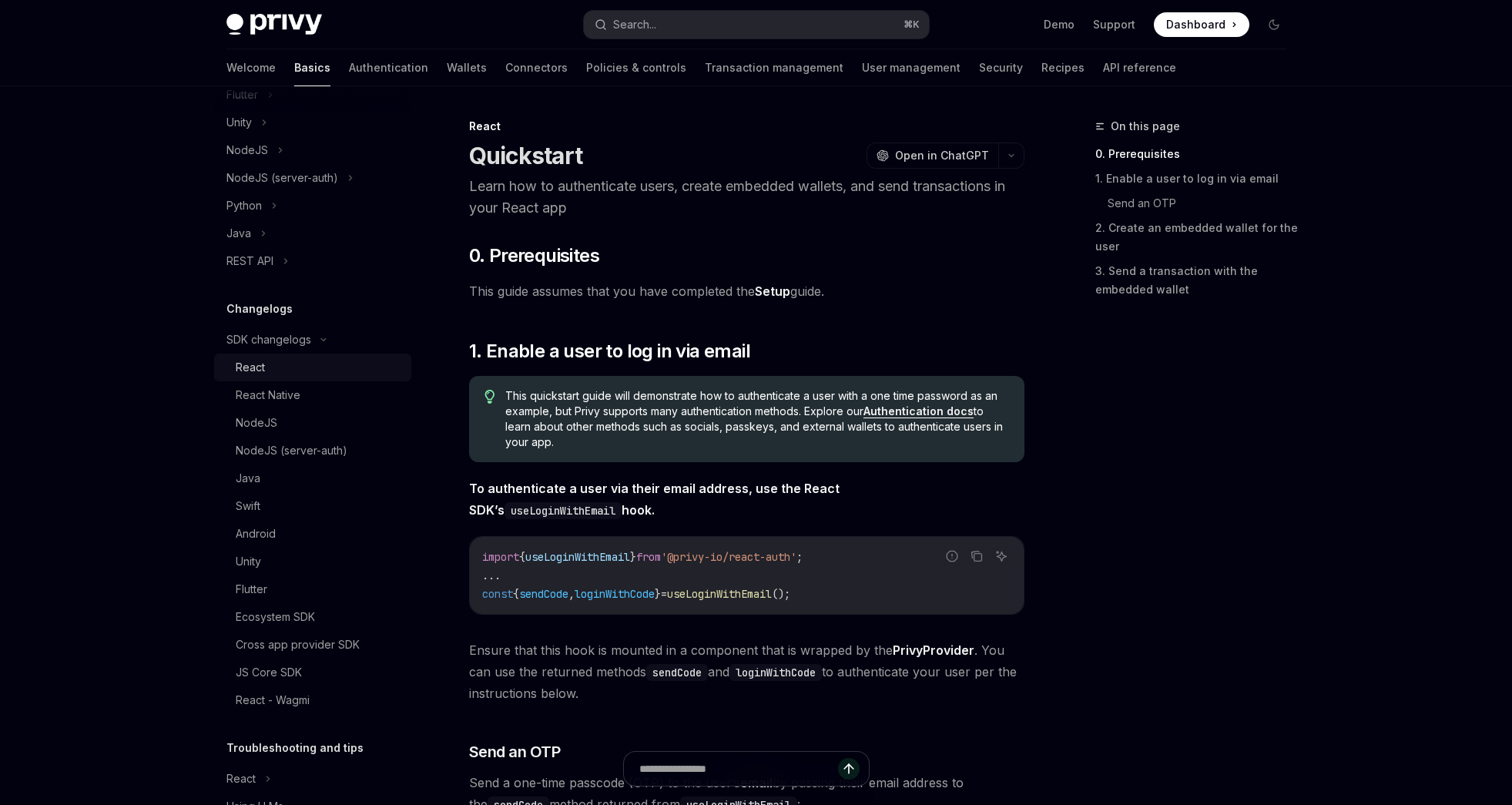
click at [281, 377] on div "React" at bounding box center [319, 367] width 166 height 18
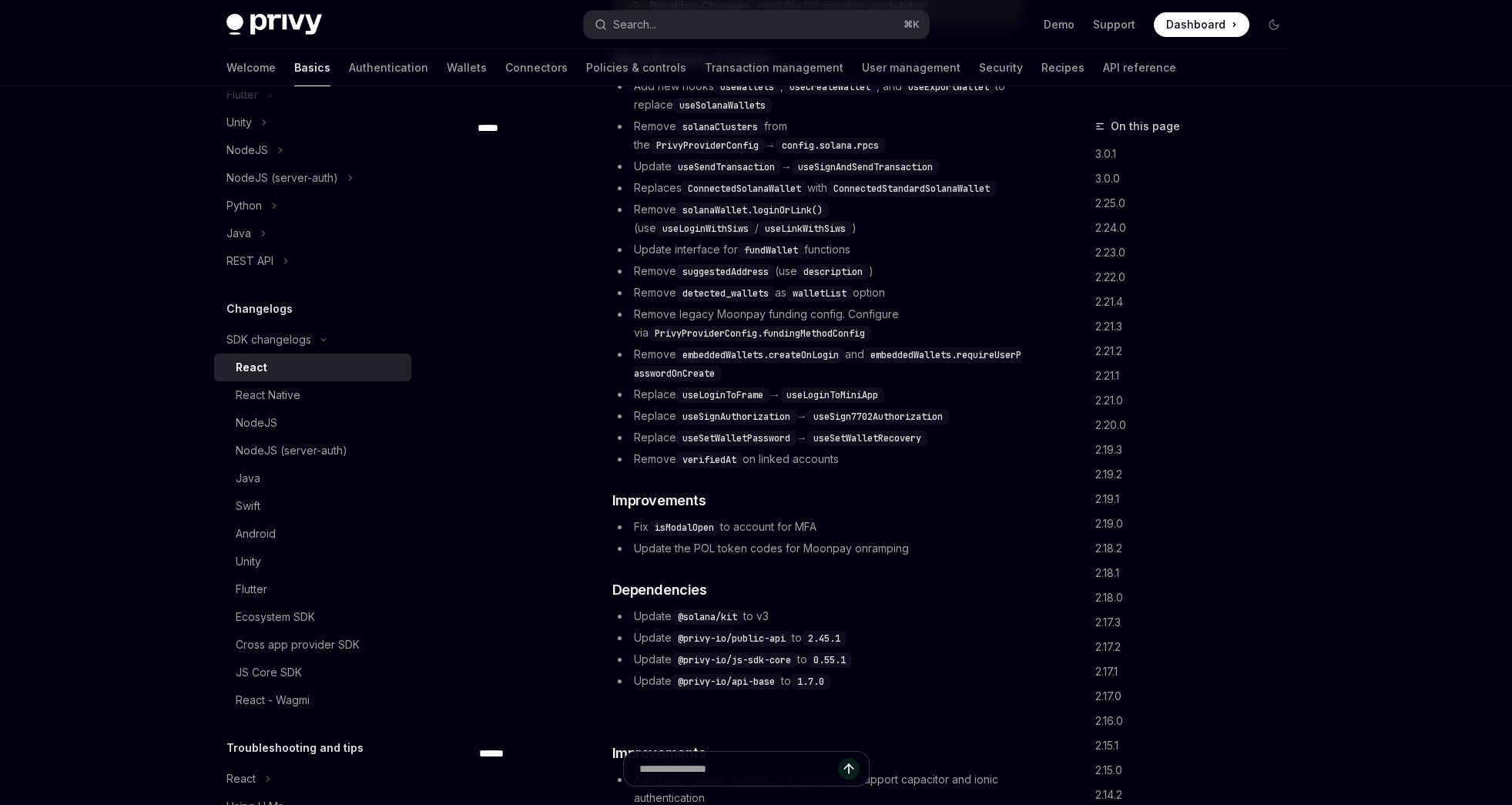
scroll to position [773, 0]
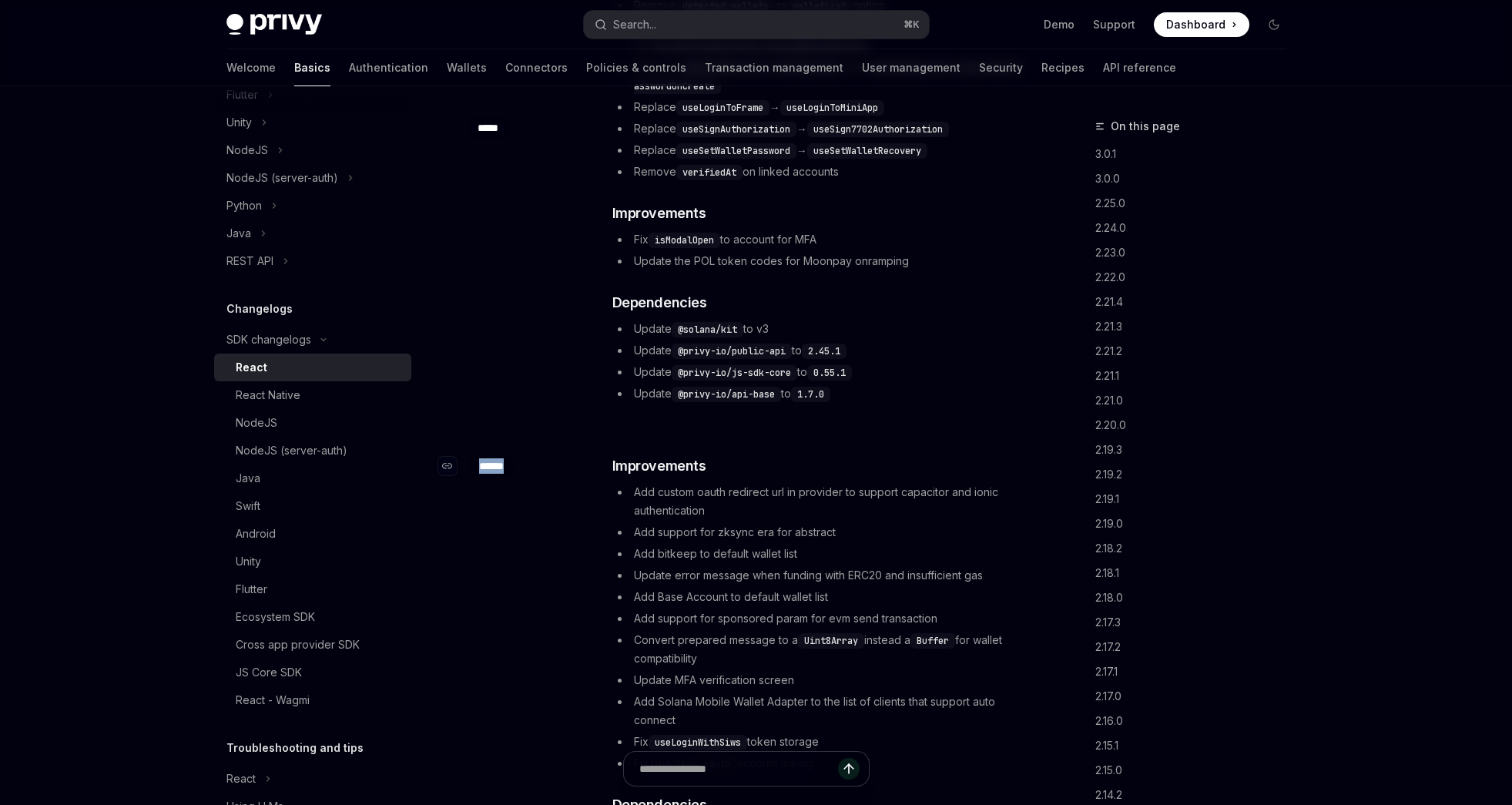
drag, startPoint x: 523, startPoint y: 464, endPoint x: 461, endPoint y: 464, distance: 62.0
click at [469, 464] on div "​ ******" at bounding box center [531, 465] width 123 height 21
copy div "​ ******"
click at [320, 454] on link "NodeJS (server-auth)" at bounding box center [313, 450] width 197 height 28
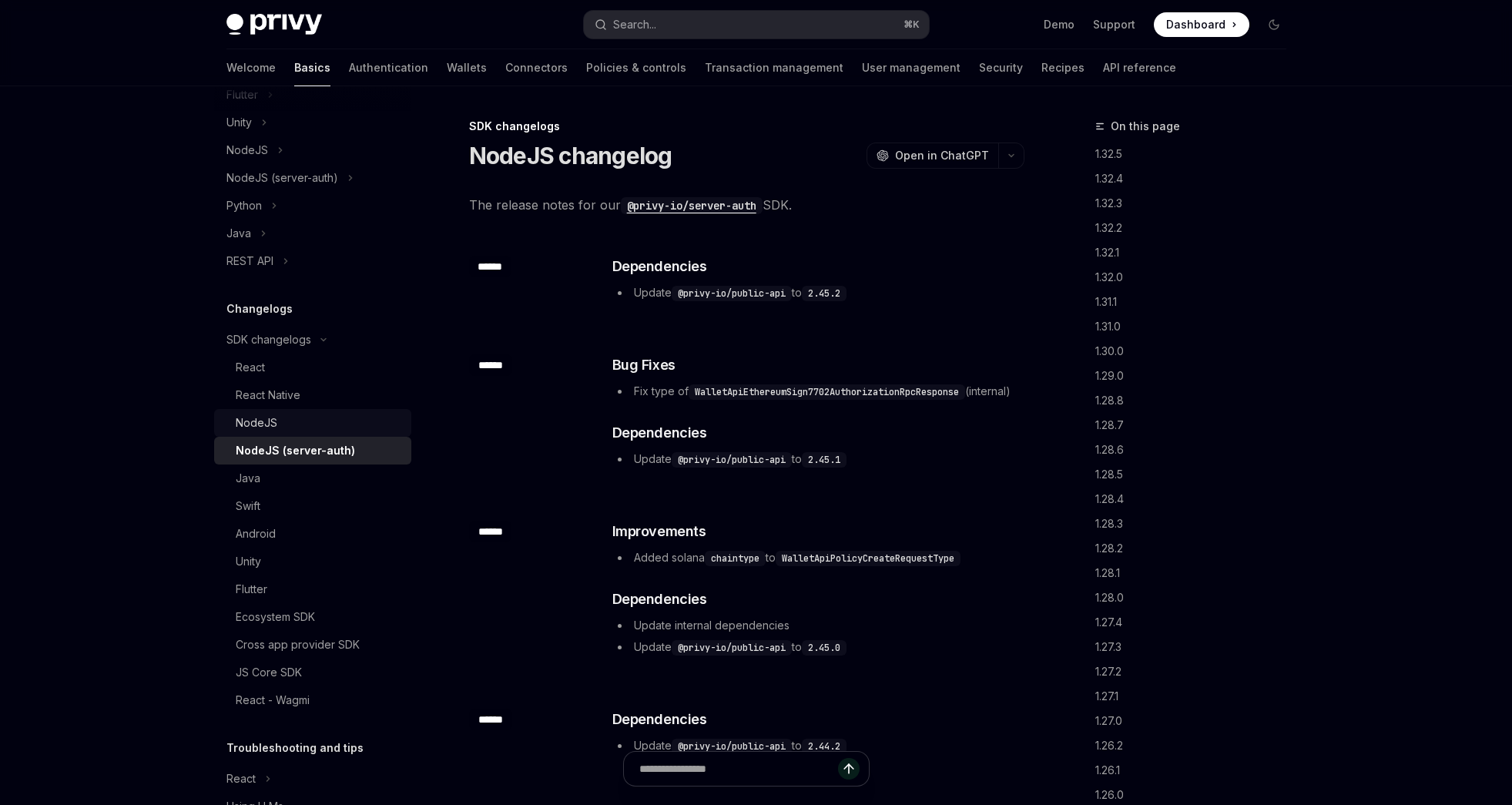
click at [321, 432] on div "NodeJS" at bounding box center [319, 423] width 166 height 18
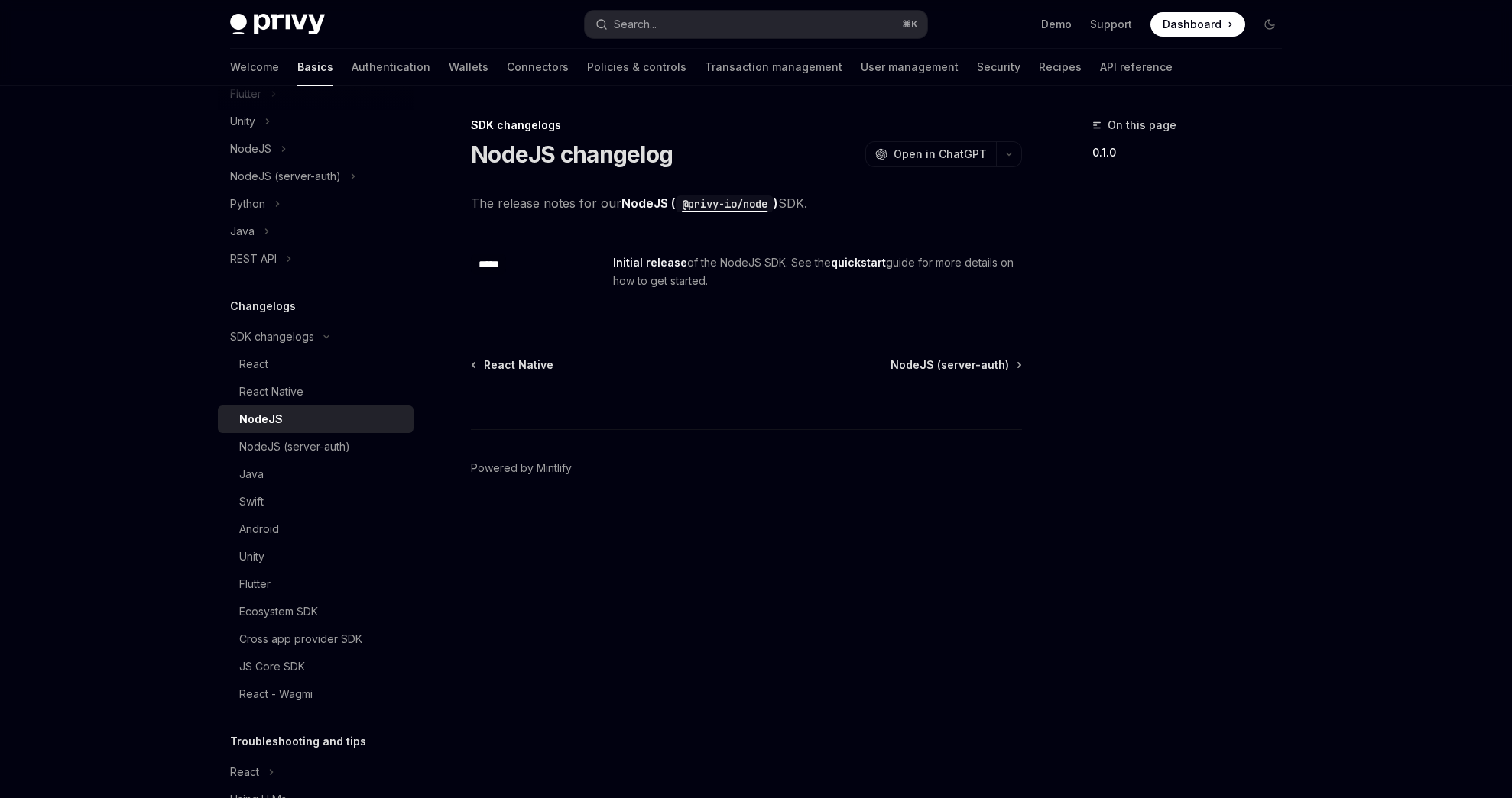
click at [857, 274] on span "Initial release of the NodeJS SDK. See the quickstart guide for more details on…" at bounding box center [816, 271] width 407 height 37
click at [858, 266] on link "quickstart" at bounding box center [858, 263] width 55 height 14
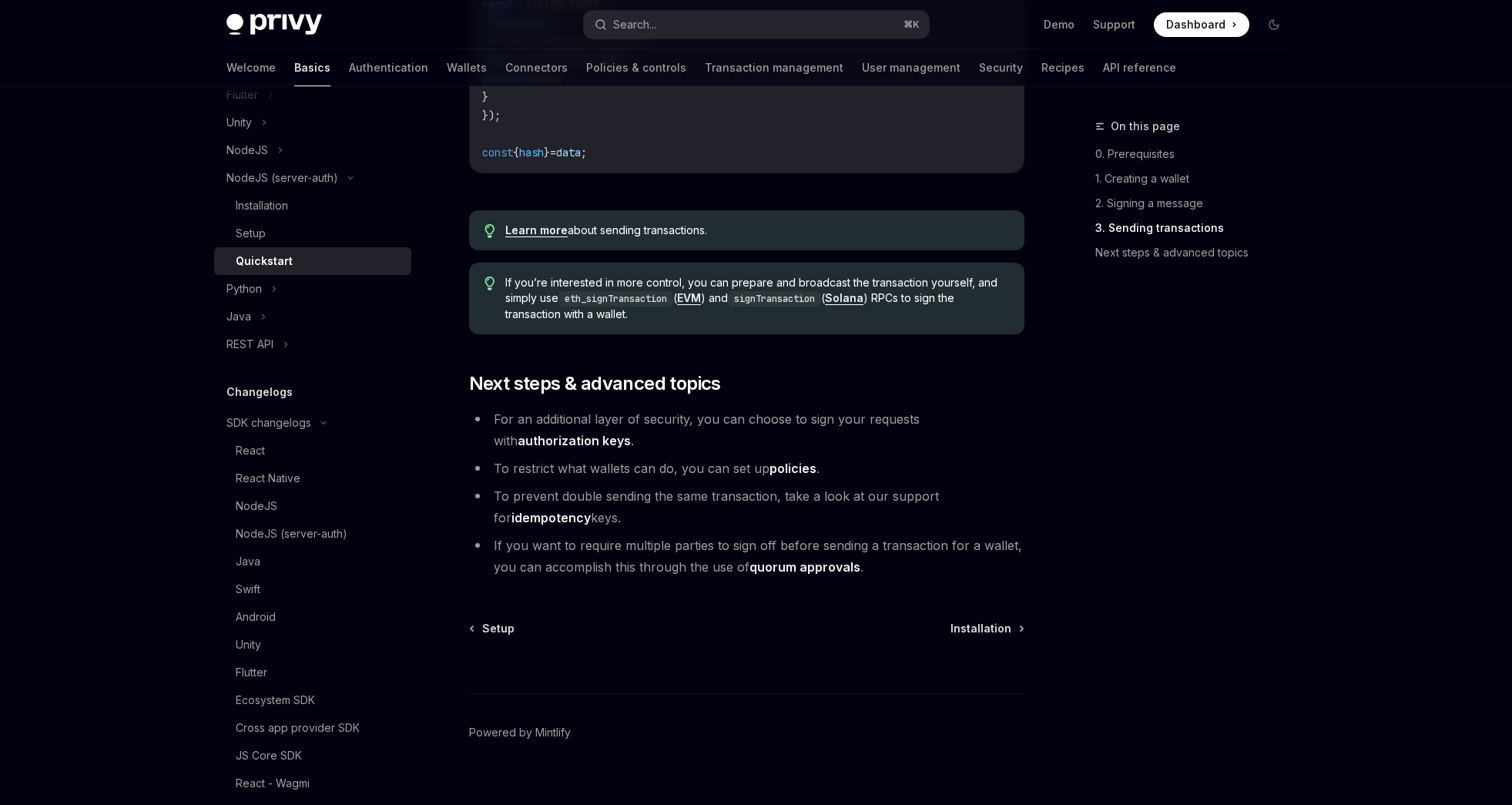
scroll to position [1610, 0]
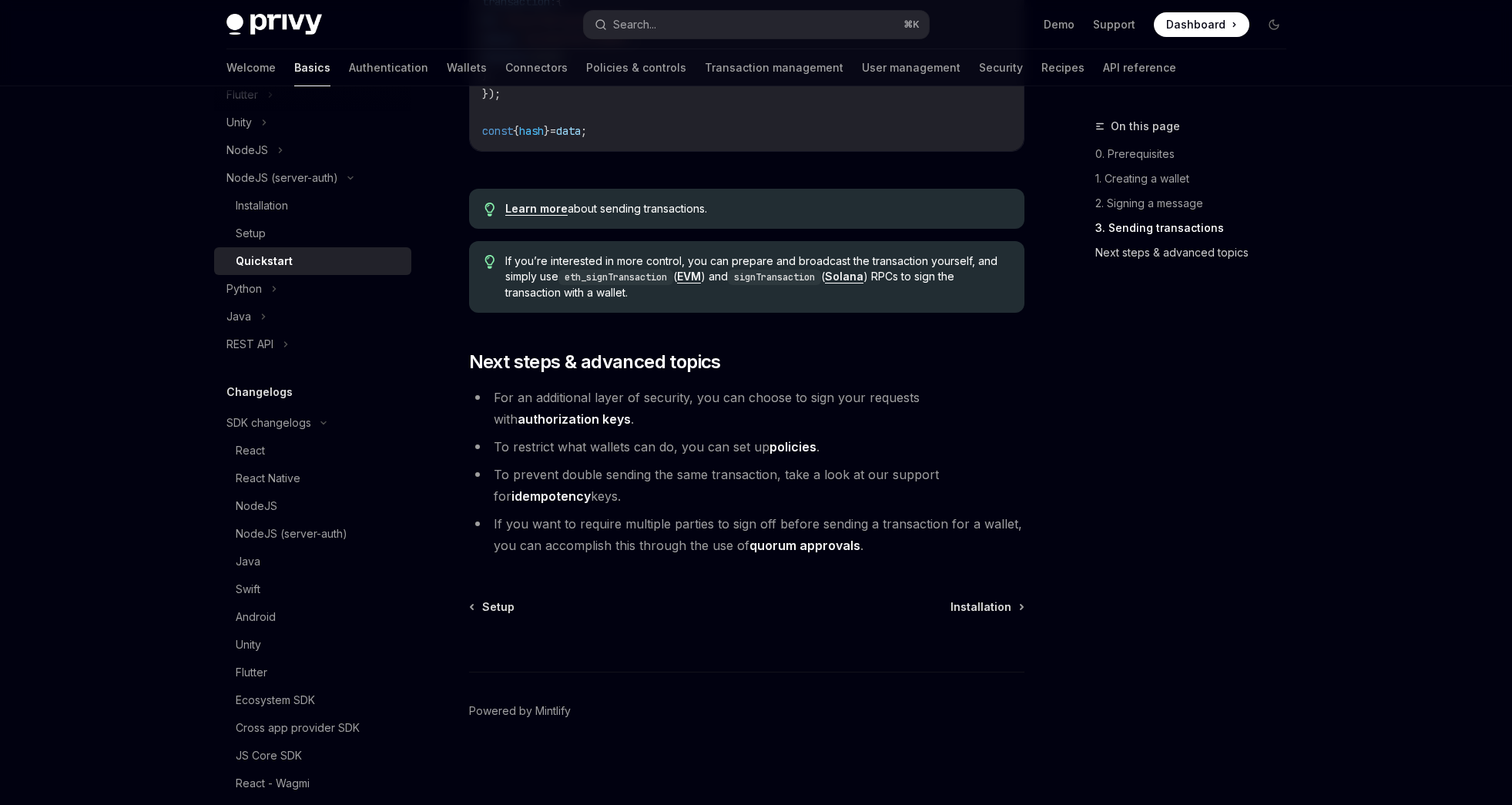
click at [1166, 259] on link "Next steps & advanced topics" at bounding box center [1197, 253] width 203 height 25
click at [272, 164] on div "NodeJS" at bounding box center [313, 150] width 197 height 28
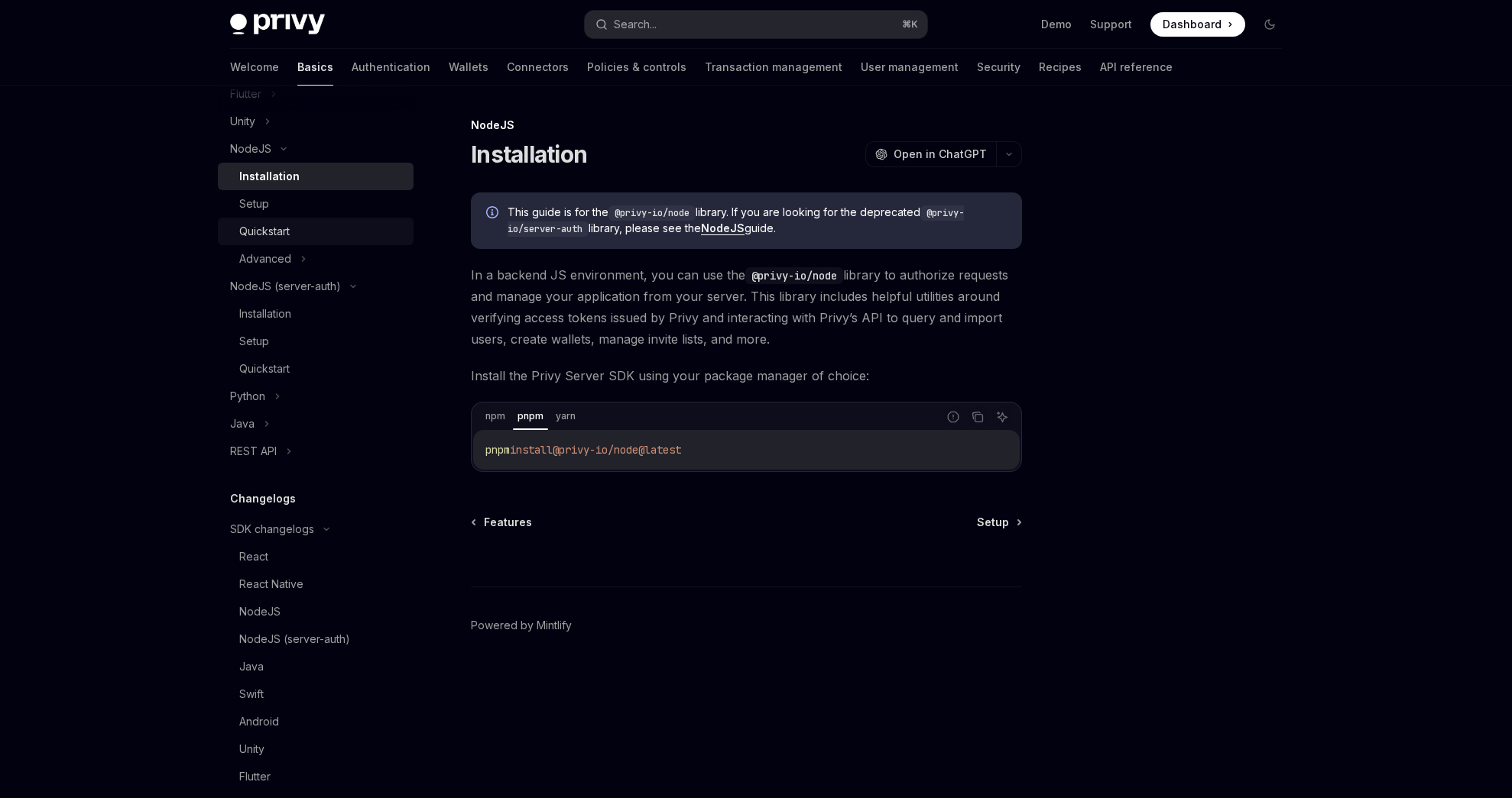
click at [287, 235] on link "Quickstart" at bounding box center [315, 231] width 195 height 27
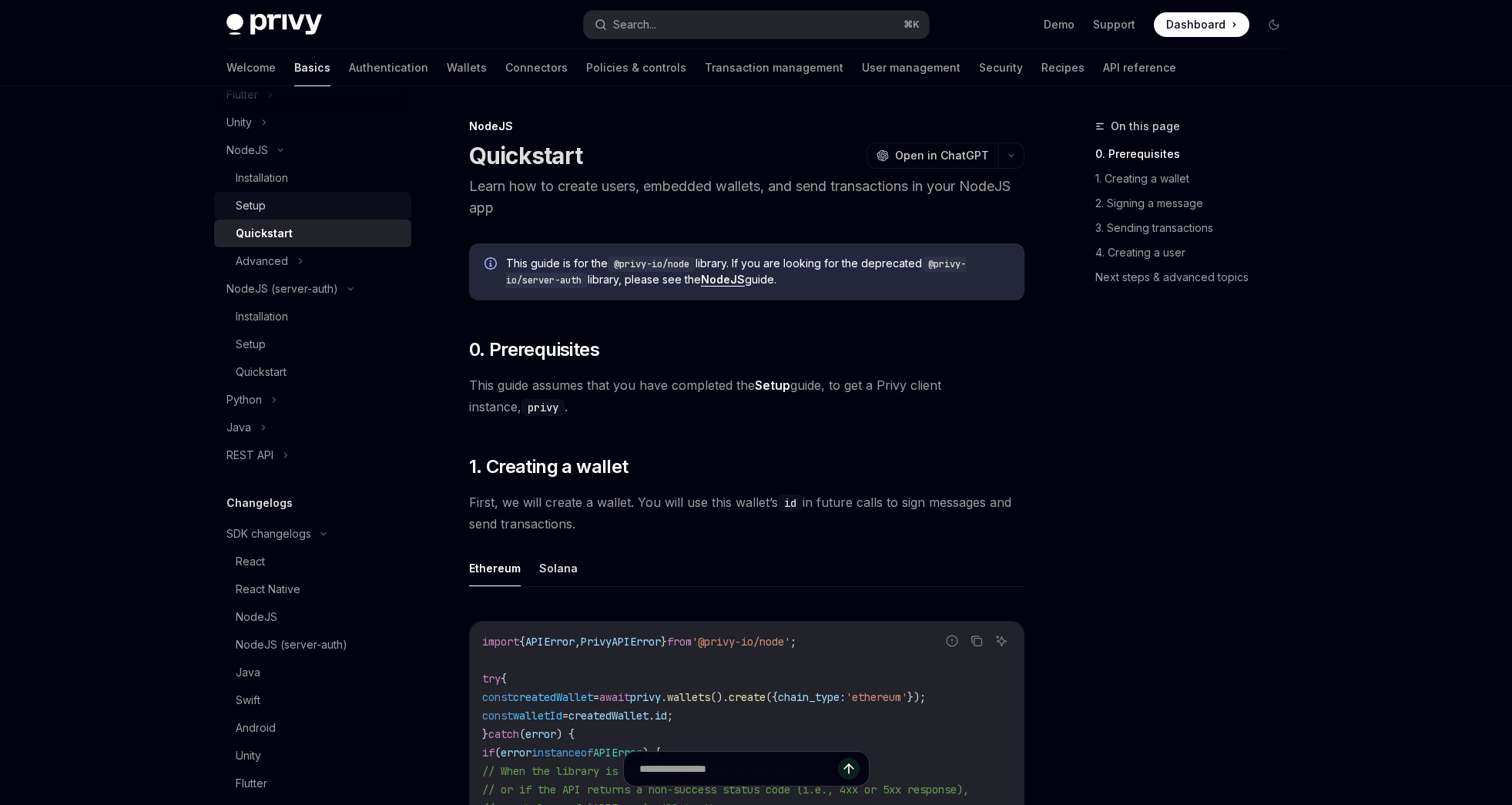
click at [290, 215] on div "Setup" at bounding box center [319, 205] width 166 height 18
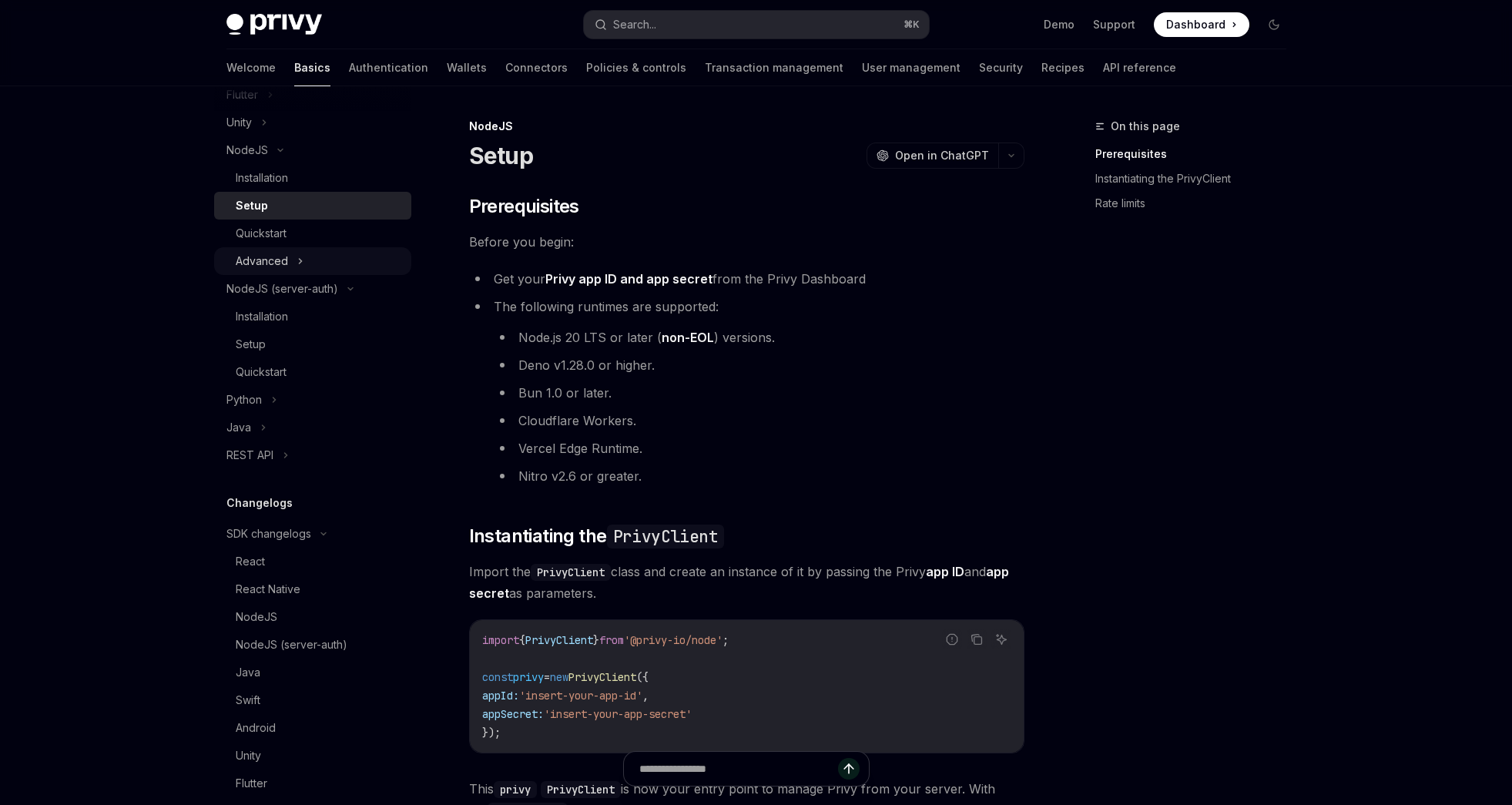
click at [285, 270] on div "Advanced" at bounding box center [262, 260] width 52 height 18
type textarea "*"
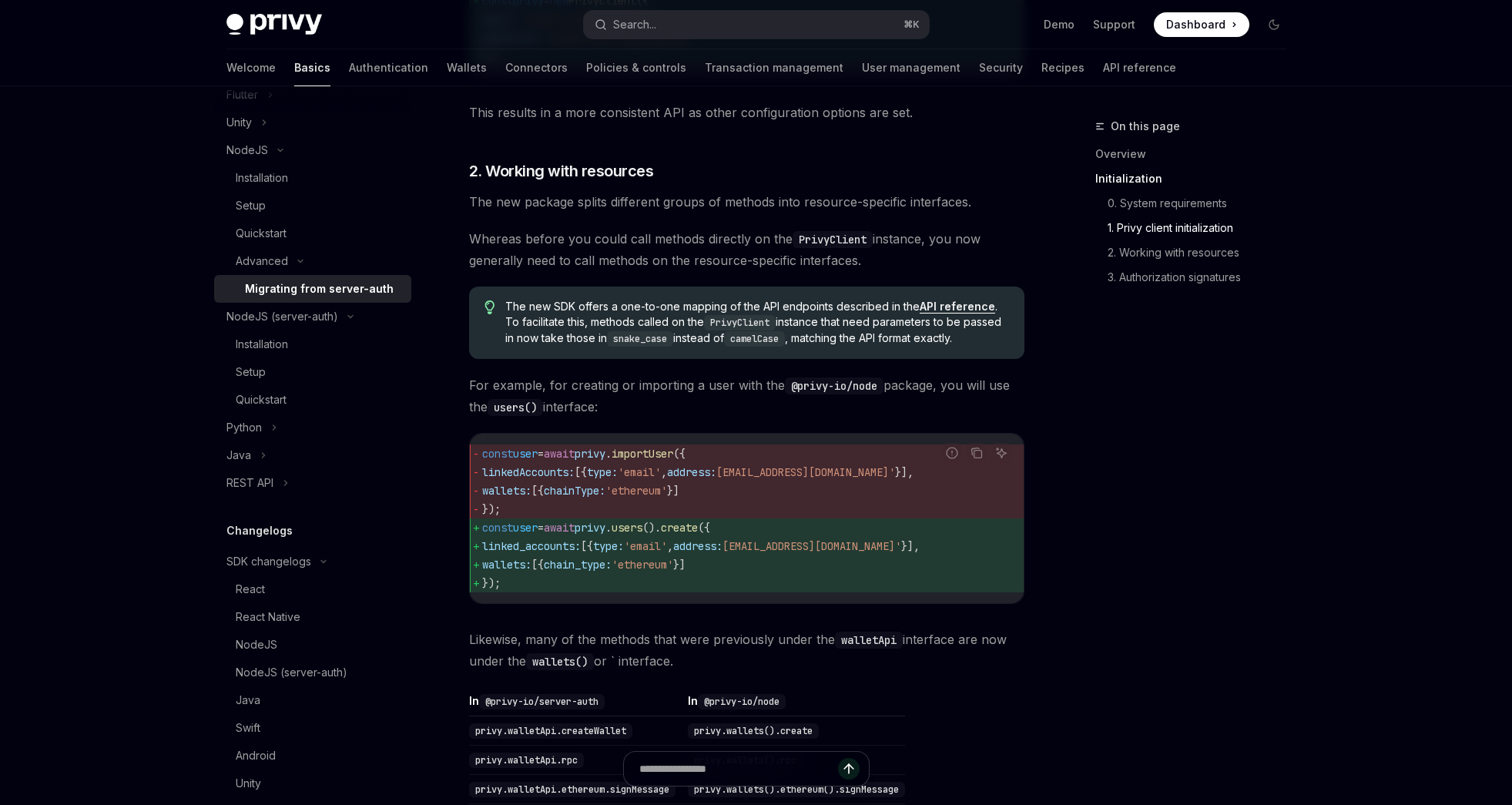
scroll to position [890, 0]
